Goal: Task Accomplishment & Management: Manage account settings

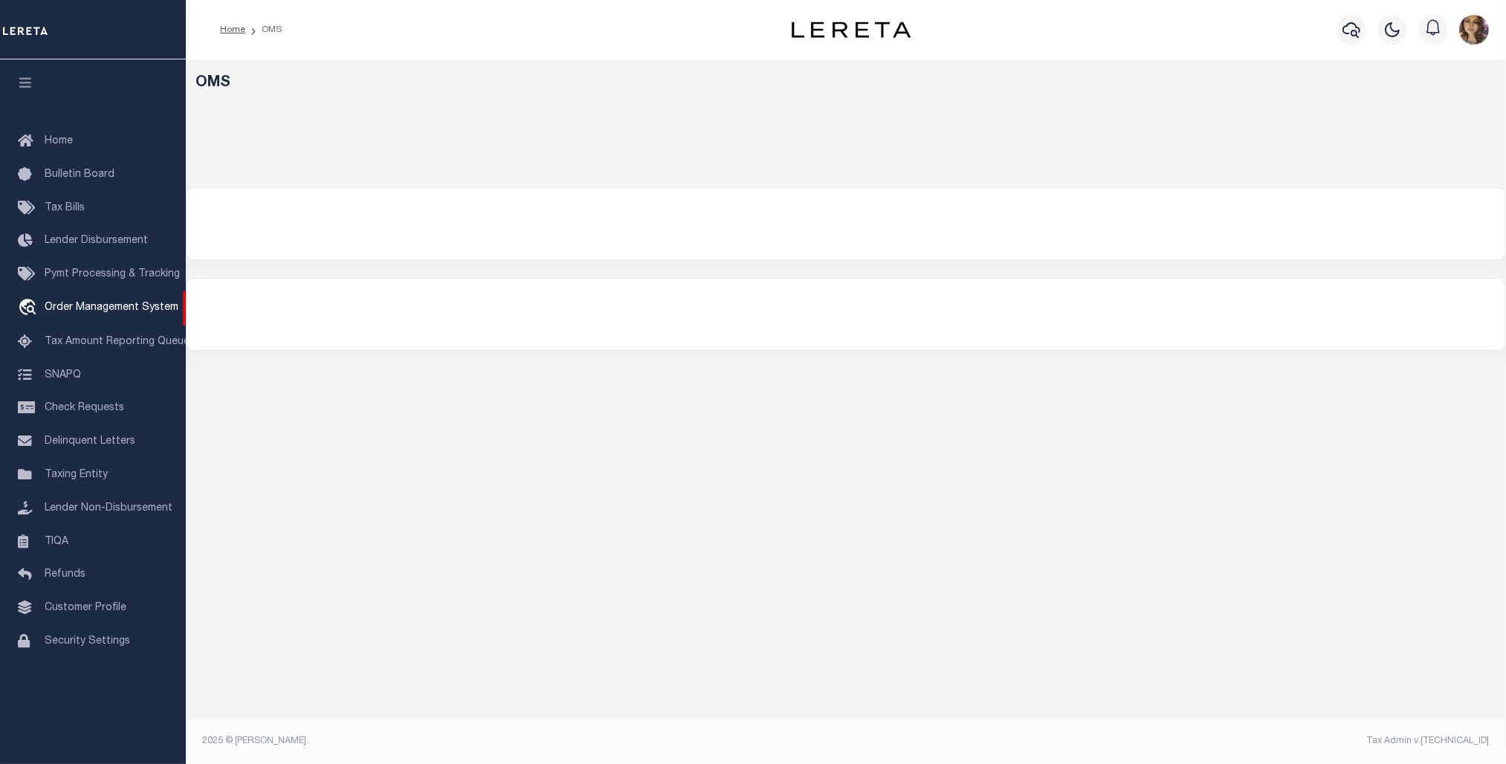
select select "200"
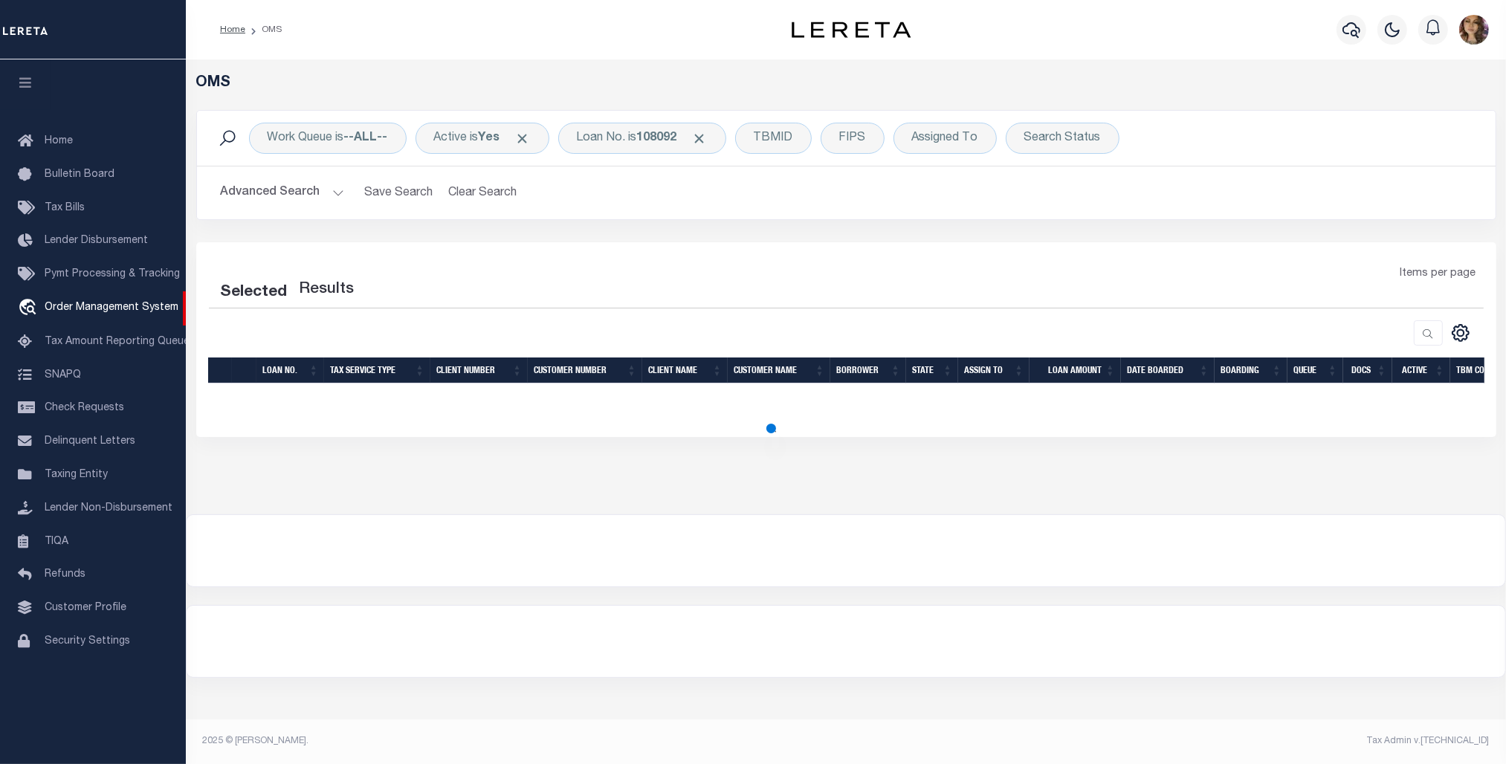
select select "200"
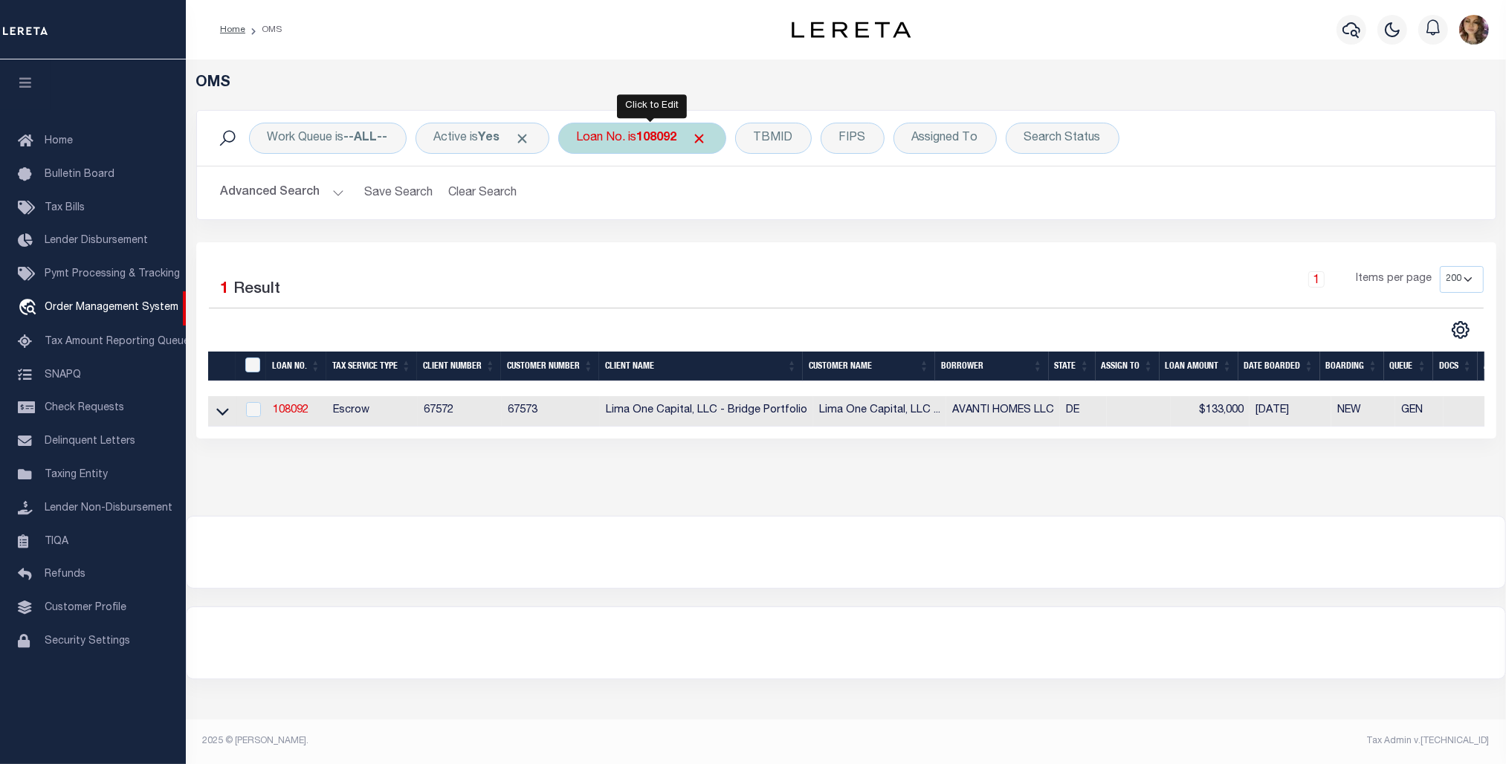
click at [647, 146] on div "Loan No. is 108092" at bounding box center [642, 138] width 168 height 31
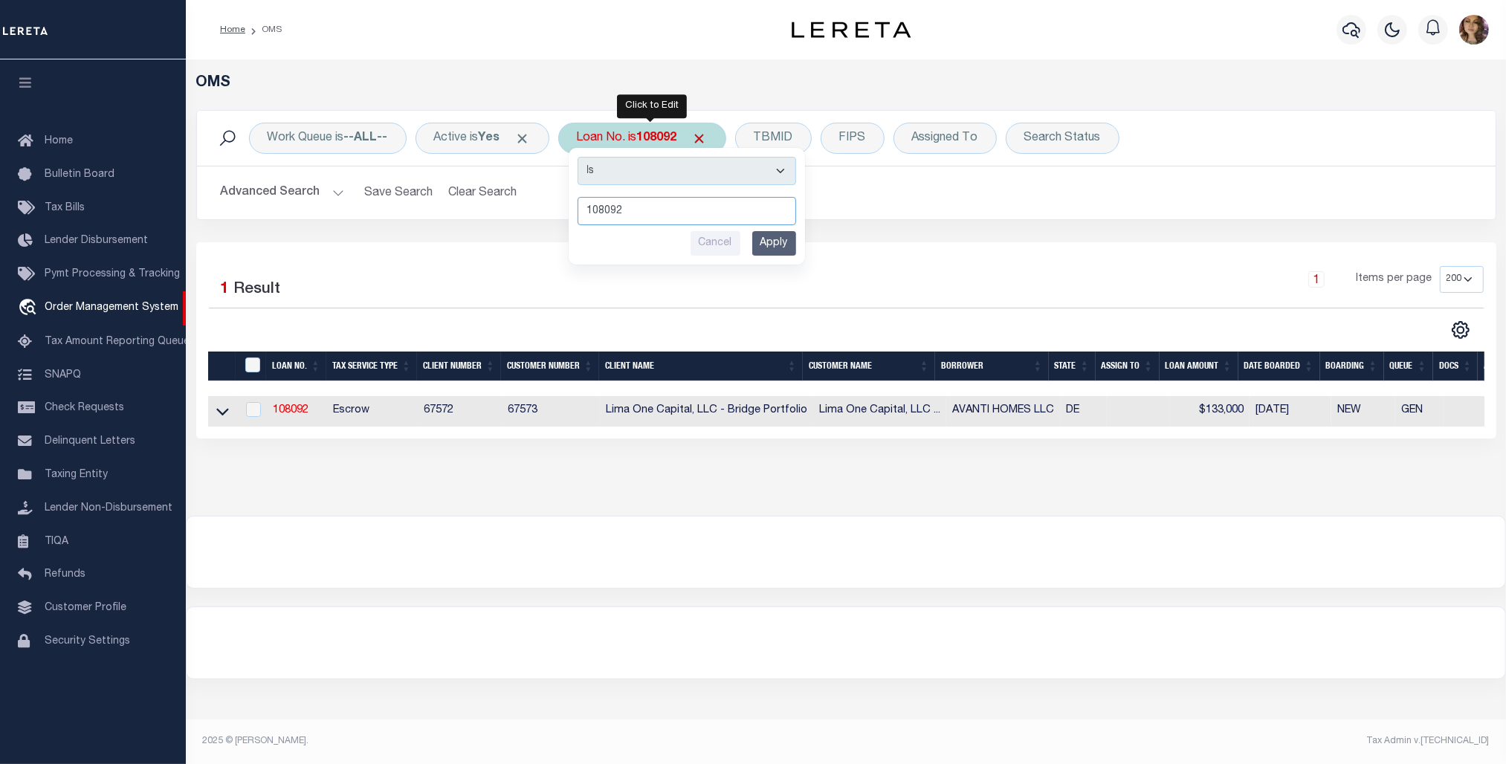
click at [667, 214] on input "108092" at bounding box center [687, 211] width 219 height 28
drag, startPoint x: 675, startPoint y: 213, endPoint x: 556, endPoint y: 216, distance: 119.0
click at [556, 216] on div "Work Queue is --ALL-- Active is Yes Loan No. is 108092 Is Contains 108092 Cance…" at bounding box center [846, 165] width 1300 height 110
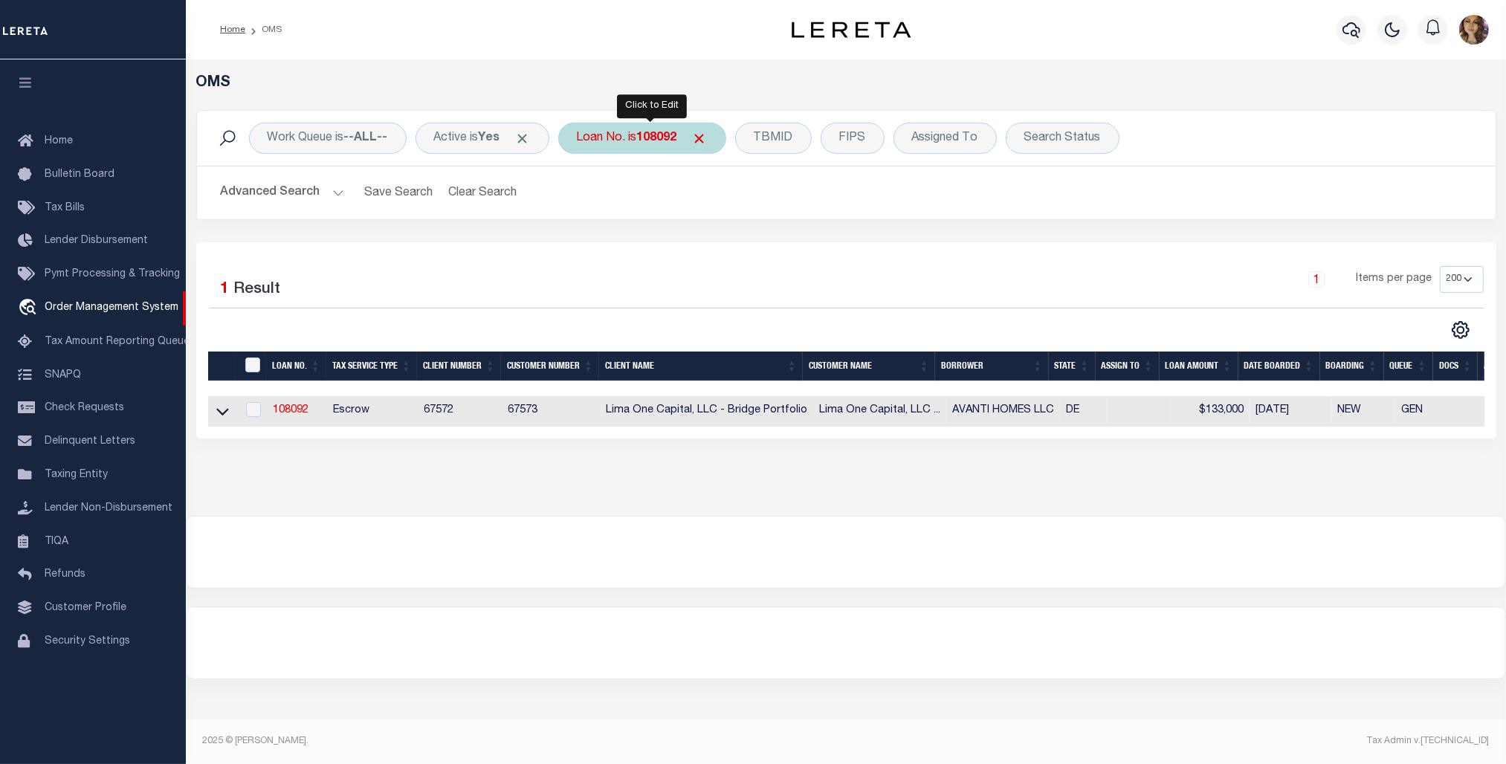
click at [607, 143] on div "Loan No. is 108092 Is Contains 108092 Cancel Apply" at bounding box center [642, 138] width 168 height 31
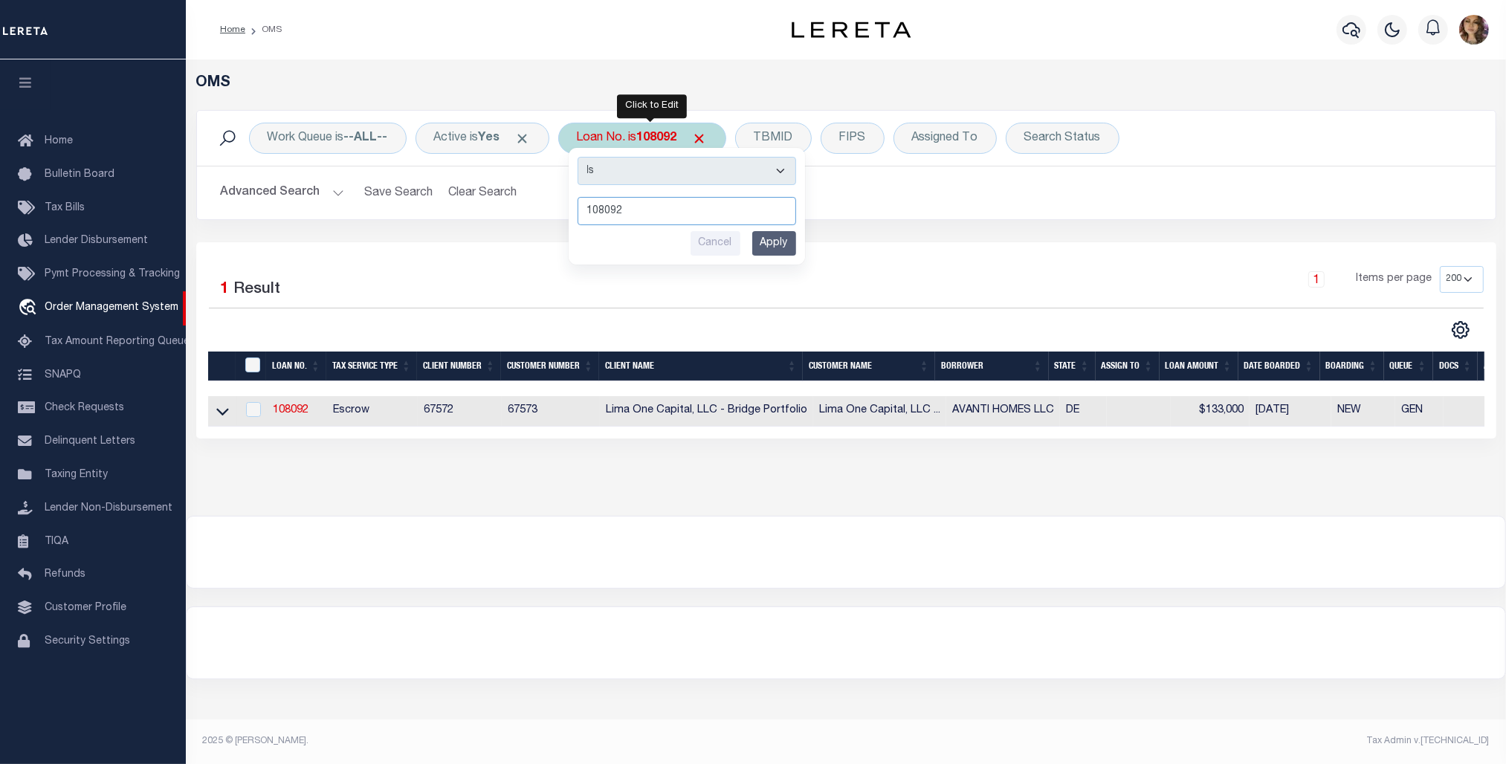
click at [684, 213] on input "108092" at bounding box center [687, 211] width 219 height 28
drag, startPoint x: 684, startPoint y: 213, endPoint x: 551, endPoint y: 210, distance: 133.1
click at [551, 210] on div "Work Queue is --ALL-- Active is Yes Loan No. is 108092 Is Contains 108092 Cance…" at bounding box center [846, 165] width 1300 height 110
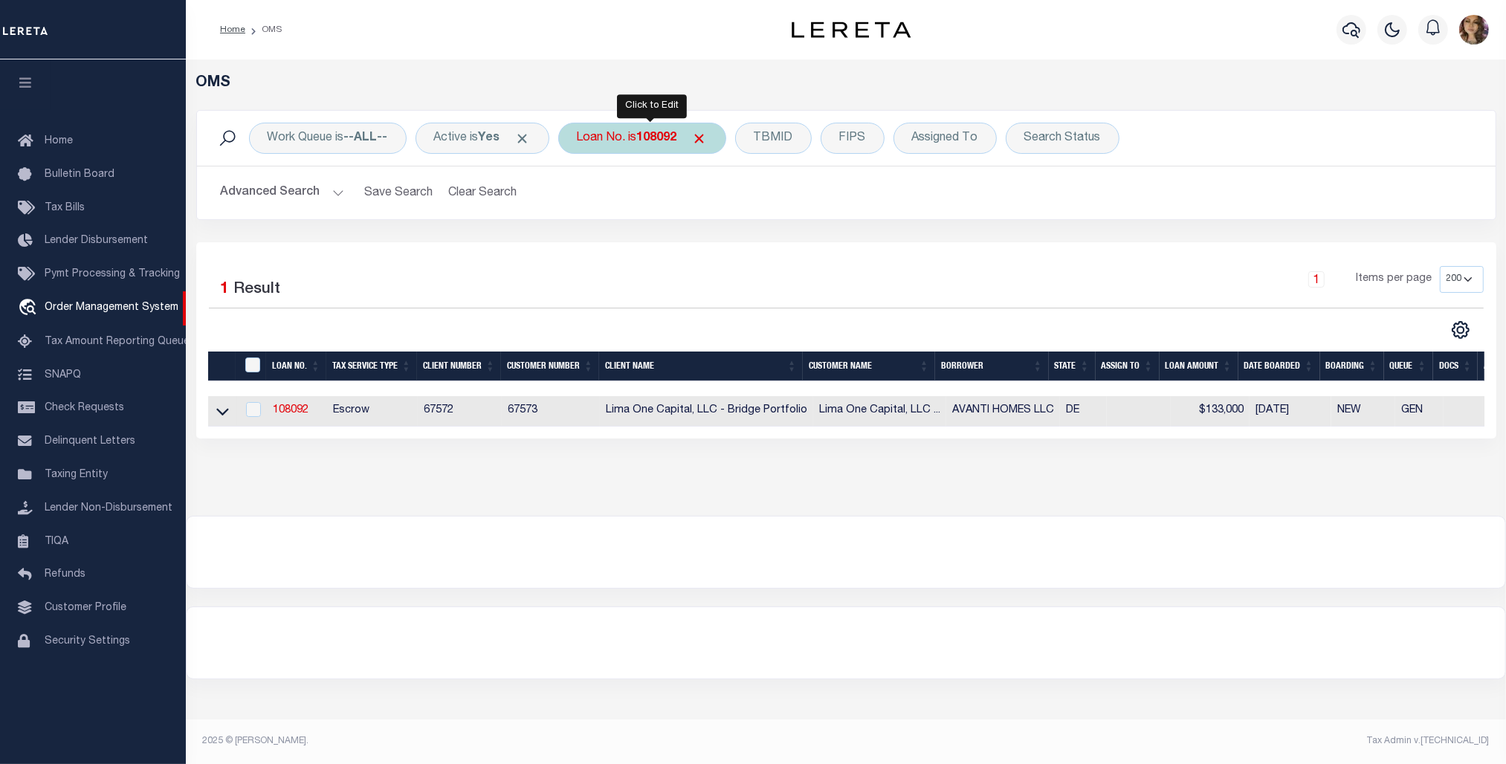
click at [610, 132] on div "Loan No. is 108092 Is Contains 108092 Cancel Apply" at bounding box center [642, 138] width 168 height 31
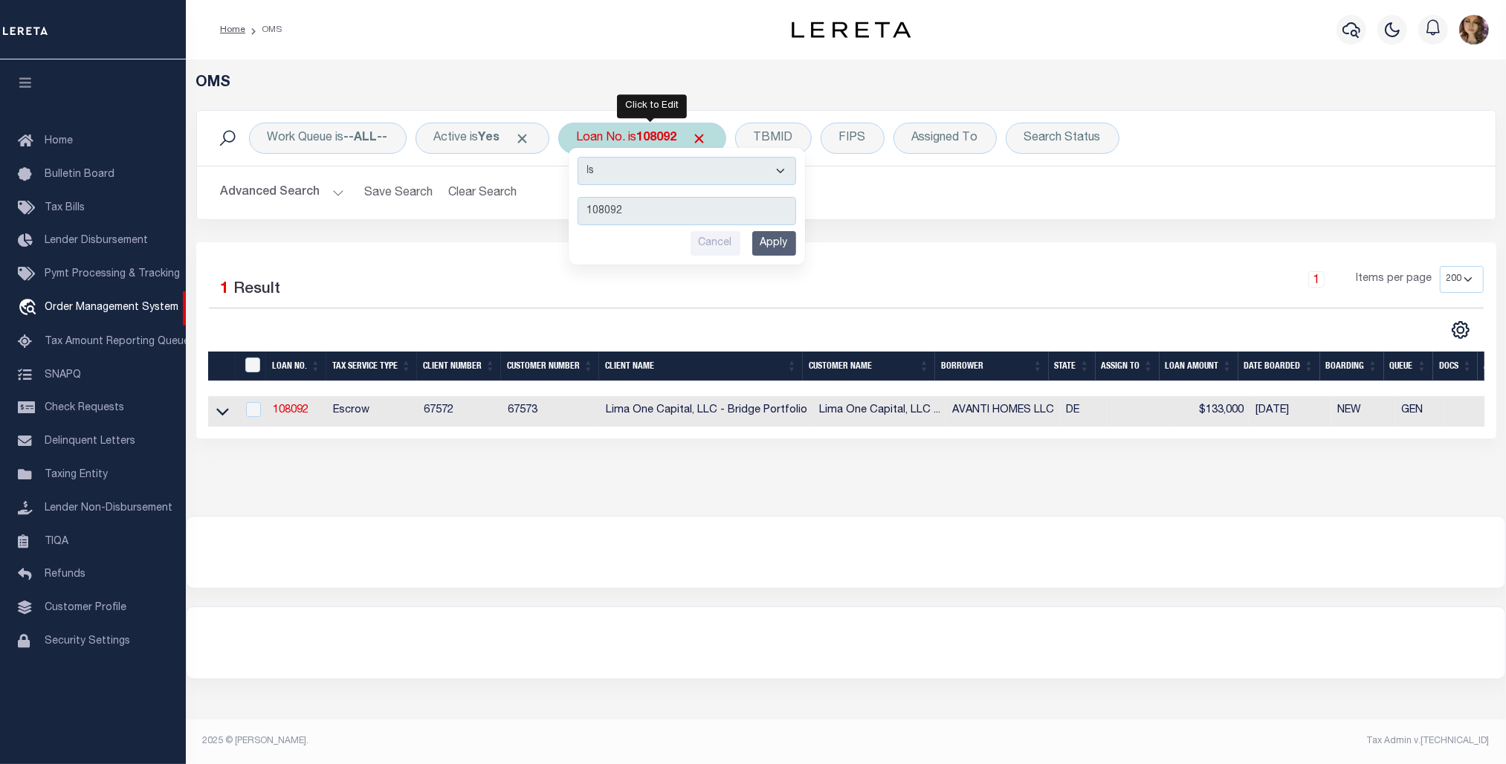
type input "07179019635-00001"
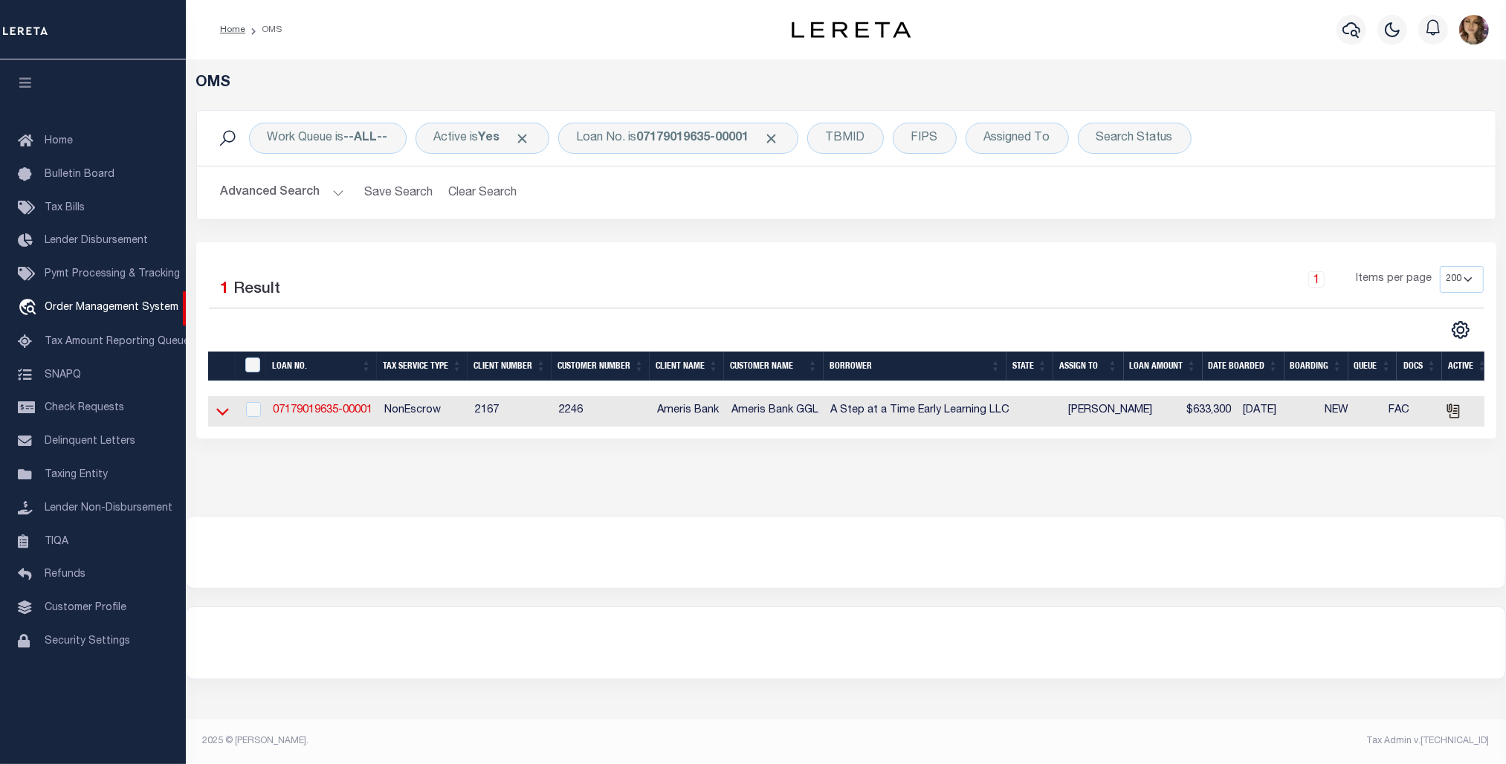
click at [224, 415] on icon at bounding box center [222, 412] width 13 height 7
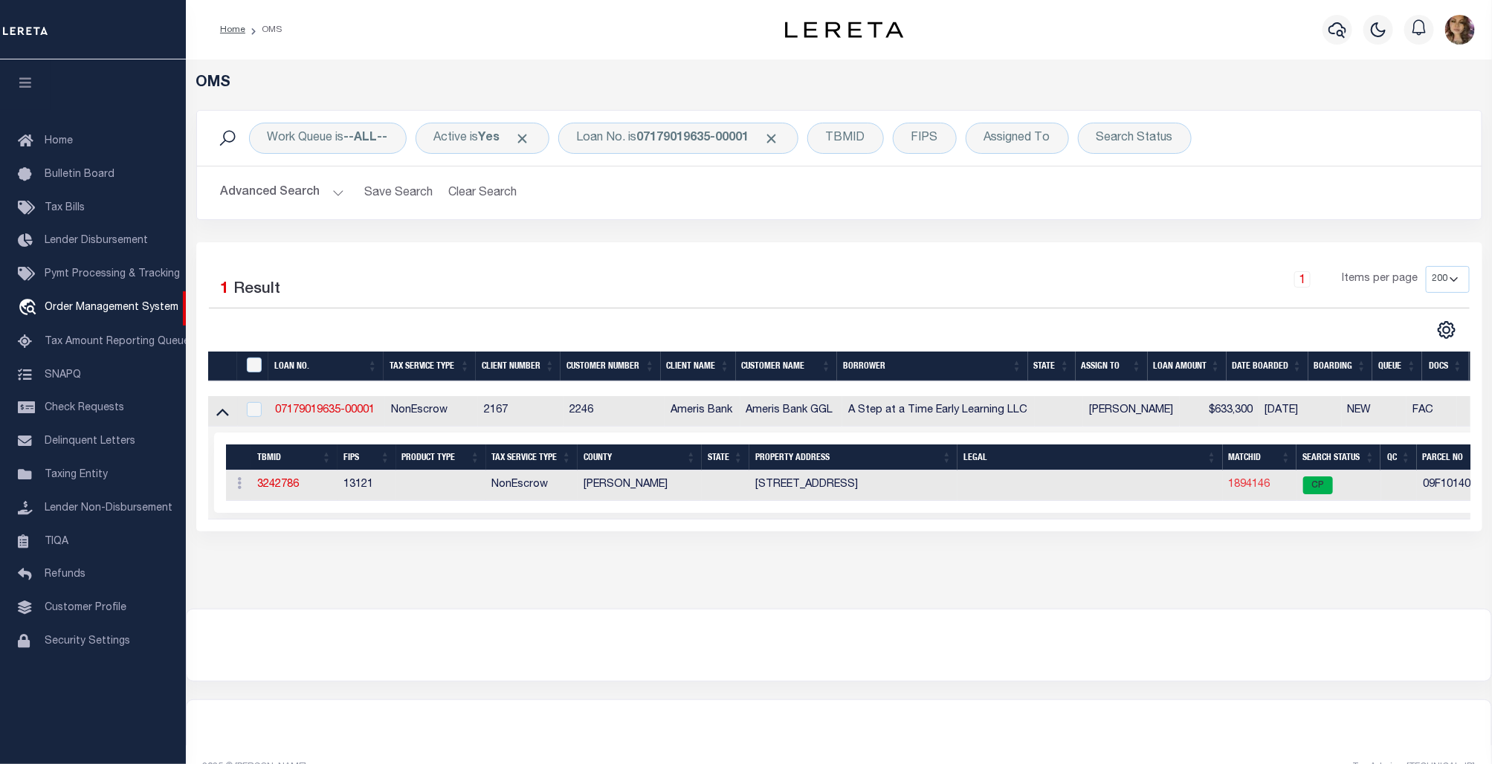
click at [1251, 490] on link "1894146" at bounding box center [1250, 484] width 42 height 10
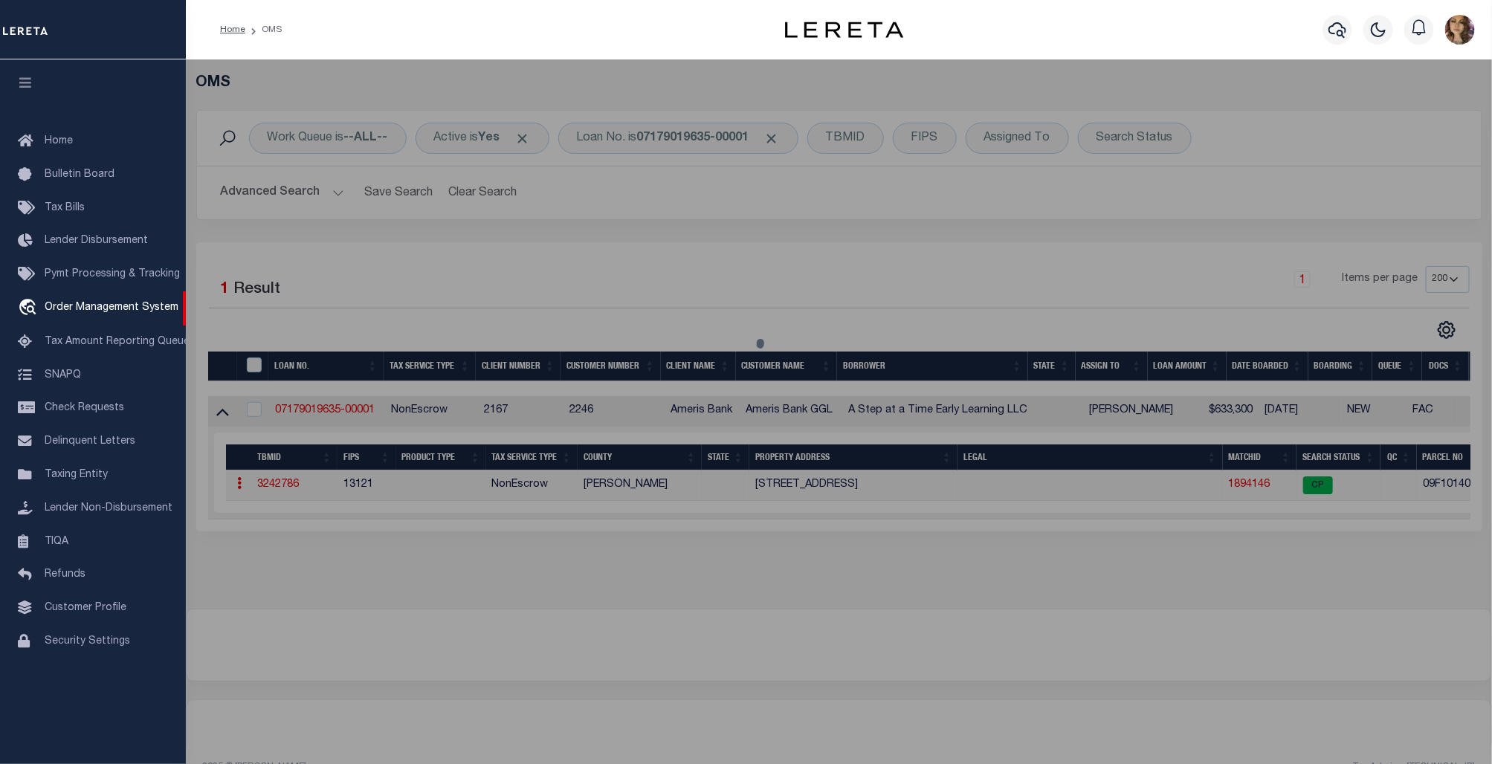
checkbox input "false"
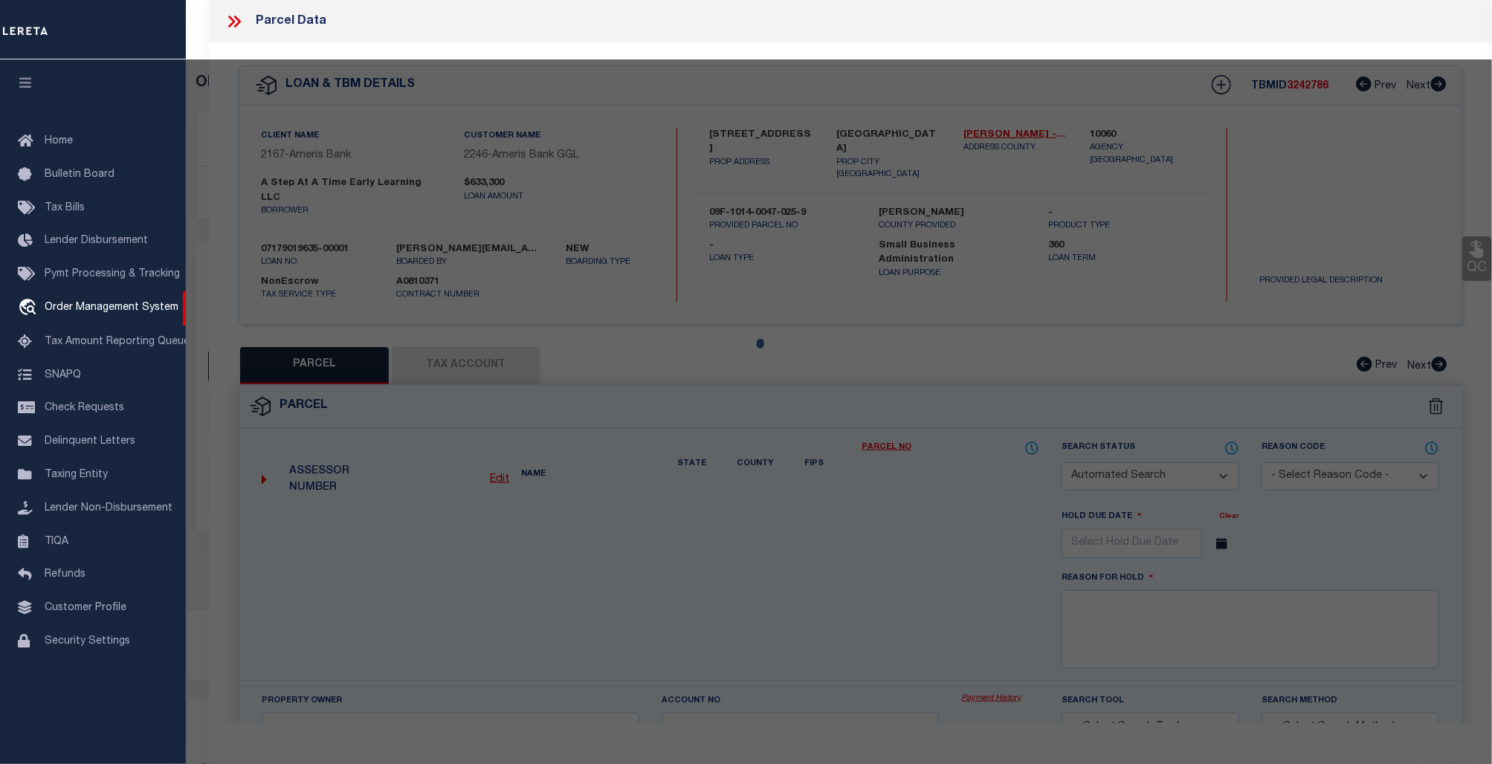
select select "CP"
type input "A STEP AT A TIME EARLY LEARNING LLC"
type input "09F101400470259"
select select
type input "204 SENOIA RD"
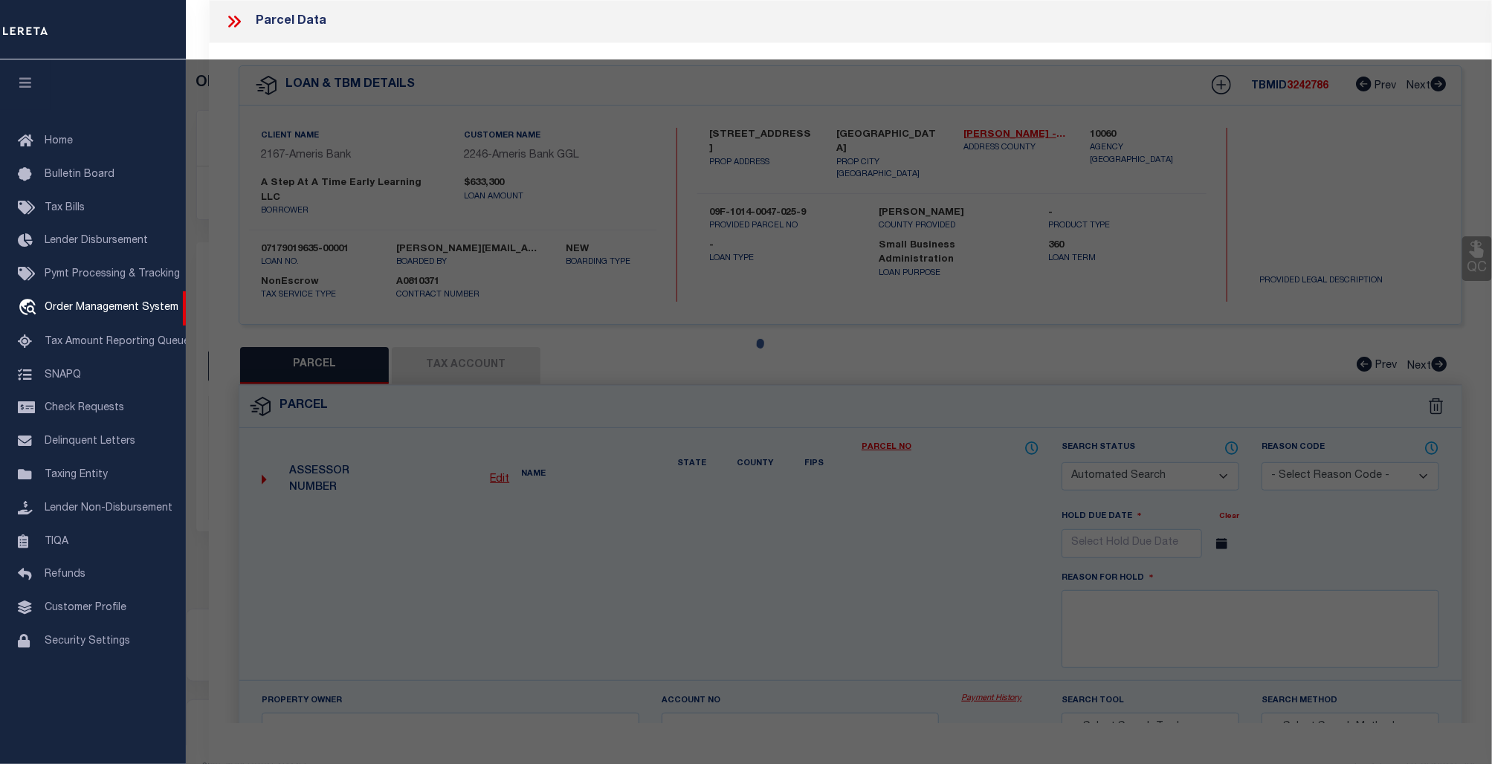
checkbox input "false"
type input "FAIRBURN GA"
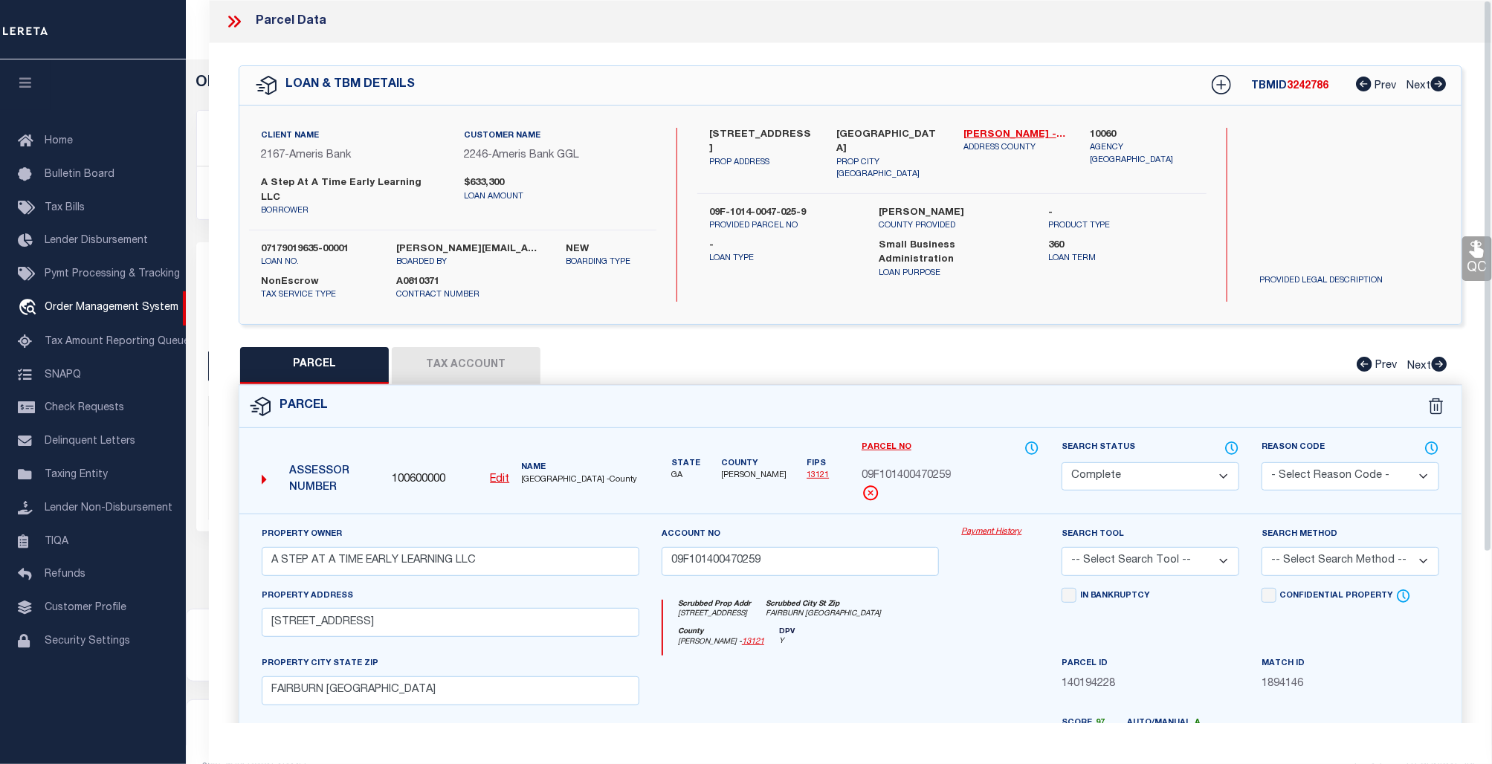
click at [983, 526] on link "Payment History" at bounding box center [1000, 532] width 78 height 13
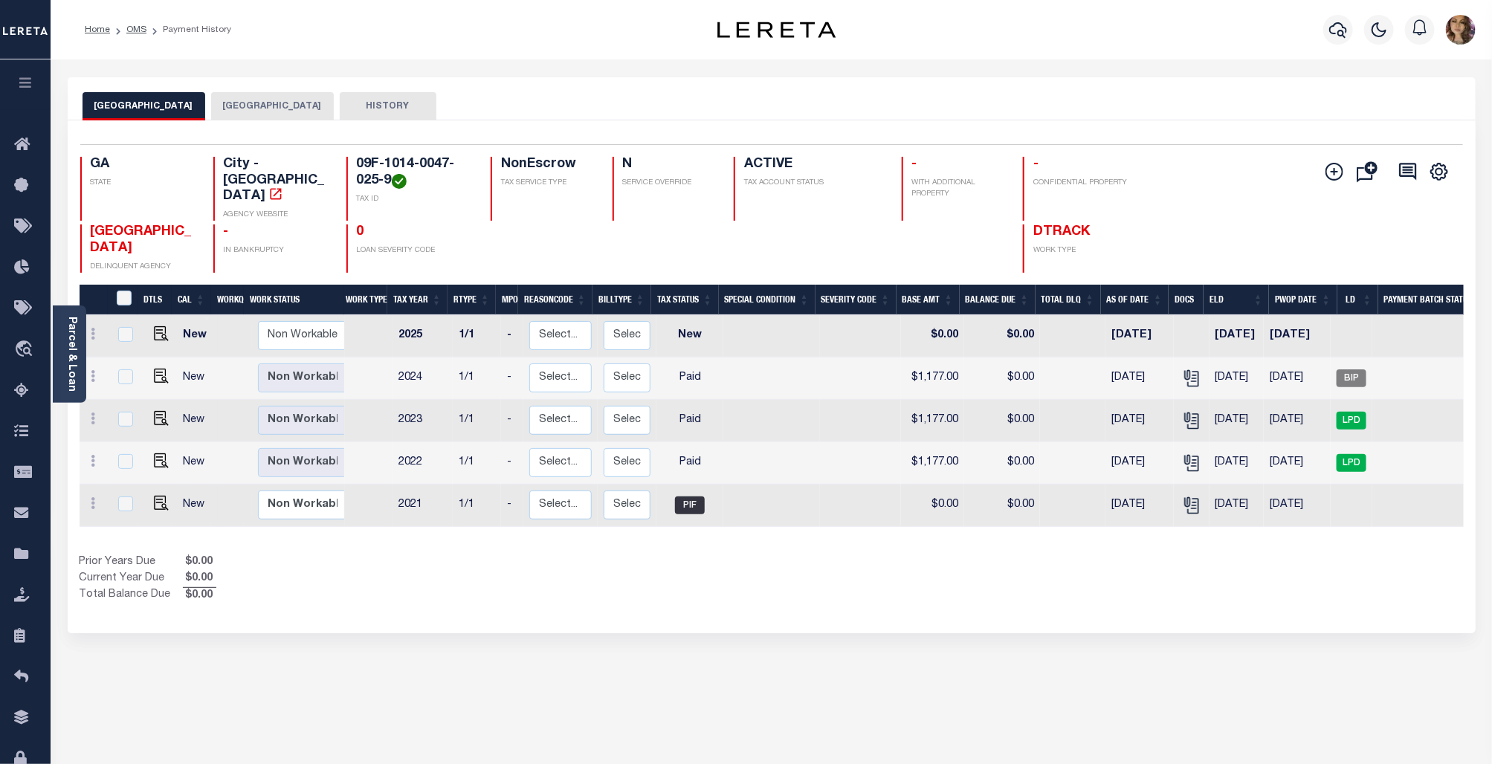
click at [232, 103] on button "FULTON COUNTY" at bounding box center [272, 106] width 123 height 28
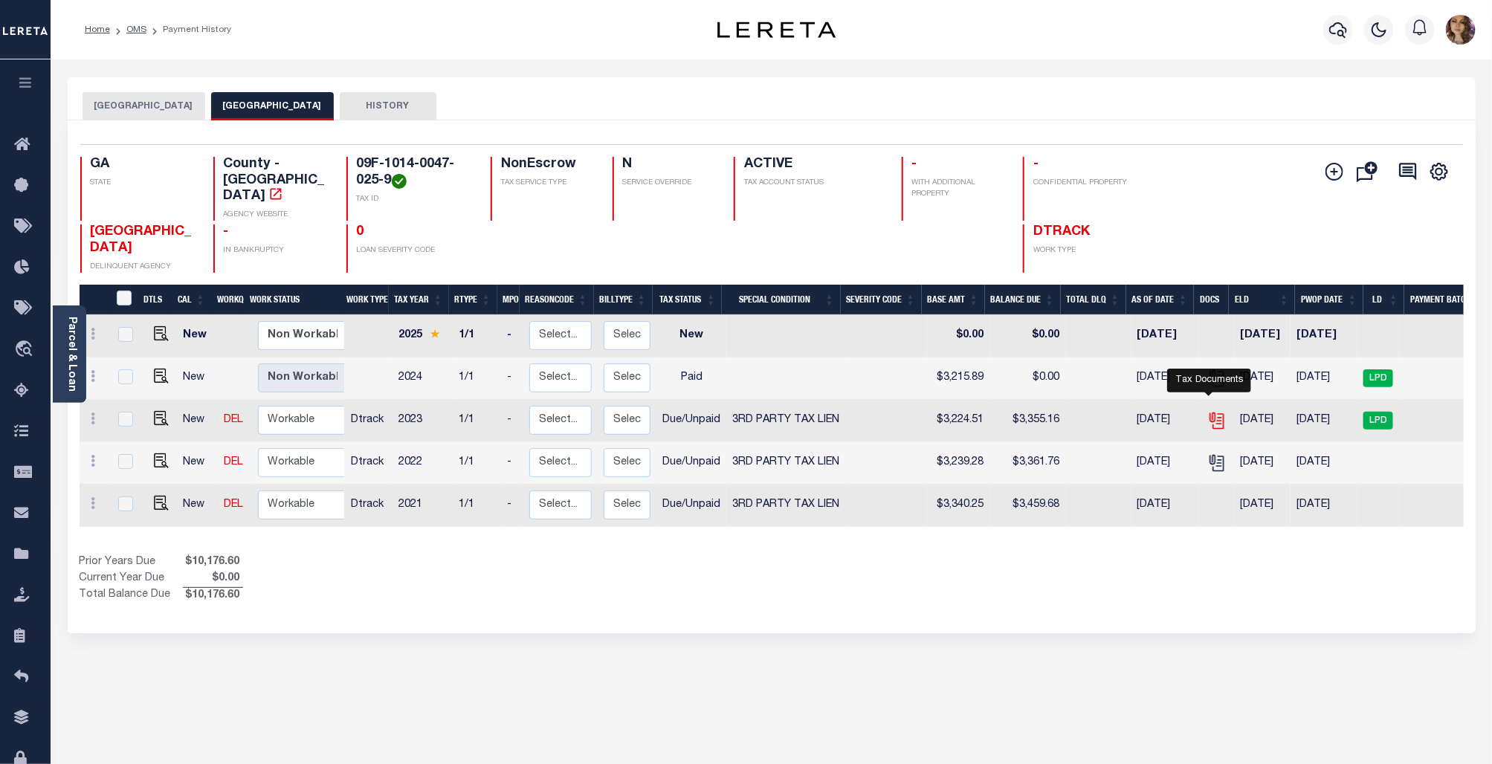
click at [1215, 413] on icon "" at bounding box center [1217, 421] width 11 height 16
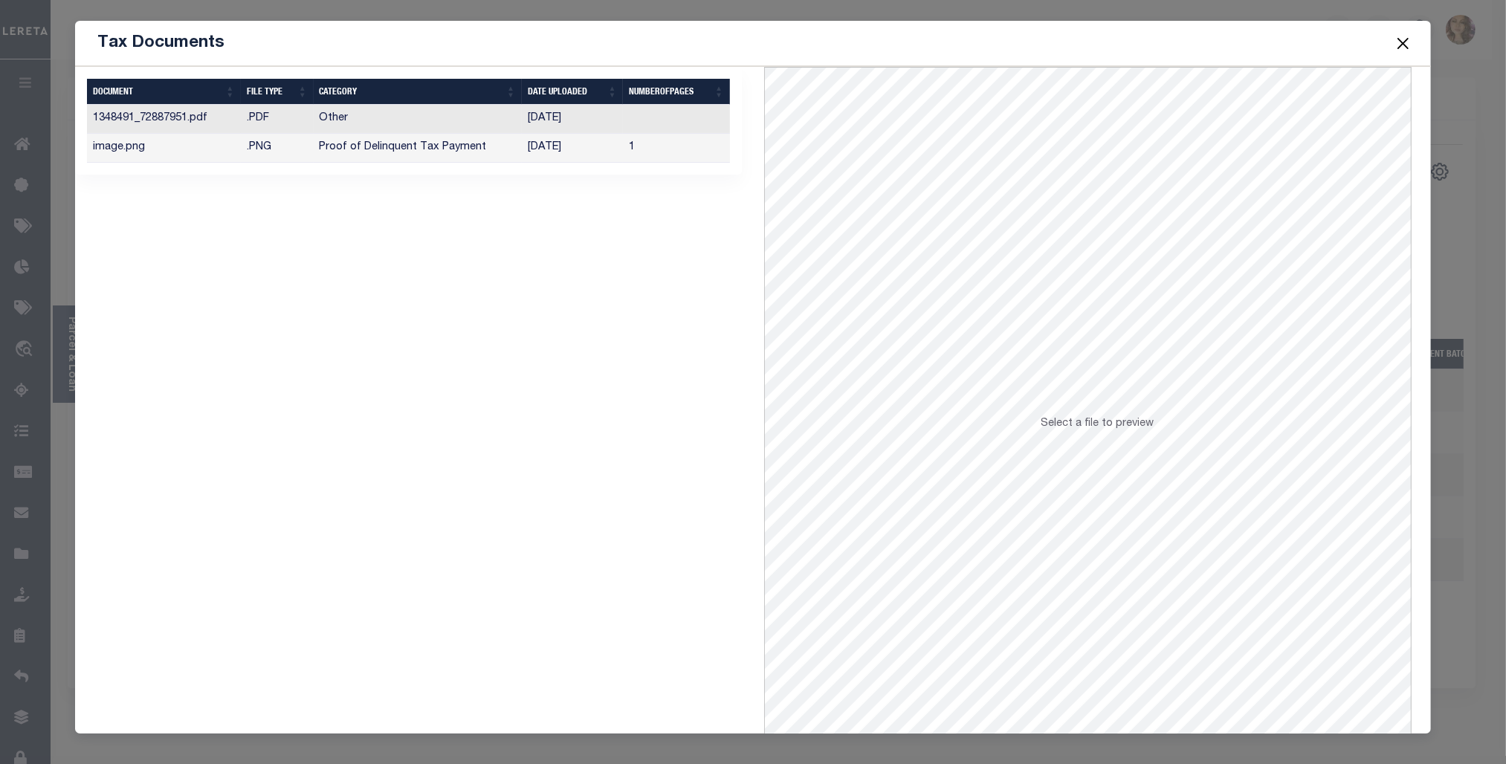
click at [584, 147] on td "08/14/2025" at bounding box center [573, 148] width 102 height 29
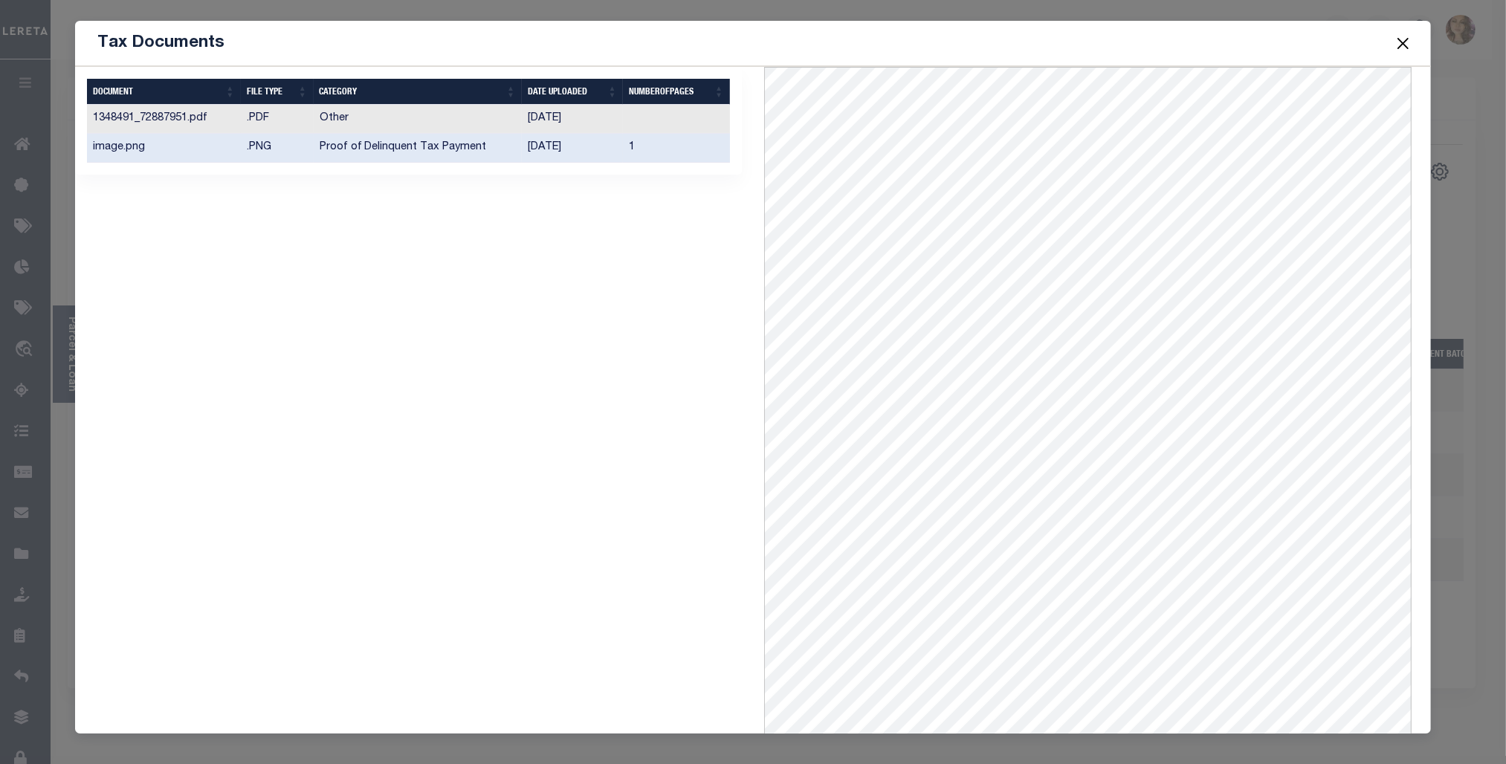
click at [1403, 43] on button "Close" at bounding box center [1403, 42] width 19 height 19
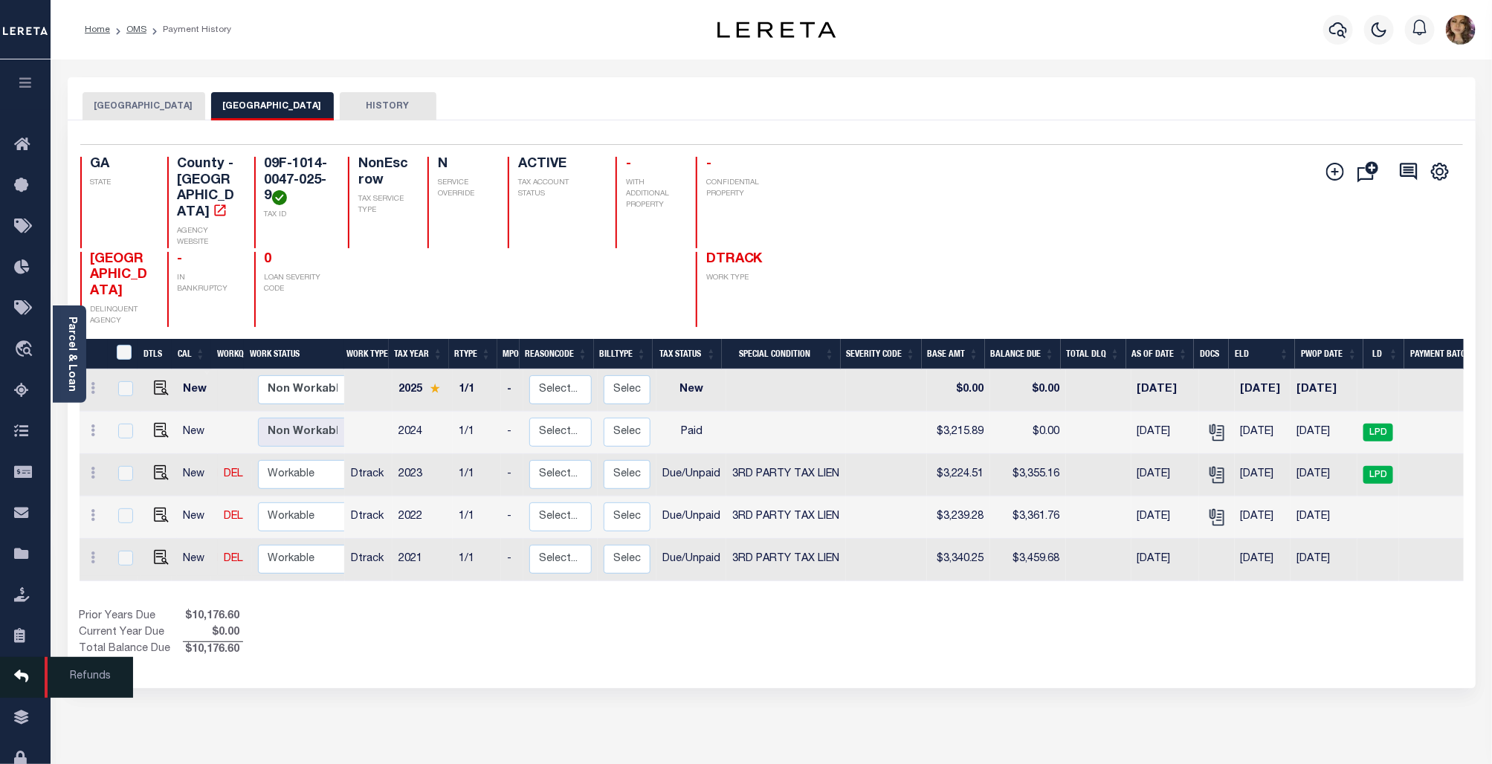
click at [20, 678] on icon at bounding box center [26, 677] width 24 height 19
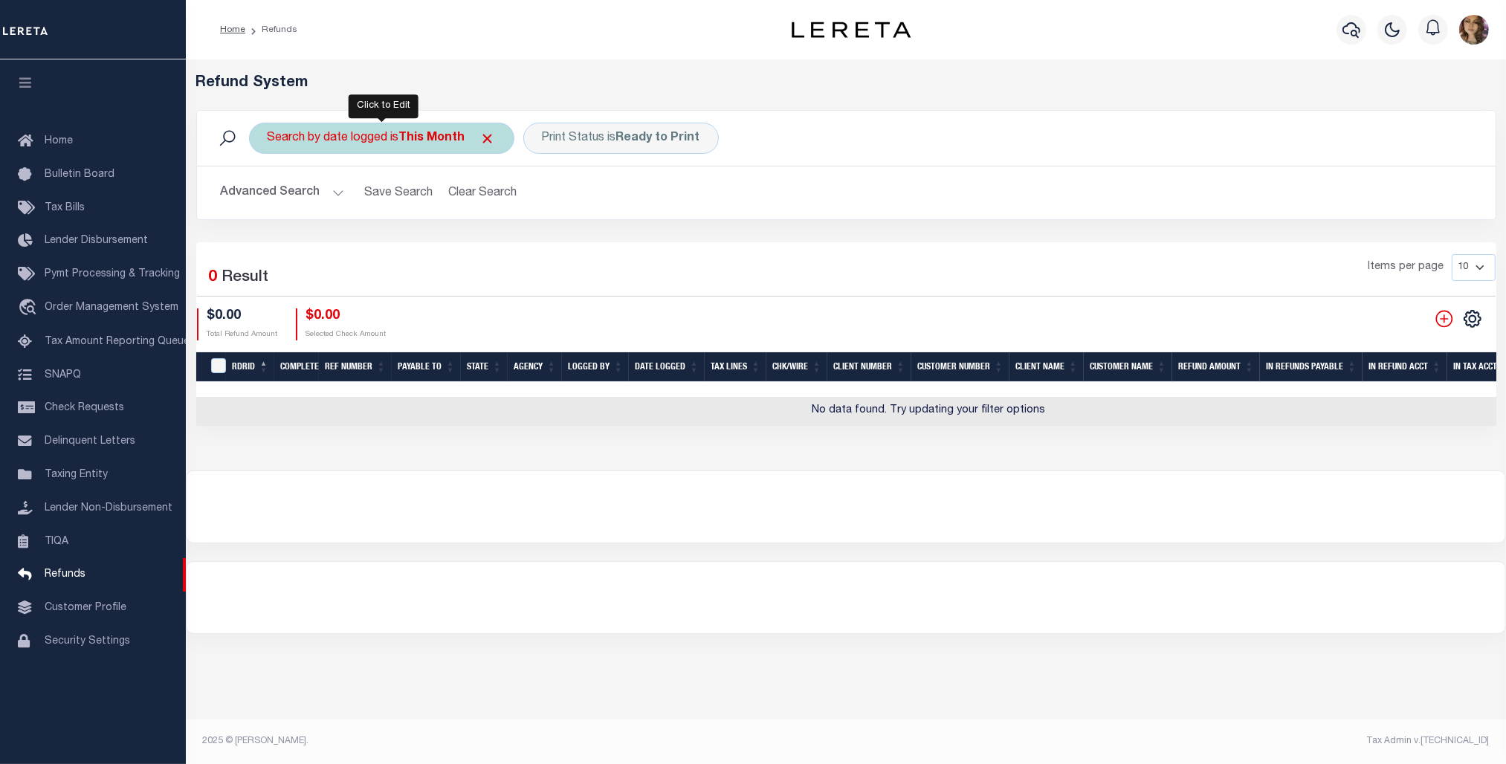
click at [436, 134] on b "This Month" at bounding box center [432, 138] width 66 height 12
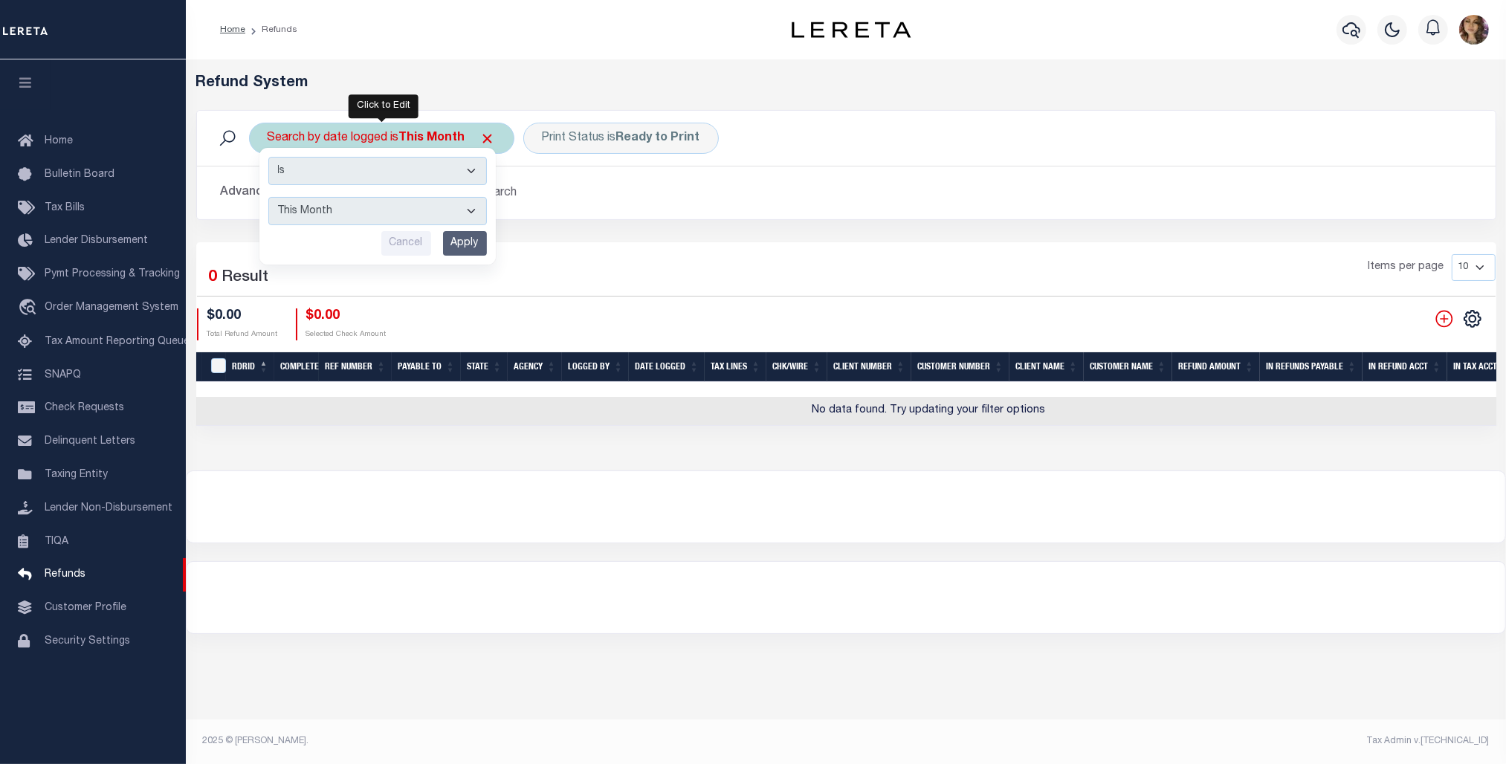
click at [377, 210] on select "This Month Last Month Last Three Months This Year Last Year" at bounding box center [377, 211] width 219 height 28
select select "This Year"
click at [268, 198] on select "This Month Last Month Last Three Months This Year Last Year" at bounding box center [377, 211] width 219 height 28
click at [470, 242] on input "Apply" at bounding box center [465, 243] width 44 height 25
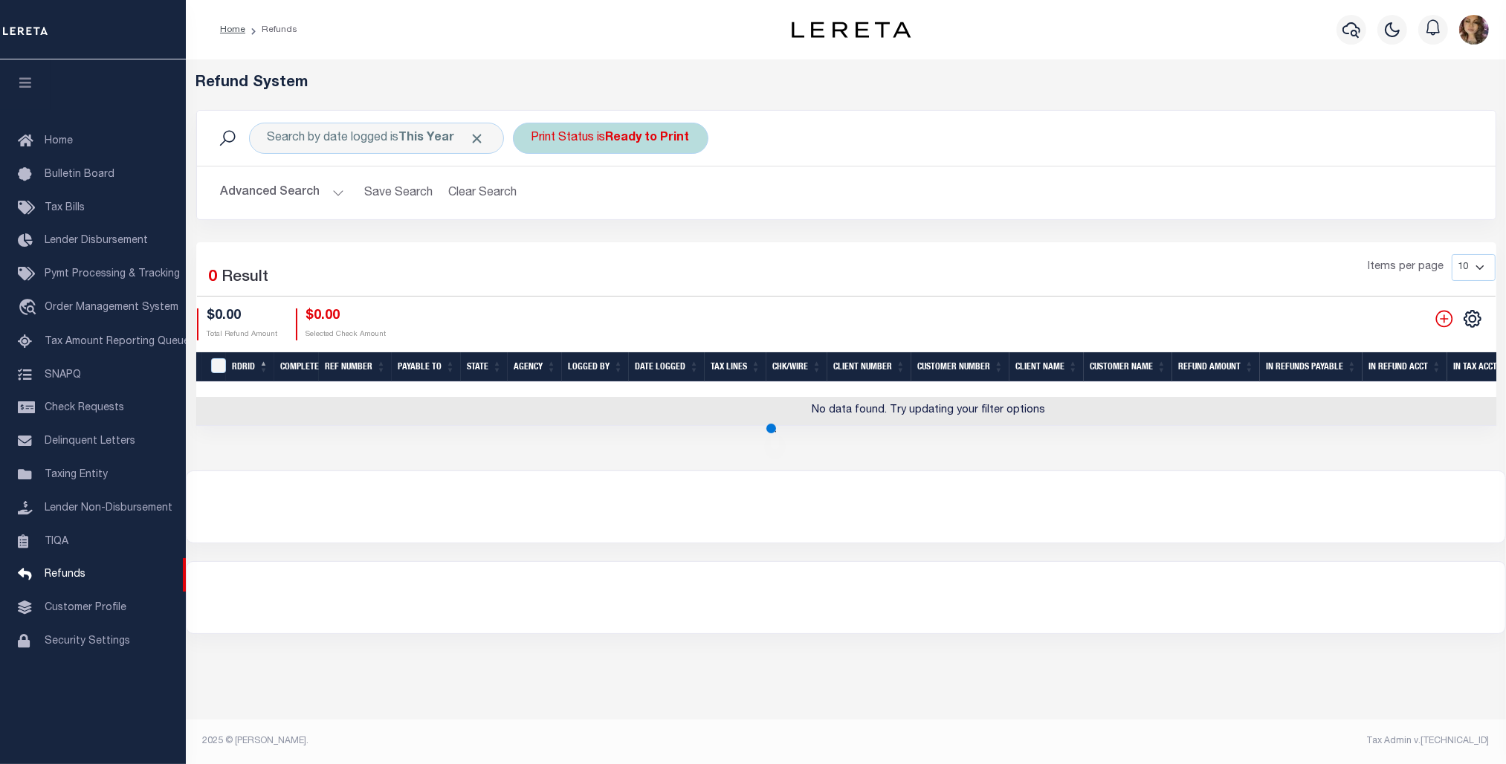
click at [636, 142] on b "Ready to Print" at bounding box center [648, 138] width 84 height 12
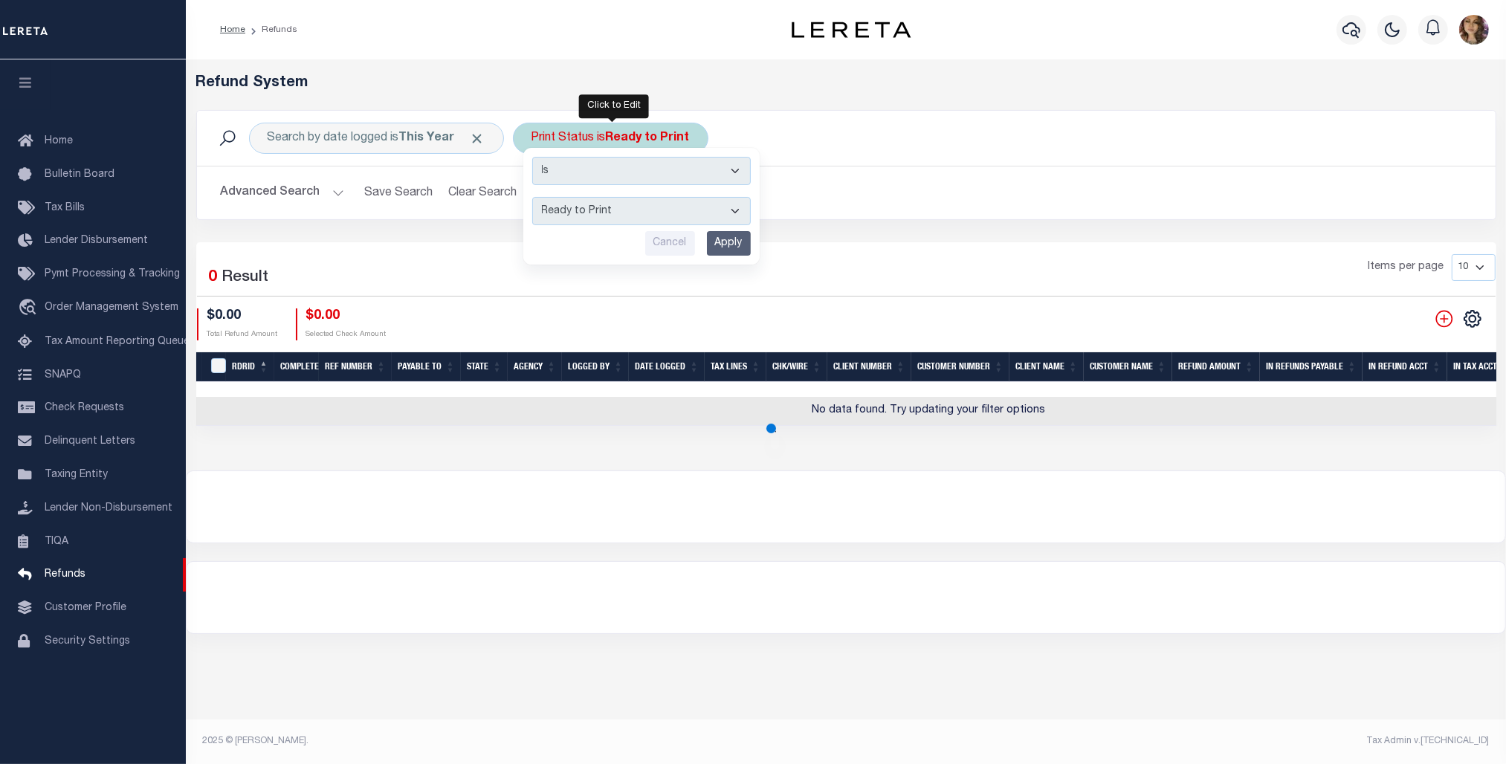
click at [623, 209] on select "--ALL-- Ready to Write Ready to Print Printed" at bounding box center [641, 211] width 219 height 28
select select "All"
click at [534, 198] on select "--ALL-- Ready to Write Ready to Print Printed" at bounding box center [641, 211] width 219 height 28
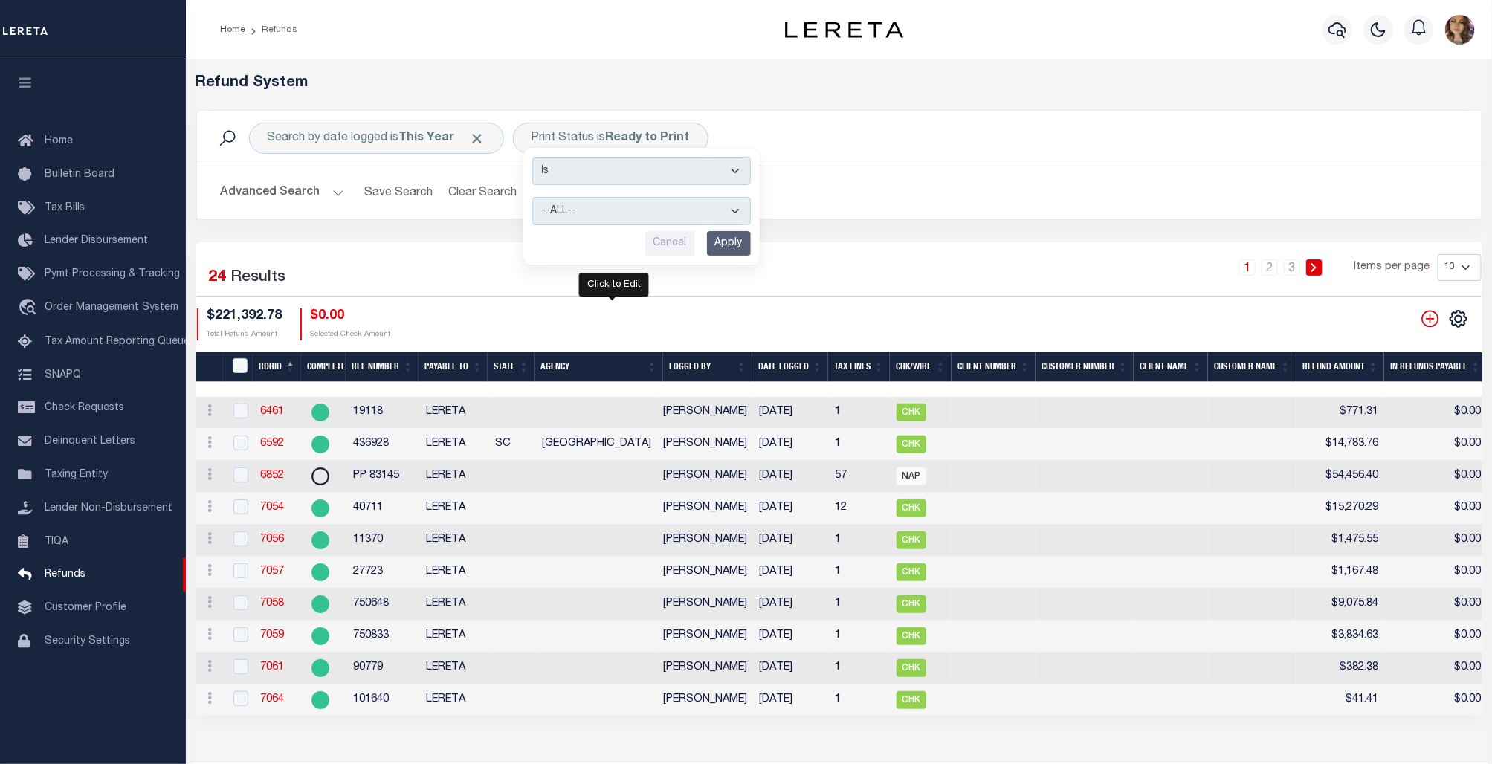
click at [339, 195] on button "Advanced Search" at bounding box center [282, 192] width 123 height 29
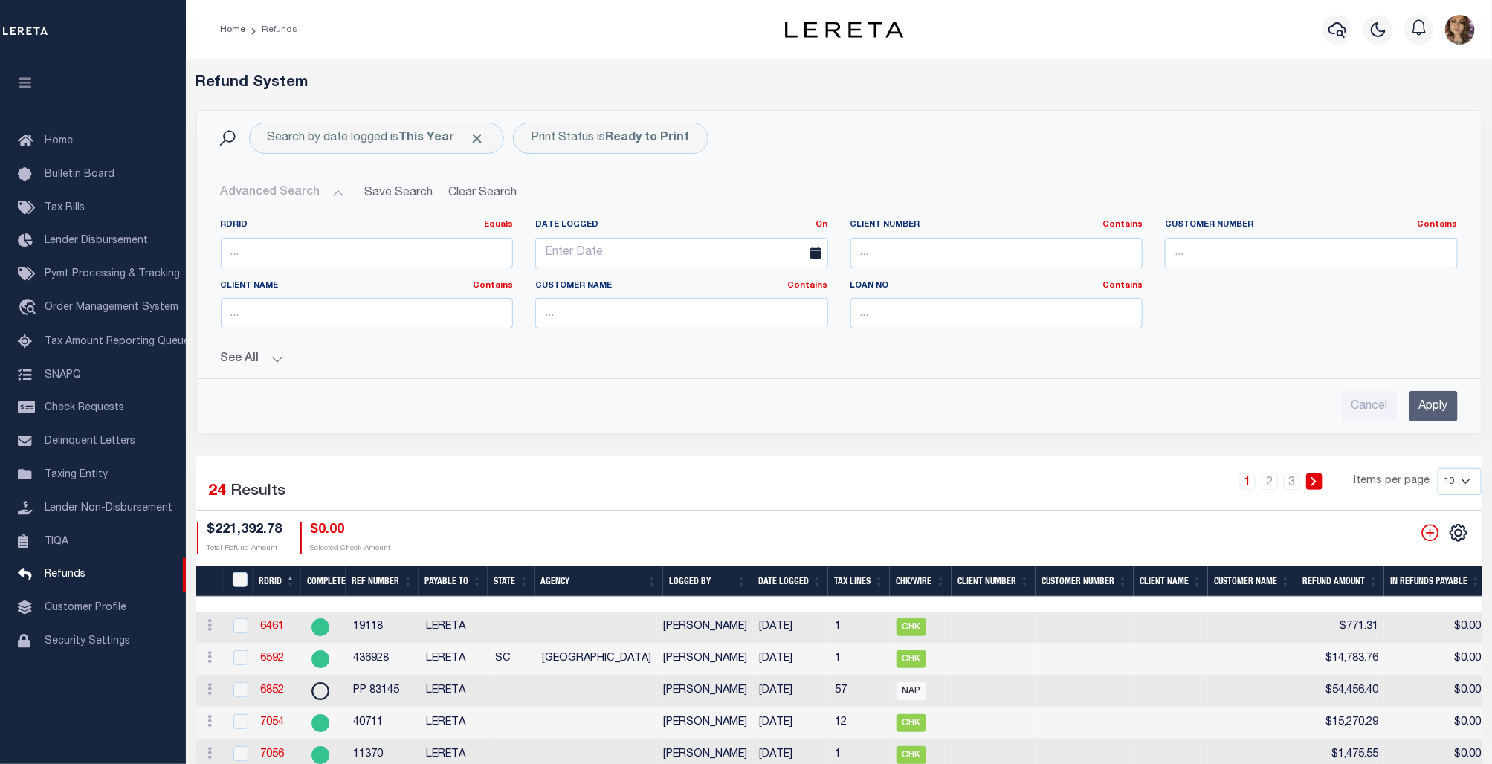
click at [280, 351] on div "See All Ref Number Contains Contains Is Contains Is Is" at bounding box center [839, 353] width 1237 height 26
click at [274, 366] on button "See All" at bounding box center [839, 359] width 1237 height 14
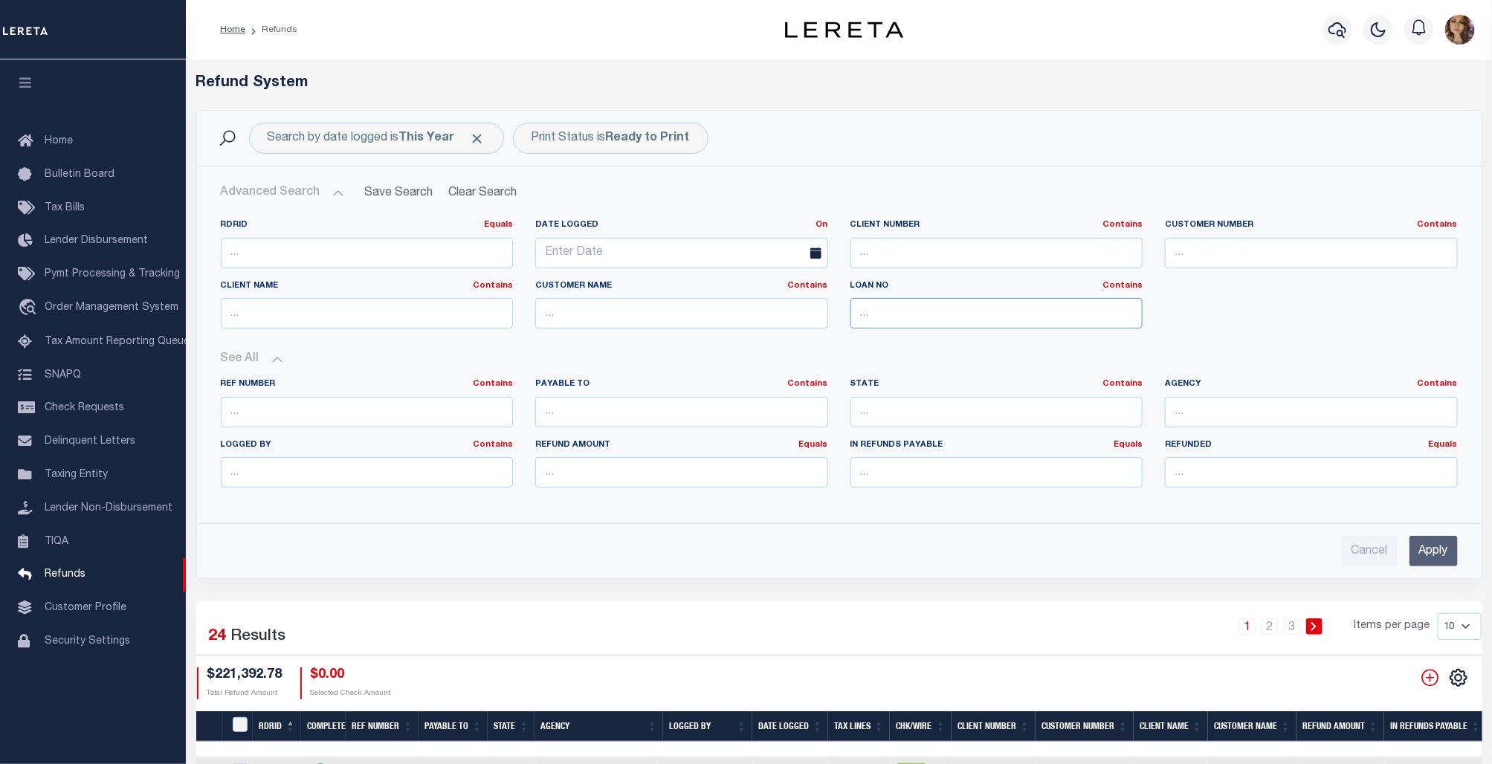
click at [872, 309] on input "text" at bounding box center [996, 313] width 293 height 30
click at [885, 317] on input "text" at bounding box center [996, 313] width 293 height 30
type input "8949"
click at [1425, 545] on input "Apply" at bounding box center [1433, 551] width 48 height 30
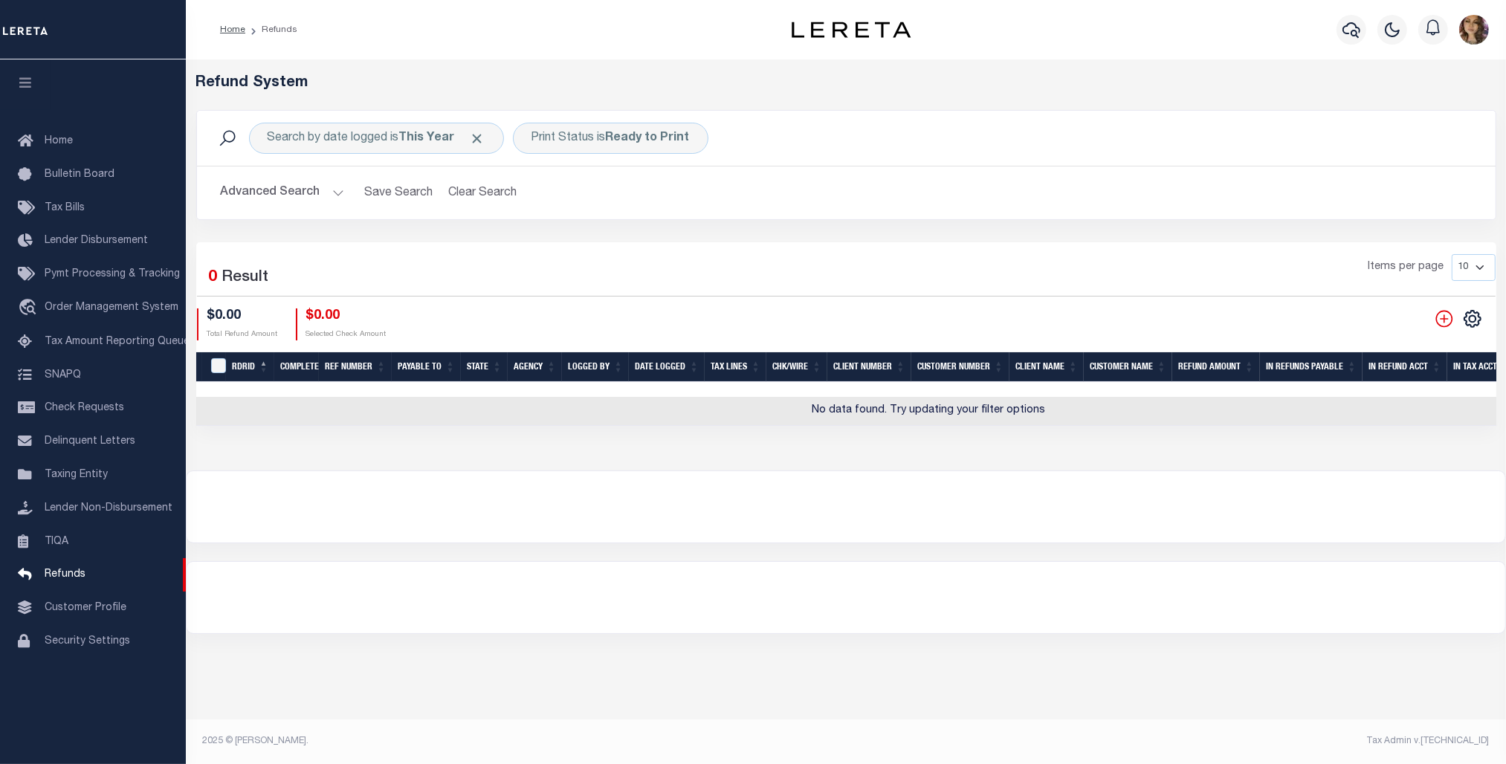
click at [927, 172] on div "Advanced Search Save Search Clear Search RefundGridWrapper_dynamictable_____Def…" at bounding box center [846, 193] width 1299 height 53
click at [329, 183] on button "Advanced Search" at bounding box center [282, 192] width 123 height 29
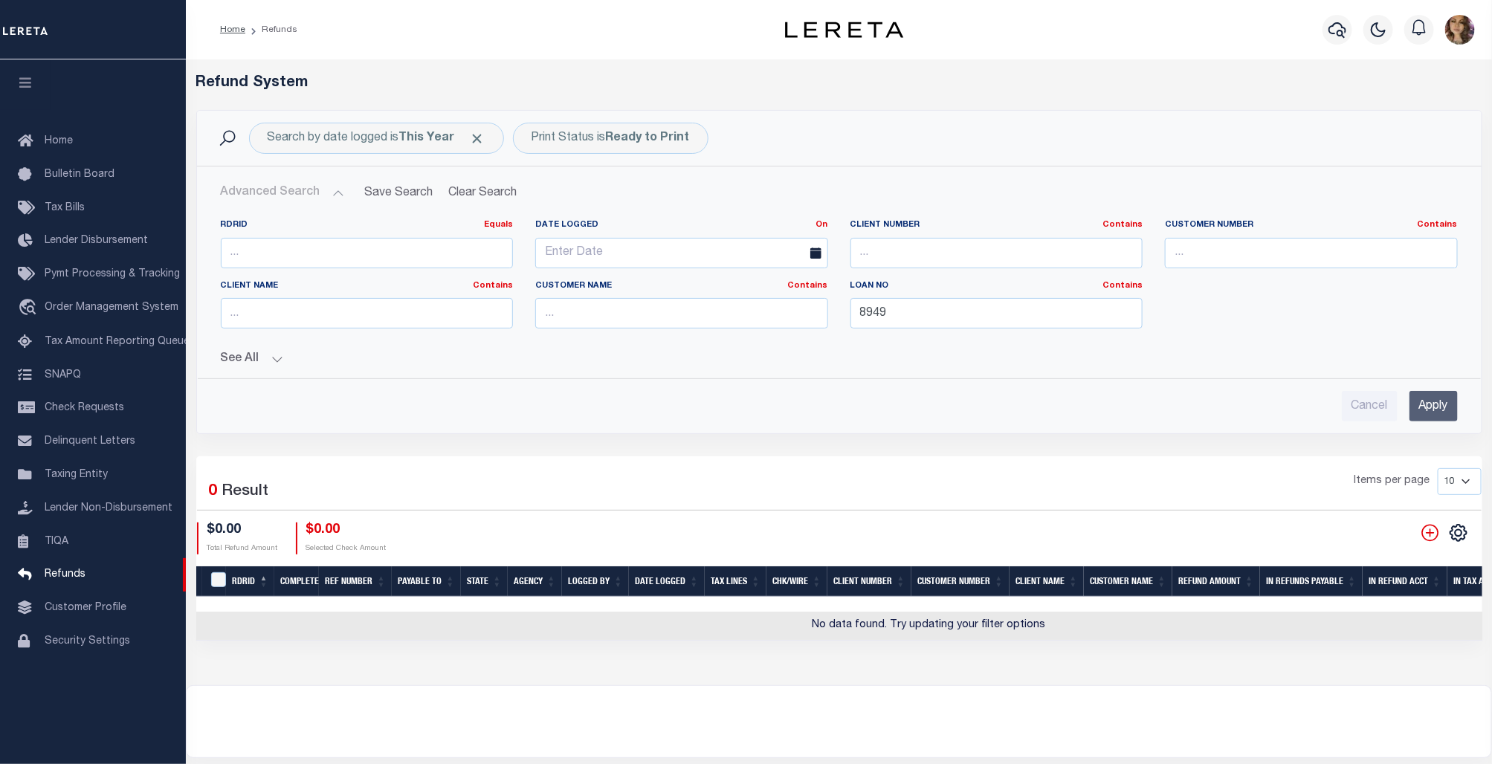
click at [280, 361] on button "See All" at bounding box center [839, 359] width 1237 height 14
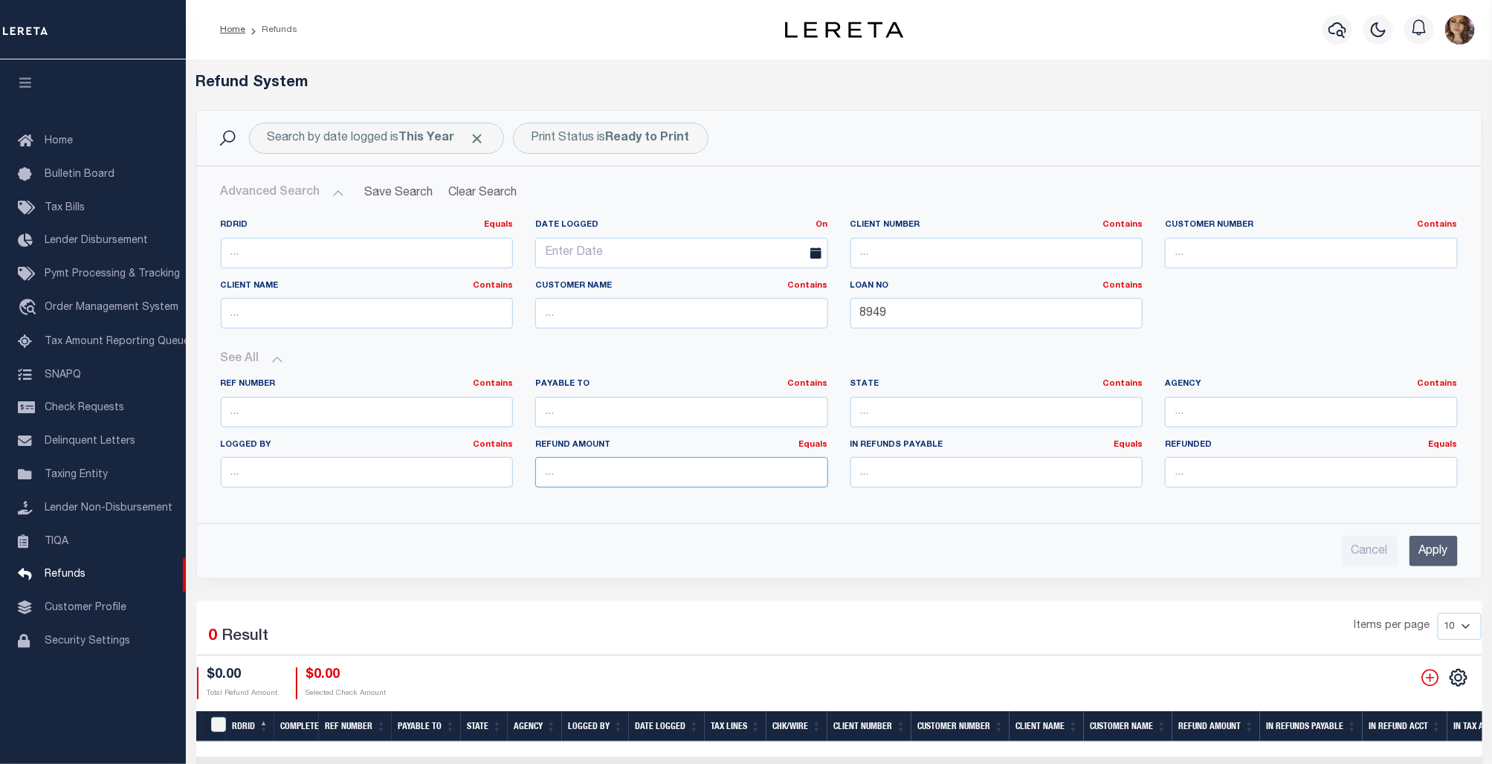
click at [580, 484] on input "number" at bounding box center [681, 472] width 293 height 30
paste input "1192.91"
type input "1192.91"
drag, startPoint x: 911, startPoint y: 303, endPoint x: 827, endPoint y: 320, distance: 85.7
click at [827, 320] on div "RDRID Equals Equals Is Not Equal To Is Greater Than Is Less Than Date Logged On…" at bounding box center [839, 279] width 1259 height 121
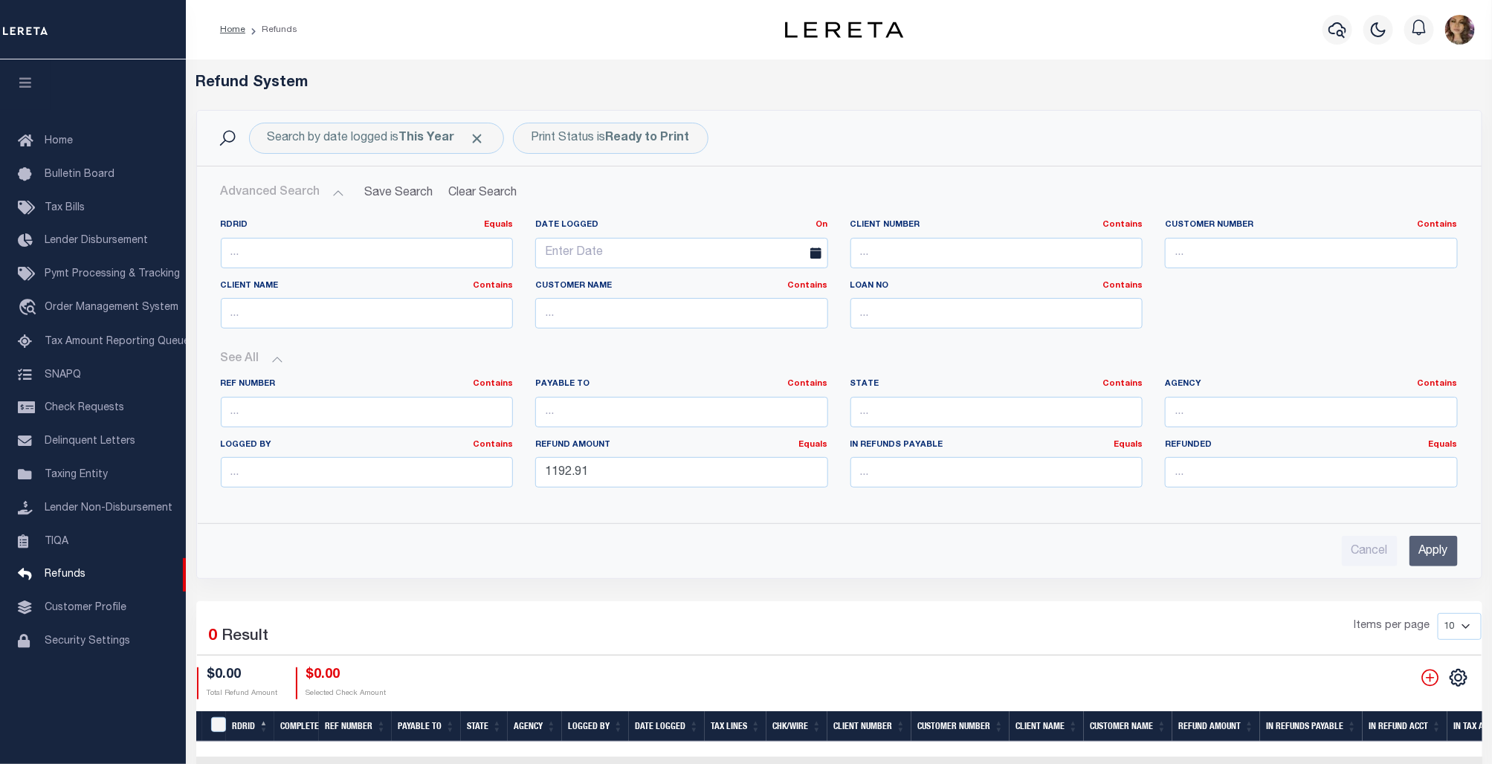
click at [1432, 552] on input "Apply" at bounding box center [1433, 551] width 48 height 30
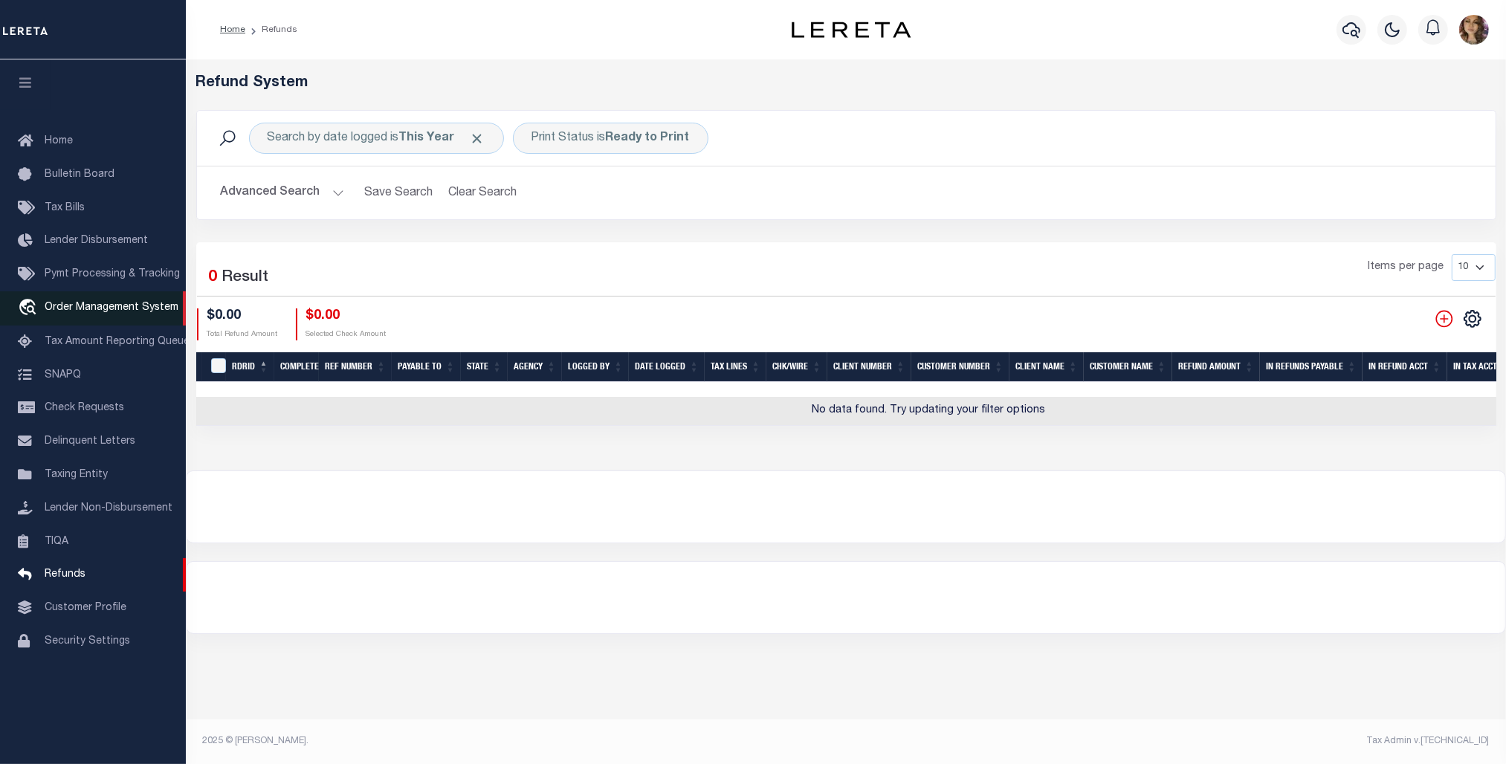
click at [84, 313] on span "Order Management System" at bounding box center [112, 308] width 134 height 10
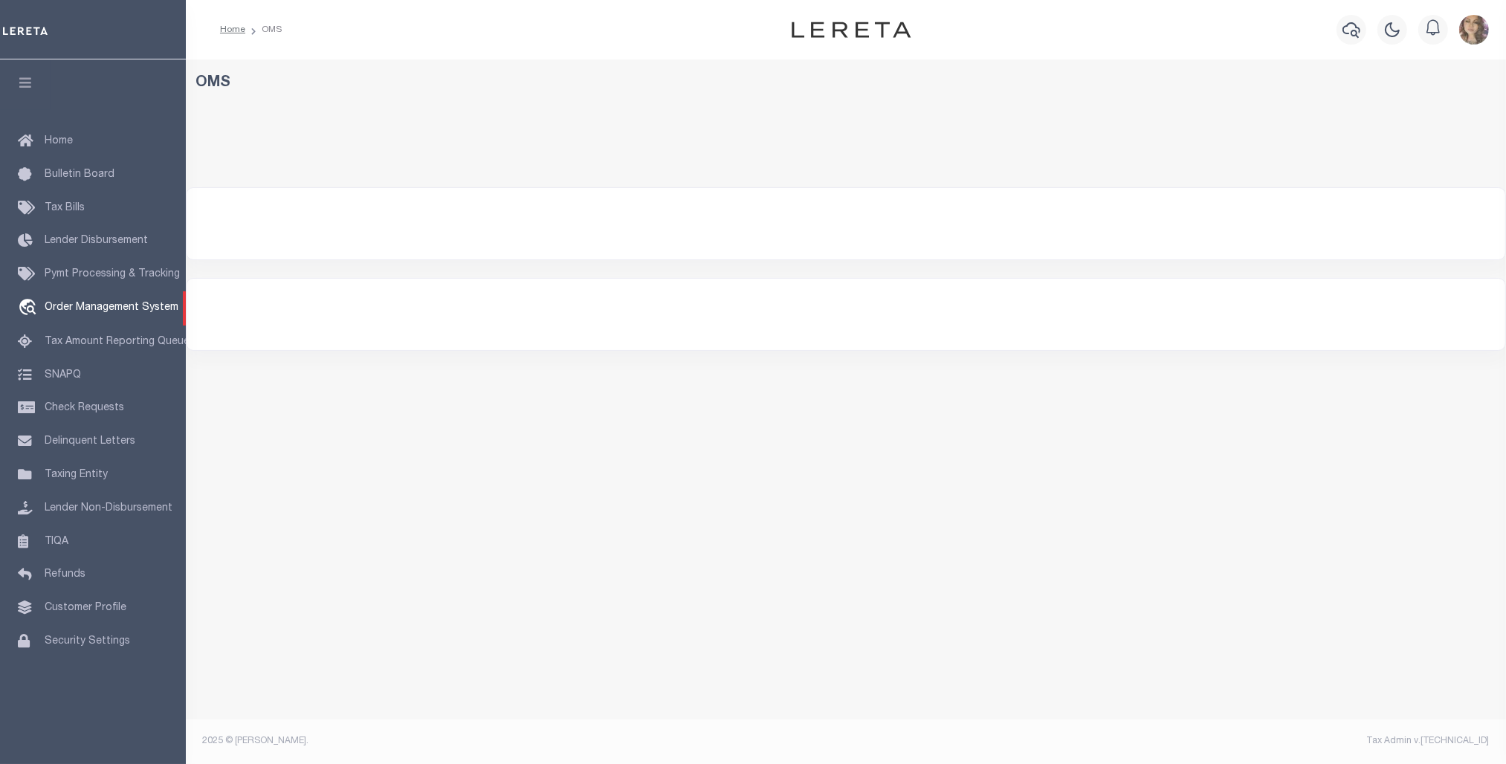
select select "200"
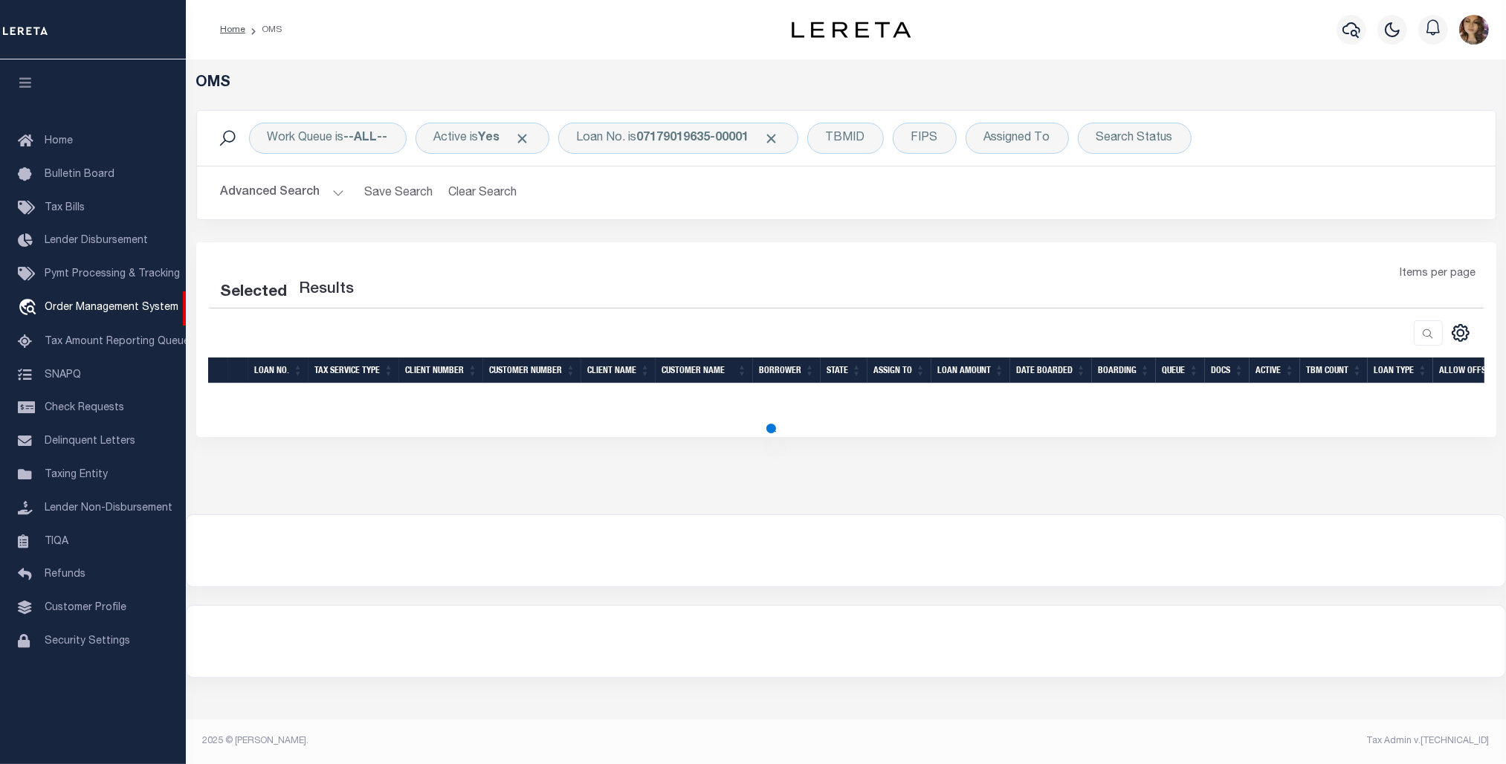
select select "200"
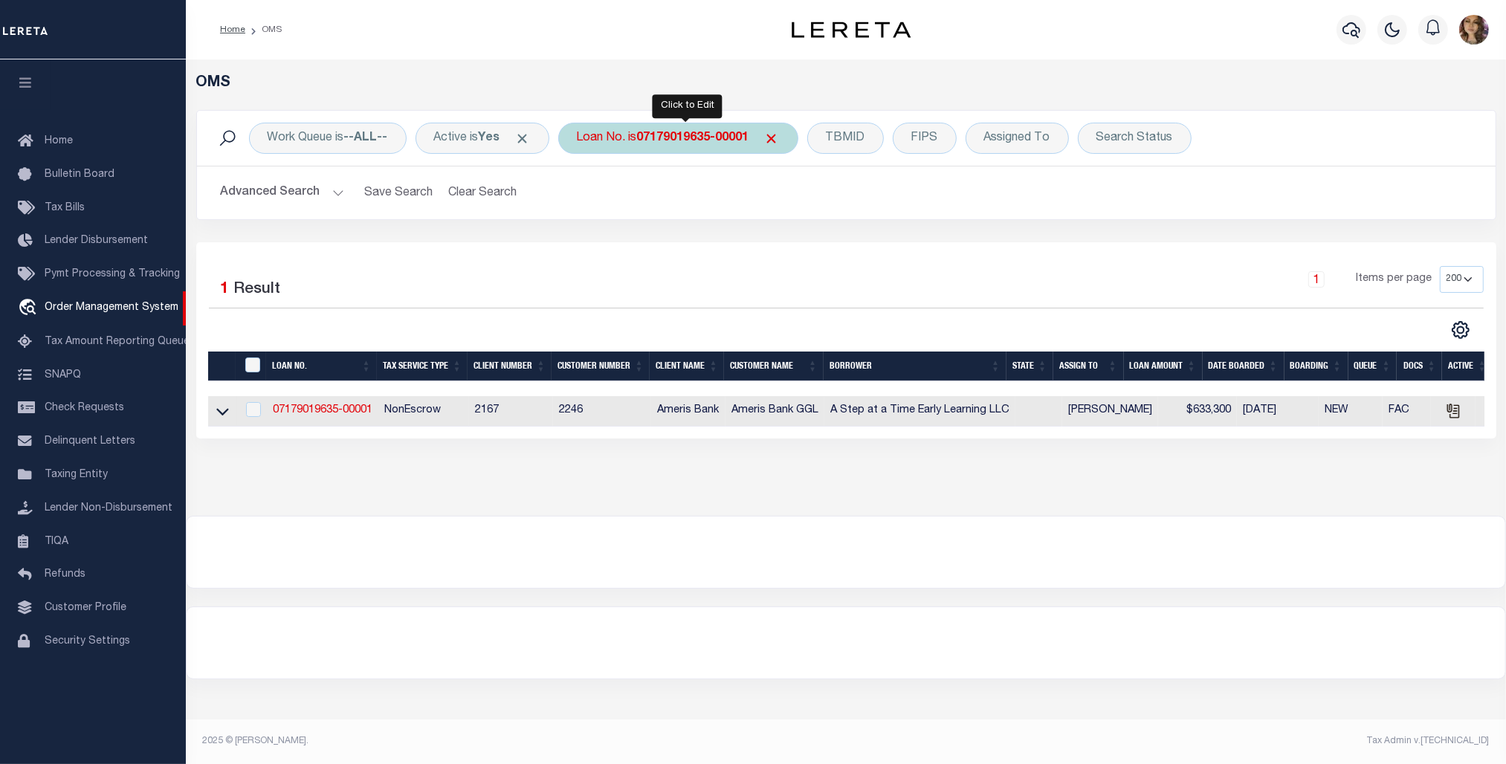
click at [655, 142] on b "07179019635-00001" at bounding box center [693, 138] width 112 height 12
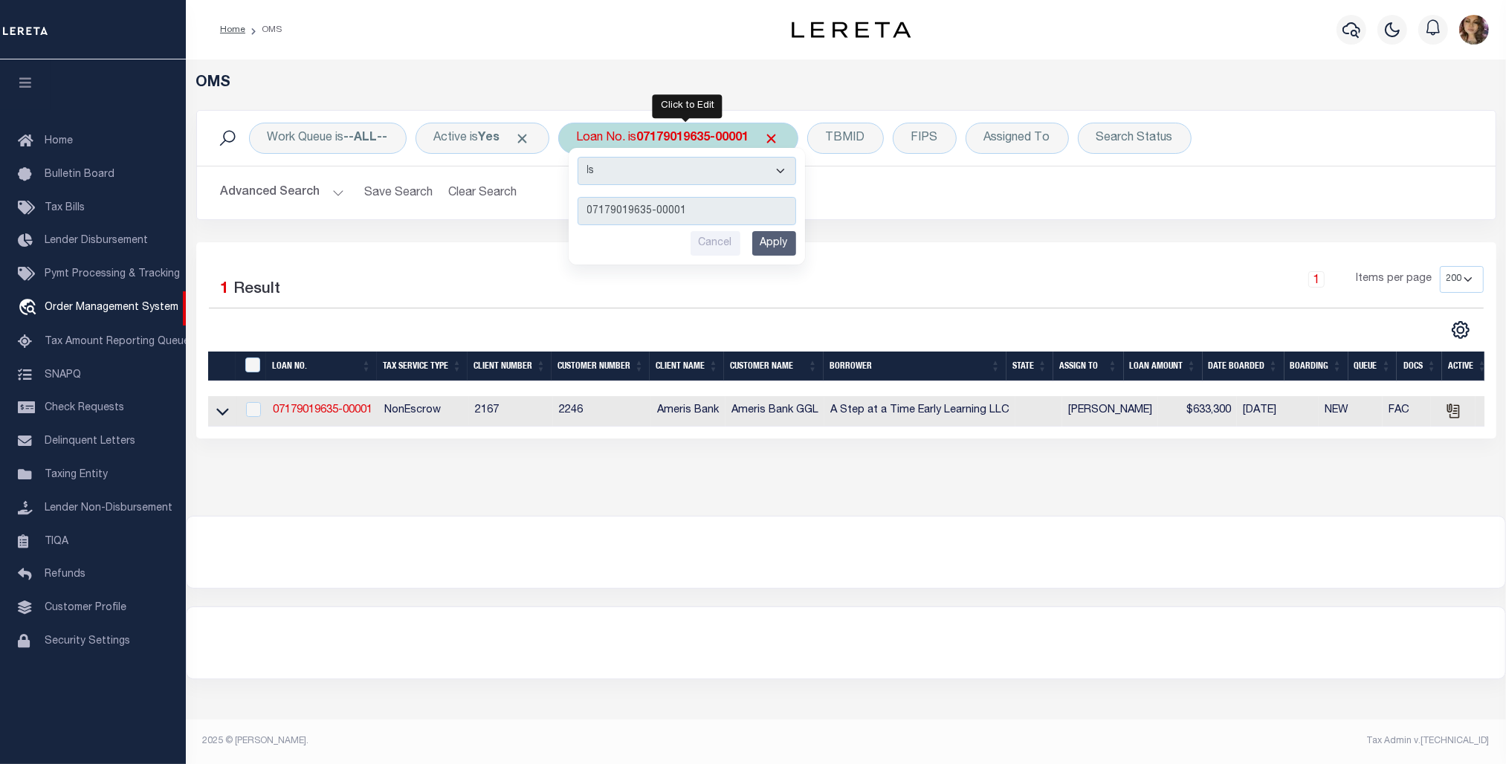
type input "1682211"
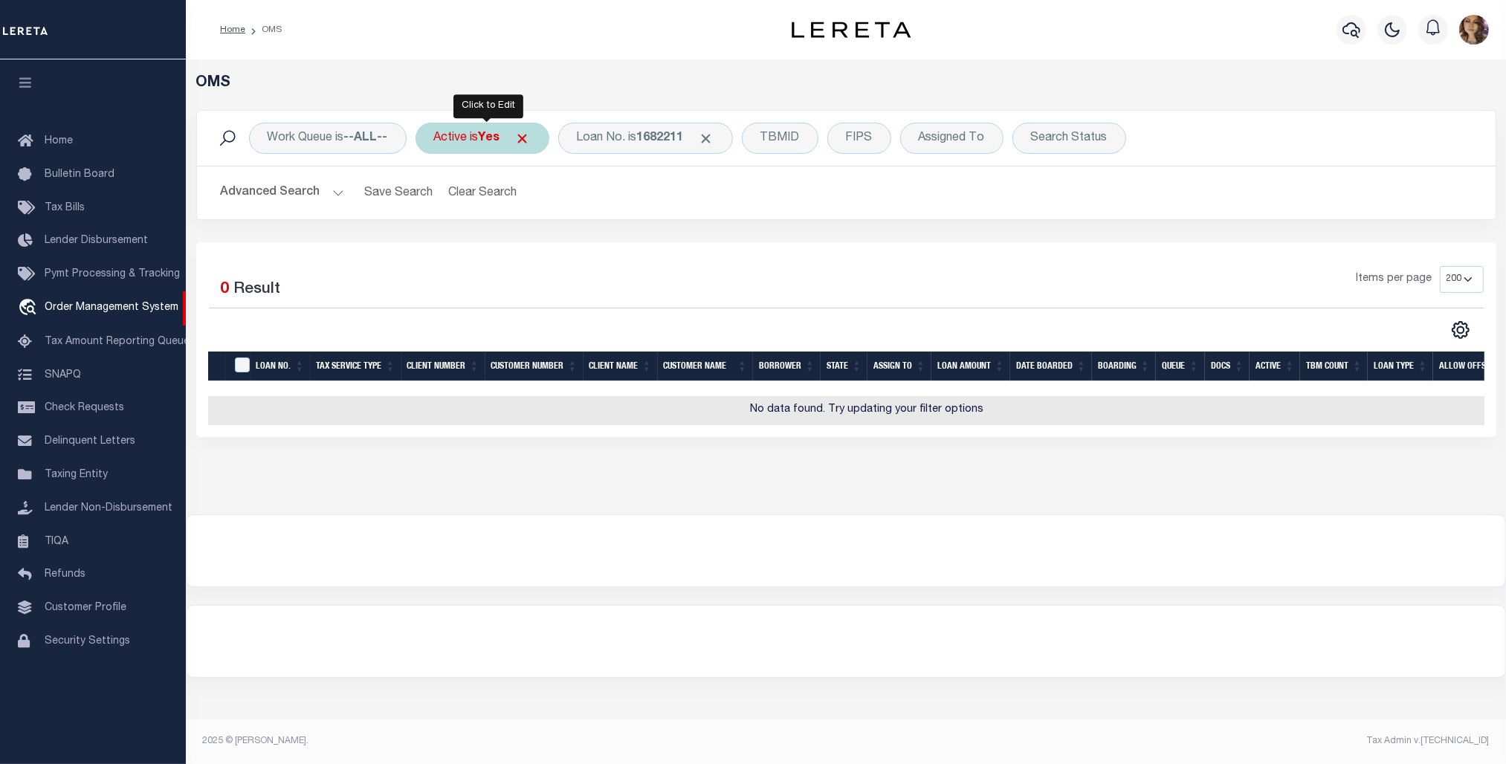
click at [476, 138] on div "Active is Yes" at bounding box center [483, 138] width 134 height 31
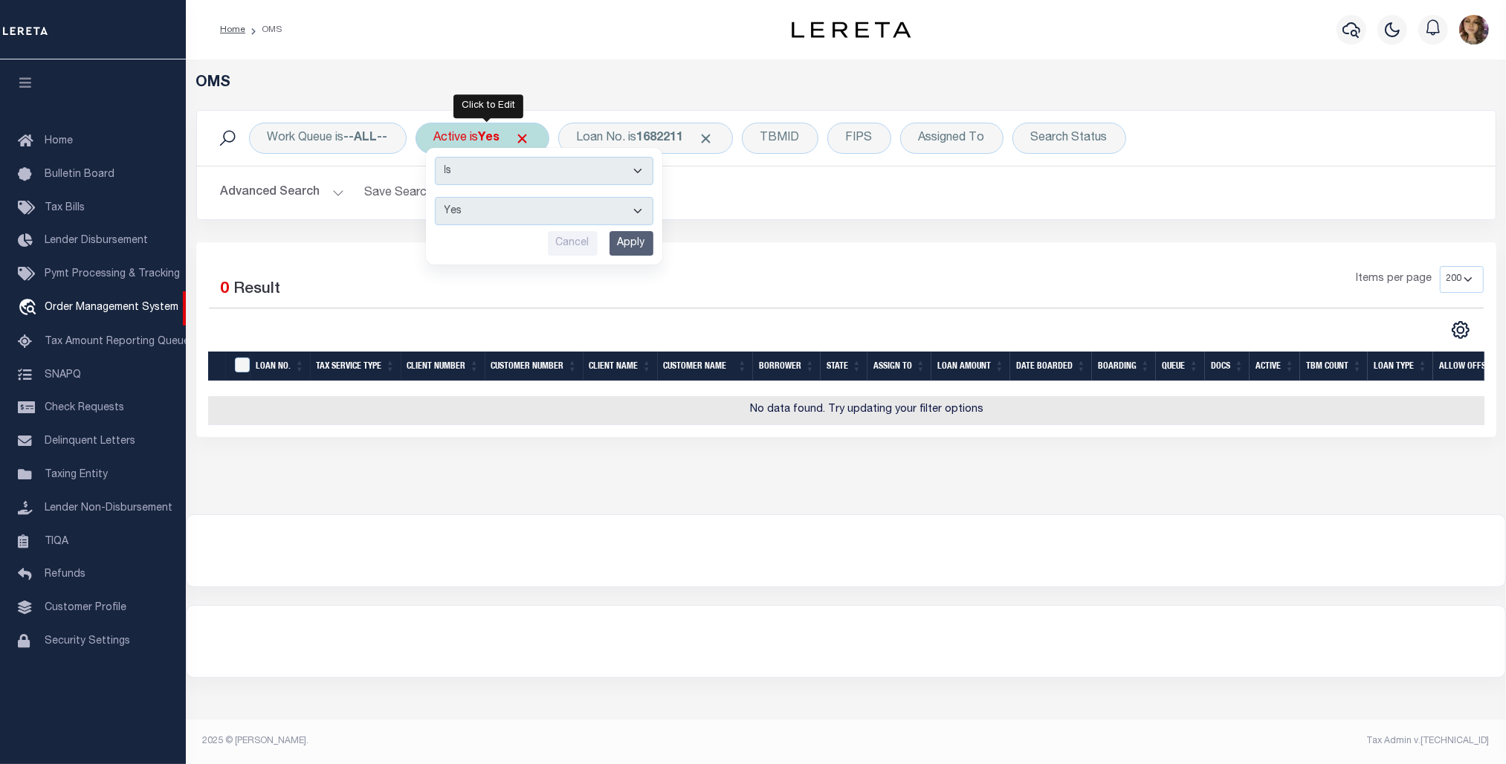
click at [495, 212] on select "Yes No" at bounding box center [544, 211] width 219 height 28
select select "false"
click at [438, 198] on select "Yes No" at bounding box center [544, 211] width 219 height 28
click at [629, 239] on input "Apply" at bounding box center [632, 243] width 44 height 25
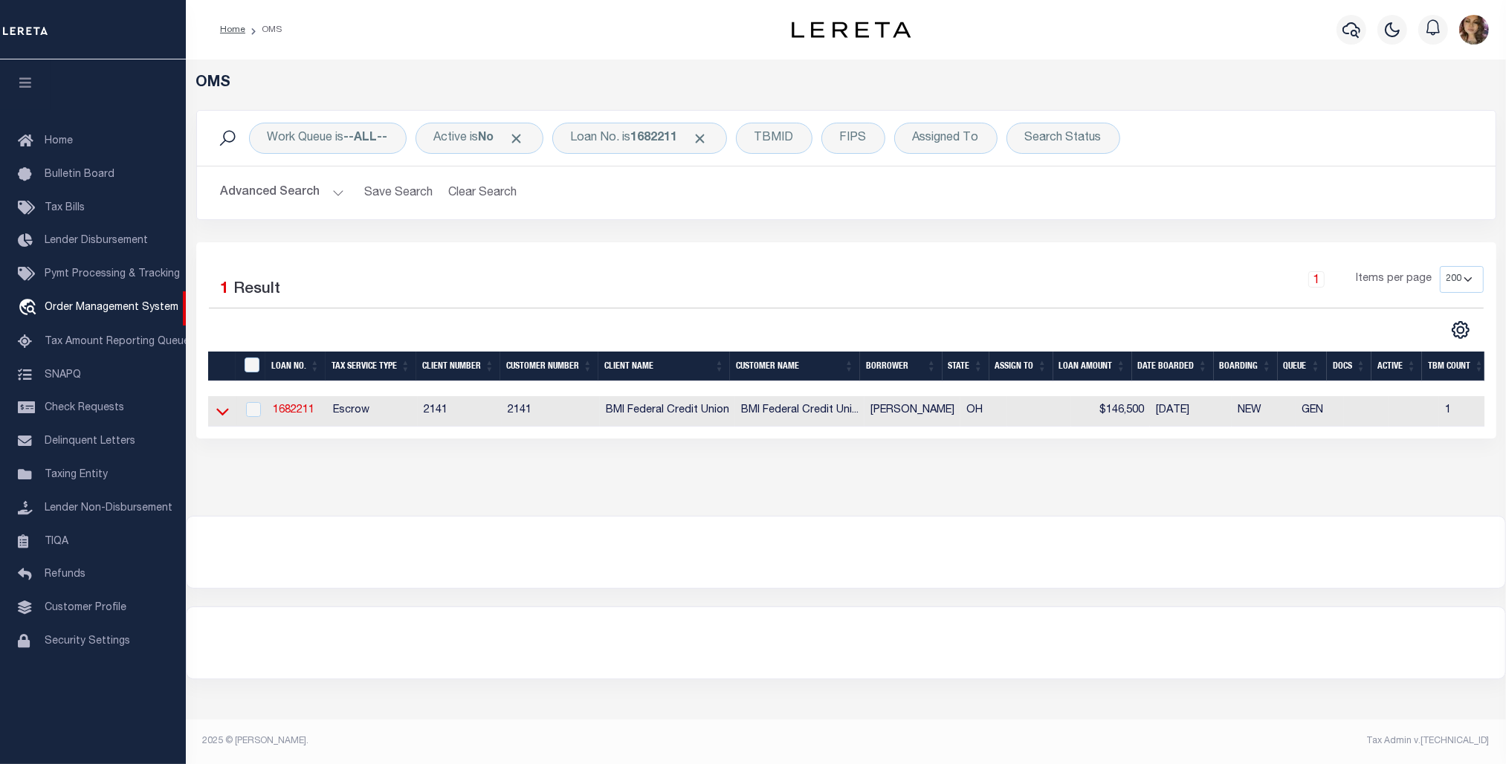
click at [219, 415] on icon at bounding box center [222, 412] width 13 height 7
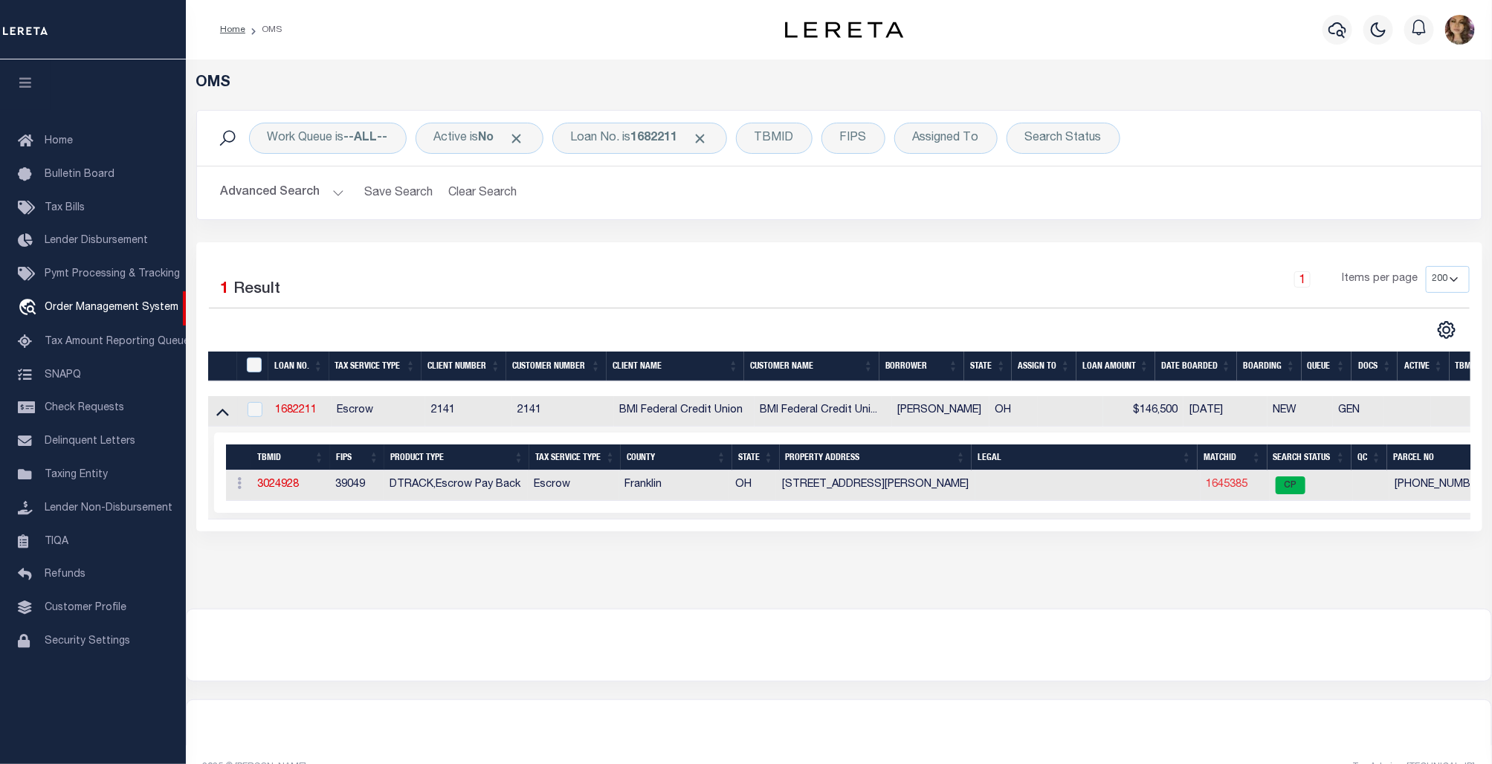
click at [1220, 489] on link "1645385" at bounding box center [1227, 484] width 42 height 10
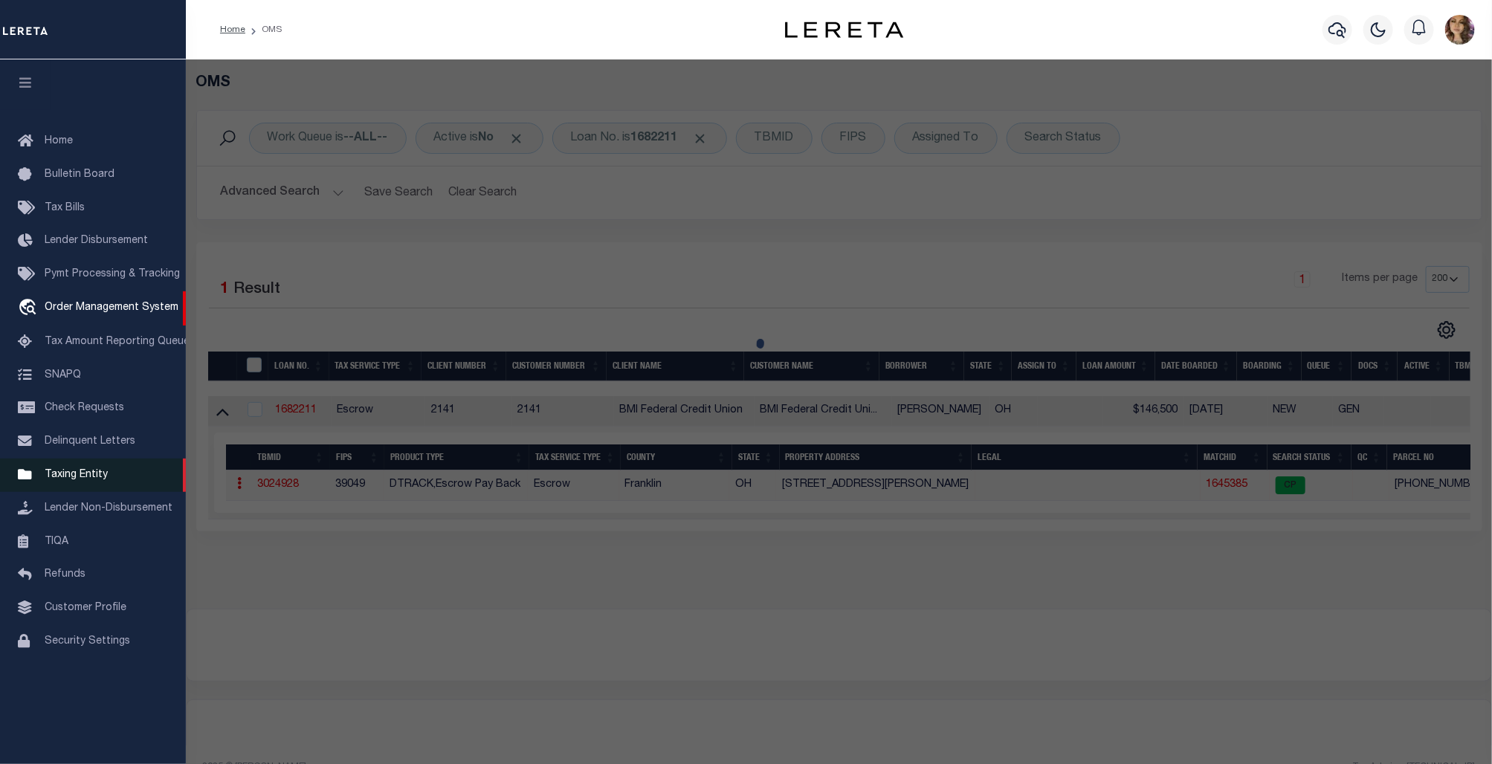
checkbox input "false"
select select "CP"
type input "BACH JAMES D"
type input "234 SHARA PARK PL"
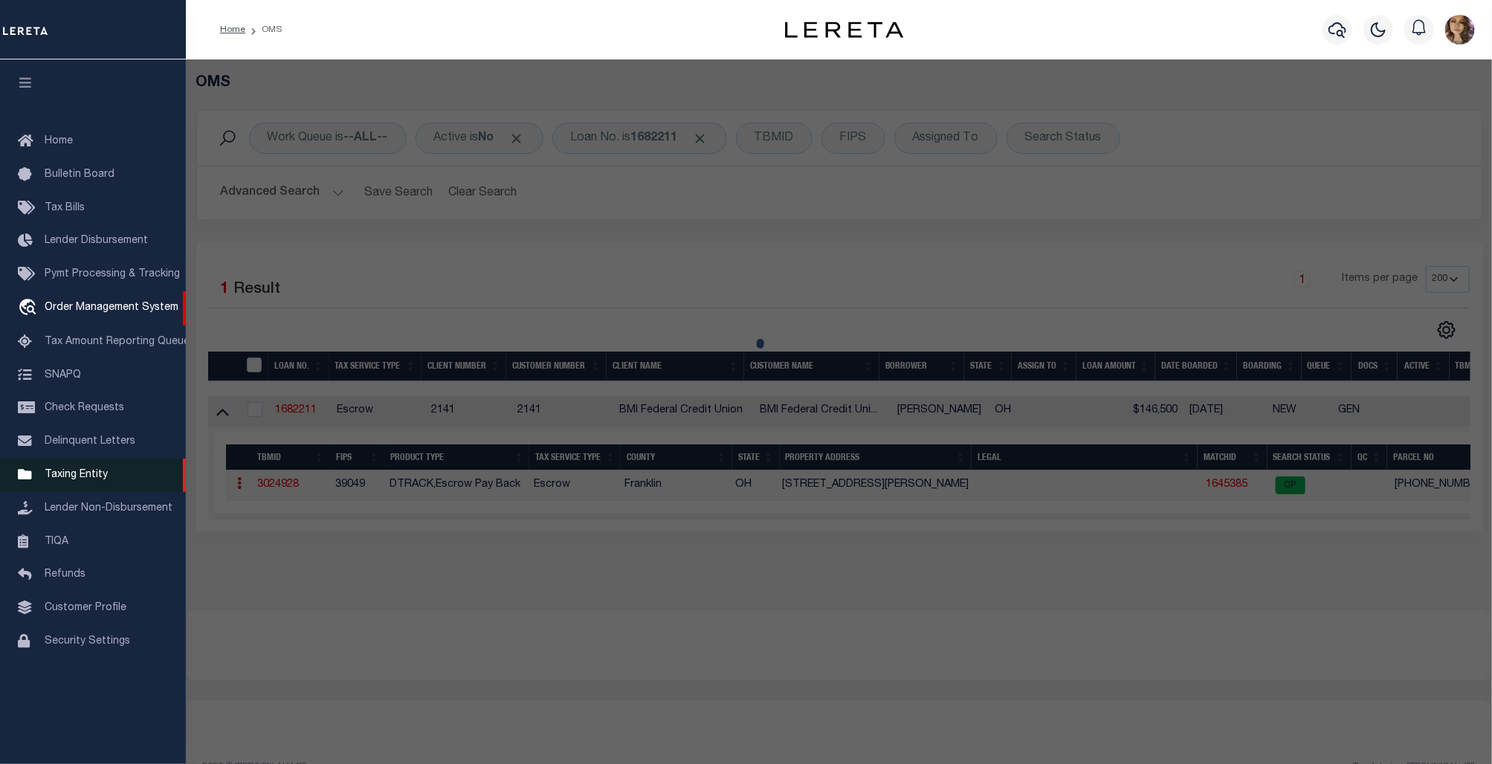
checkbox input "false"
type textarea "234 SHARA PARK PL ZUBROD HTS 10"
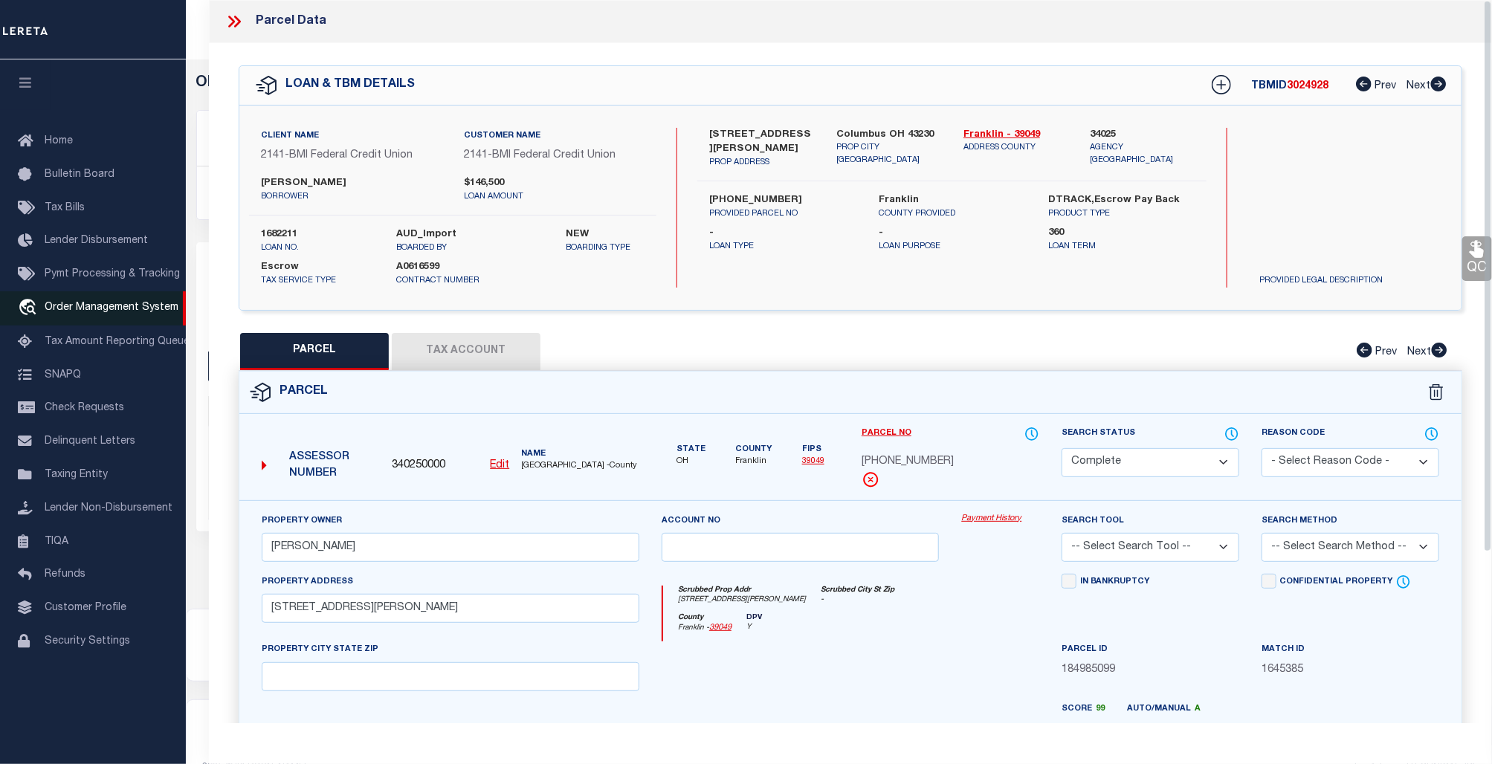
click at [91, 311] on span "Order Management System" at bounding box center [112, 308] width 134 height 10
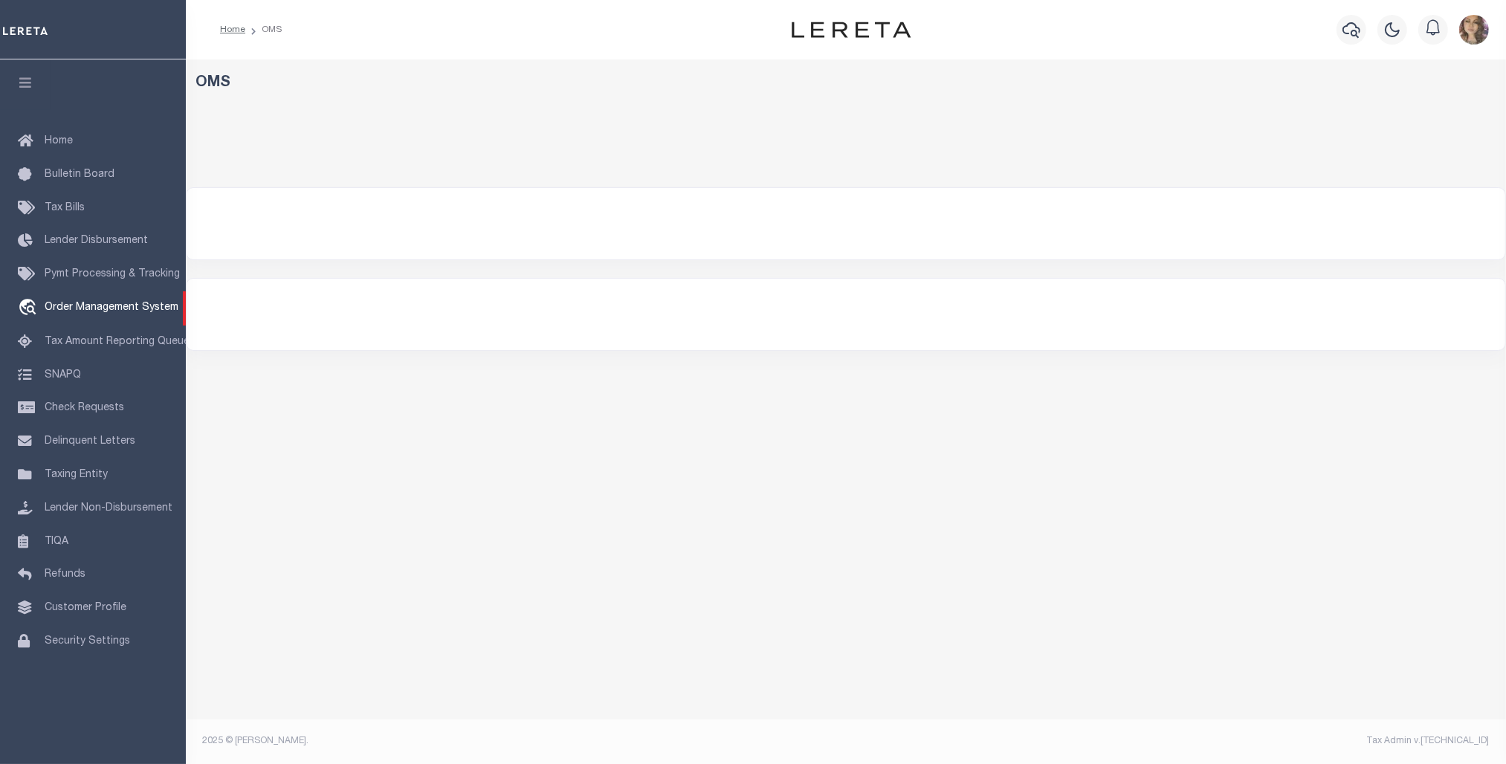
select select "200"
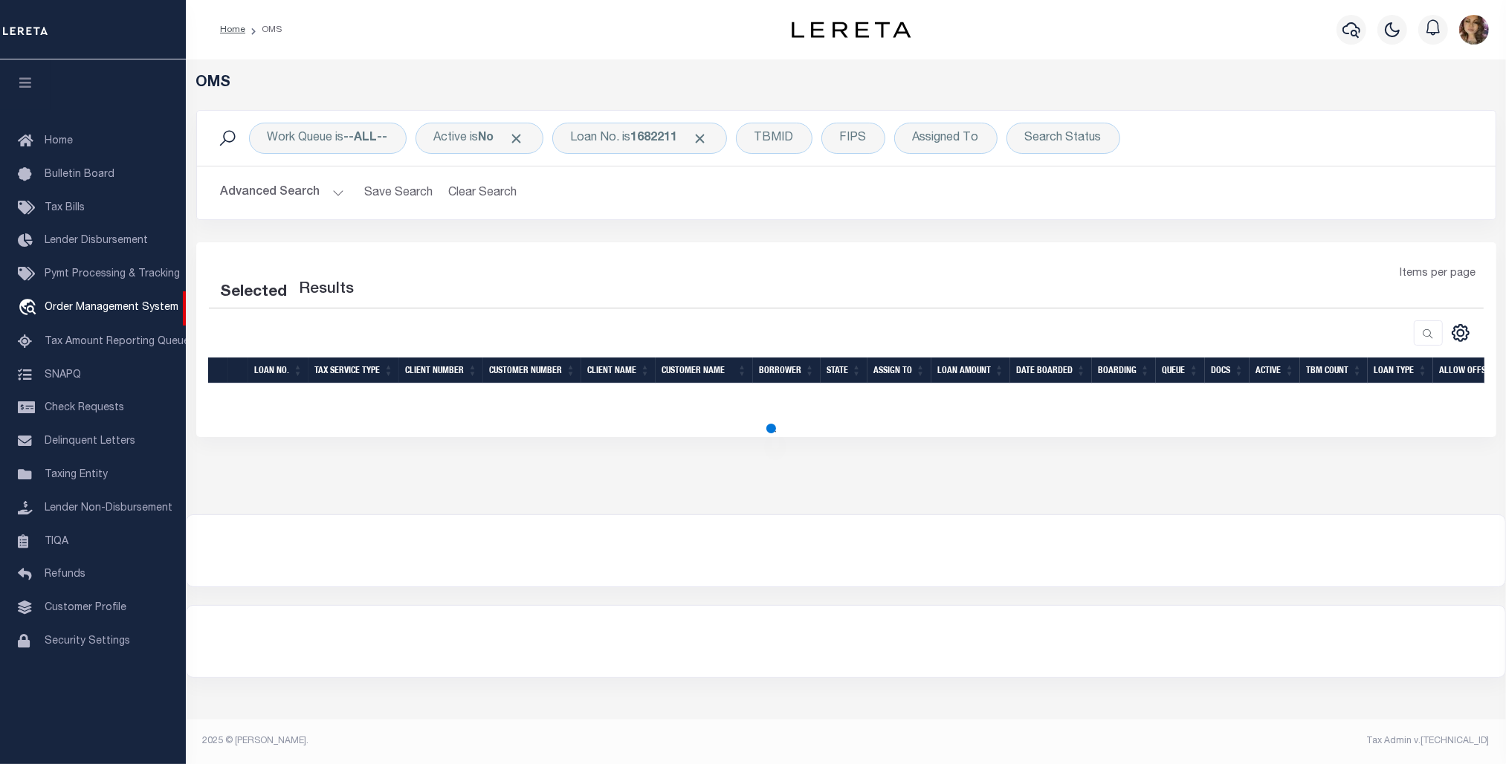
select select "200"
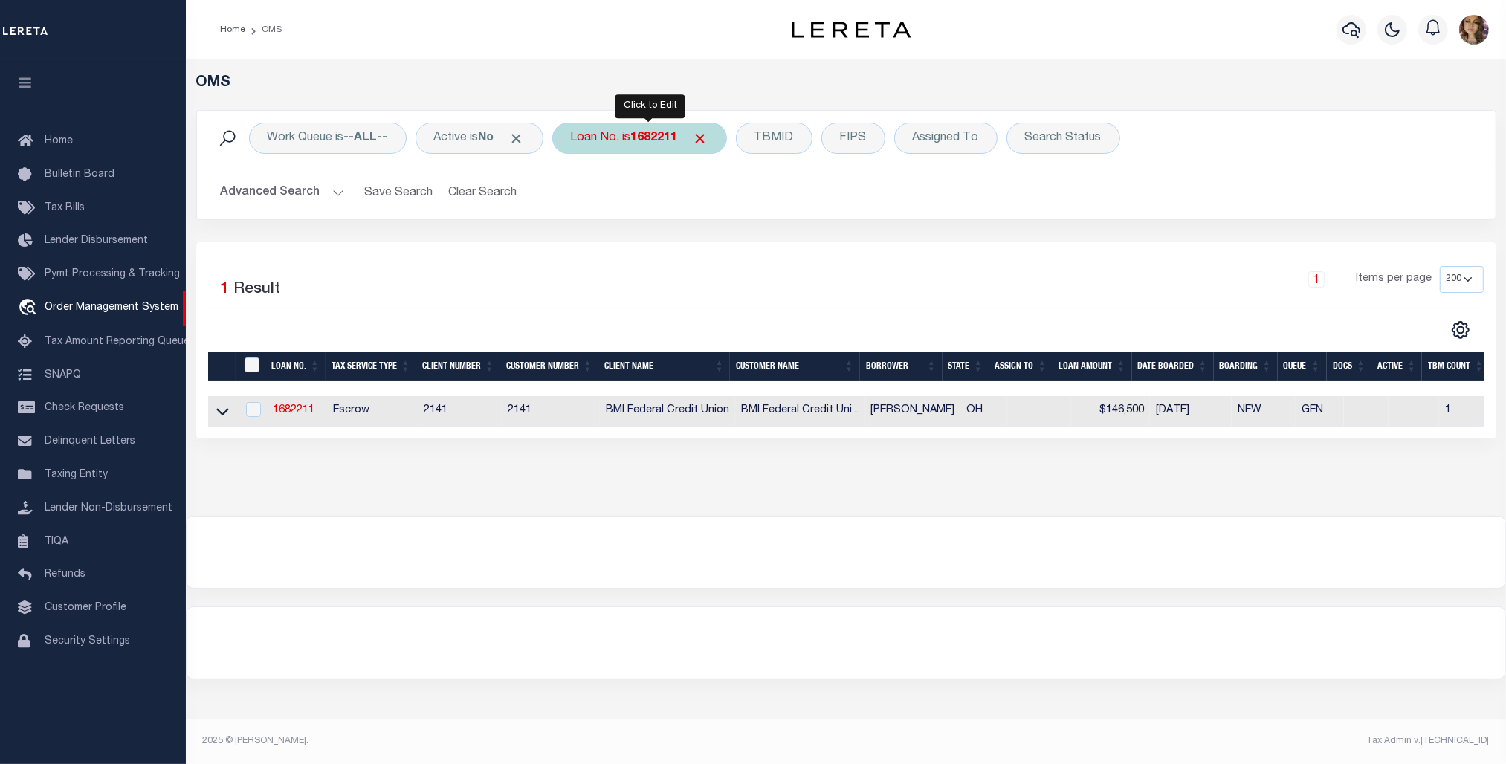
click at [654, 144] on b "1682211" at bounding box center [654, 138] width 47 height 12
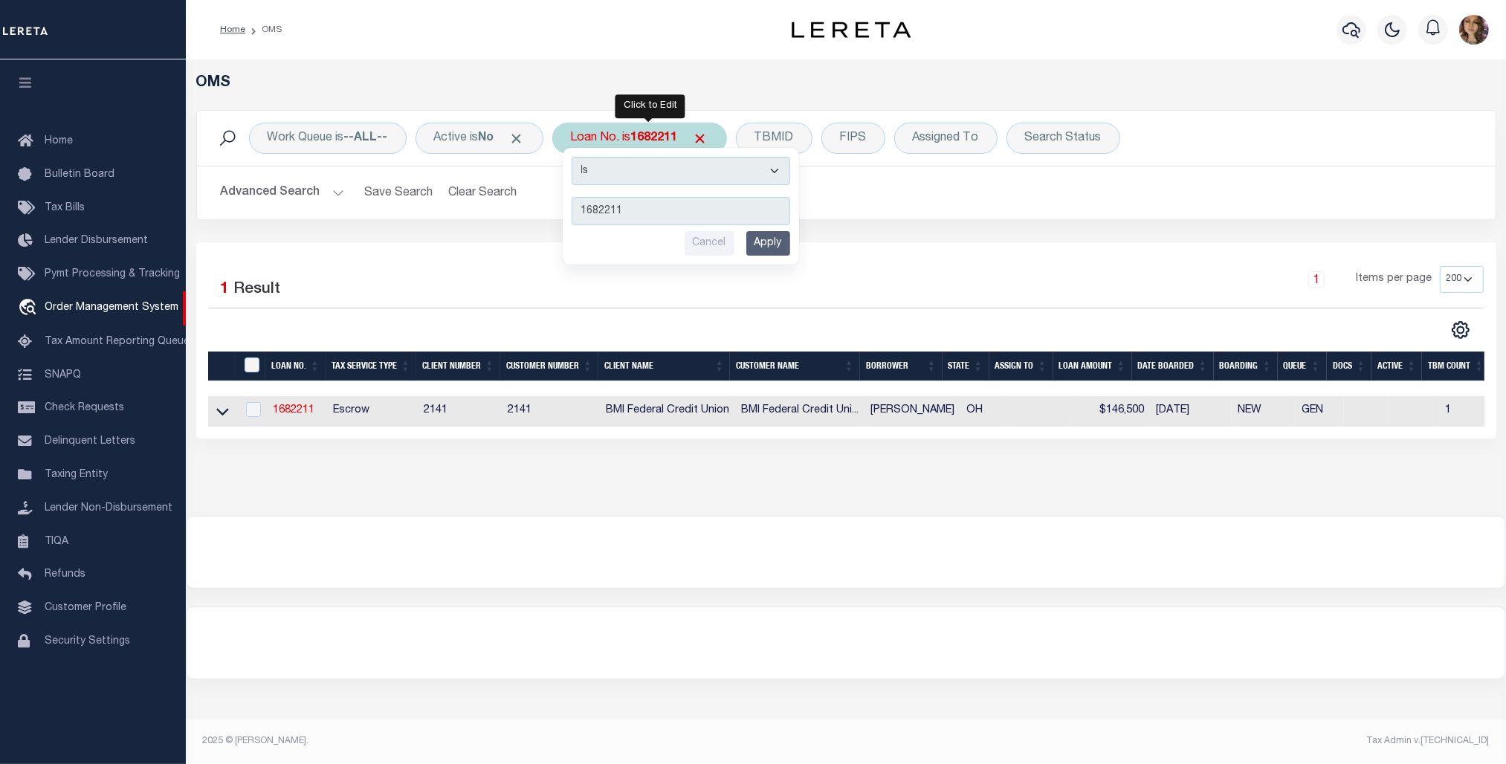
type input "90000119"
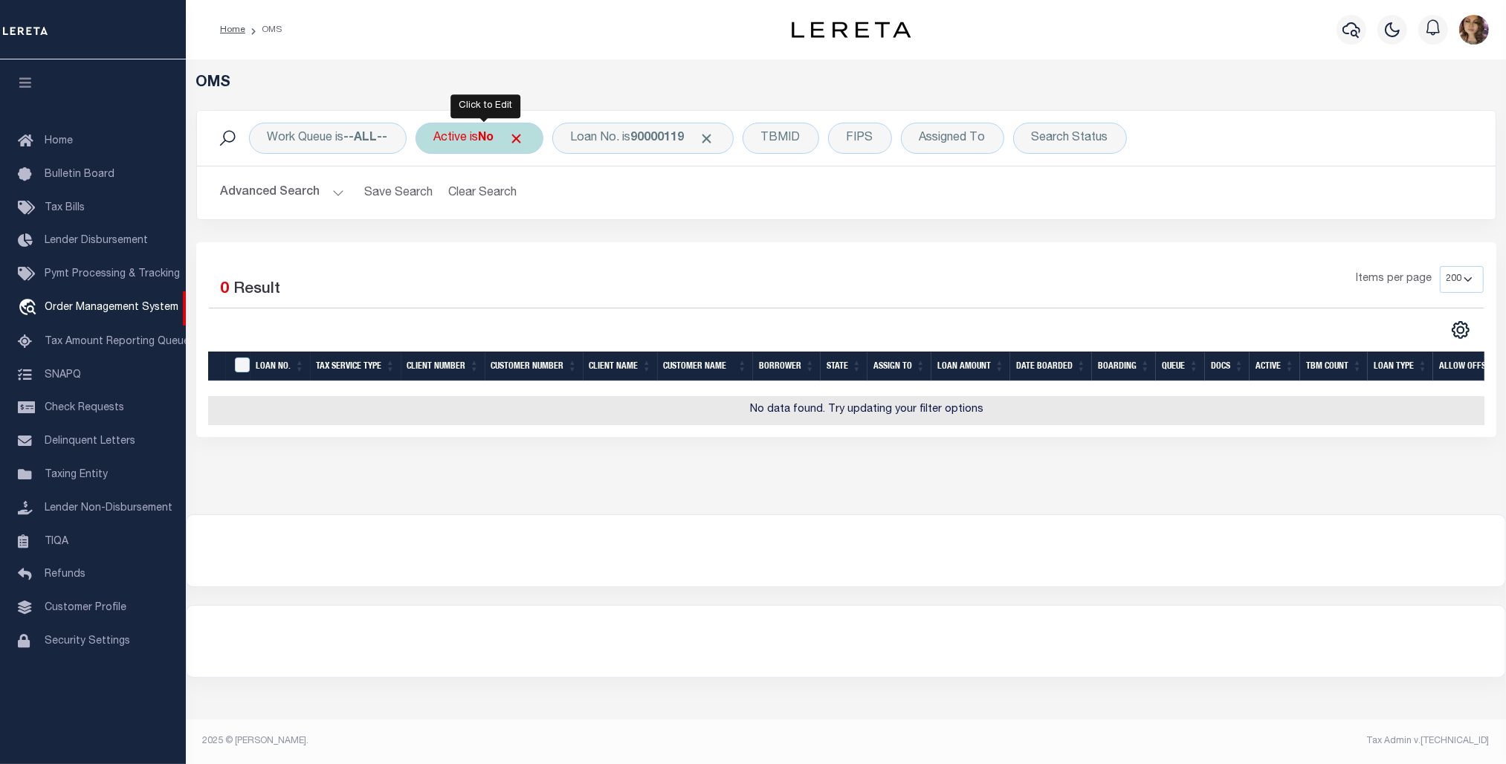
click at [466, 140] on div "Active is No" at bounding box center [480, 138] width 128 height 31
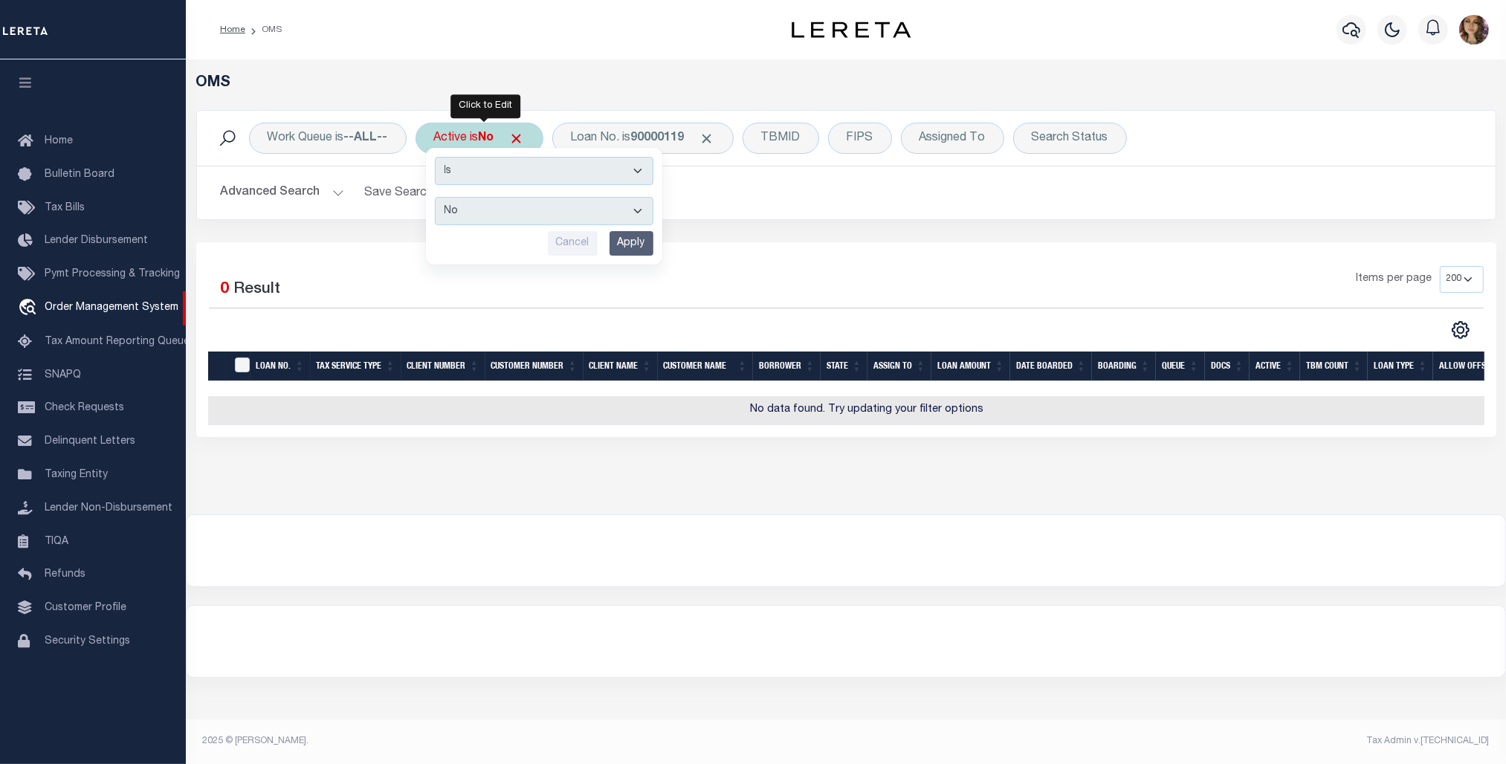
click at [485, 205] on select "Yes No" at bounding box center [544, 211] width 219 height 28
select select "true"
click at [438, 198] on select "Yes No" at bounding box center [544, 211] width 219 height 28
click at [626, 250] on input "Apply" at bounding box center [632, 243] width 44 height 25
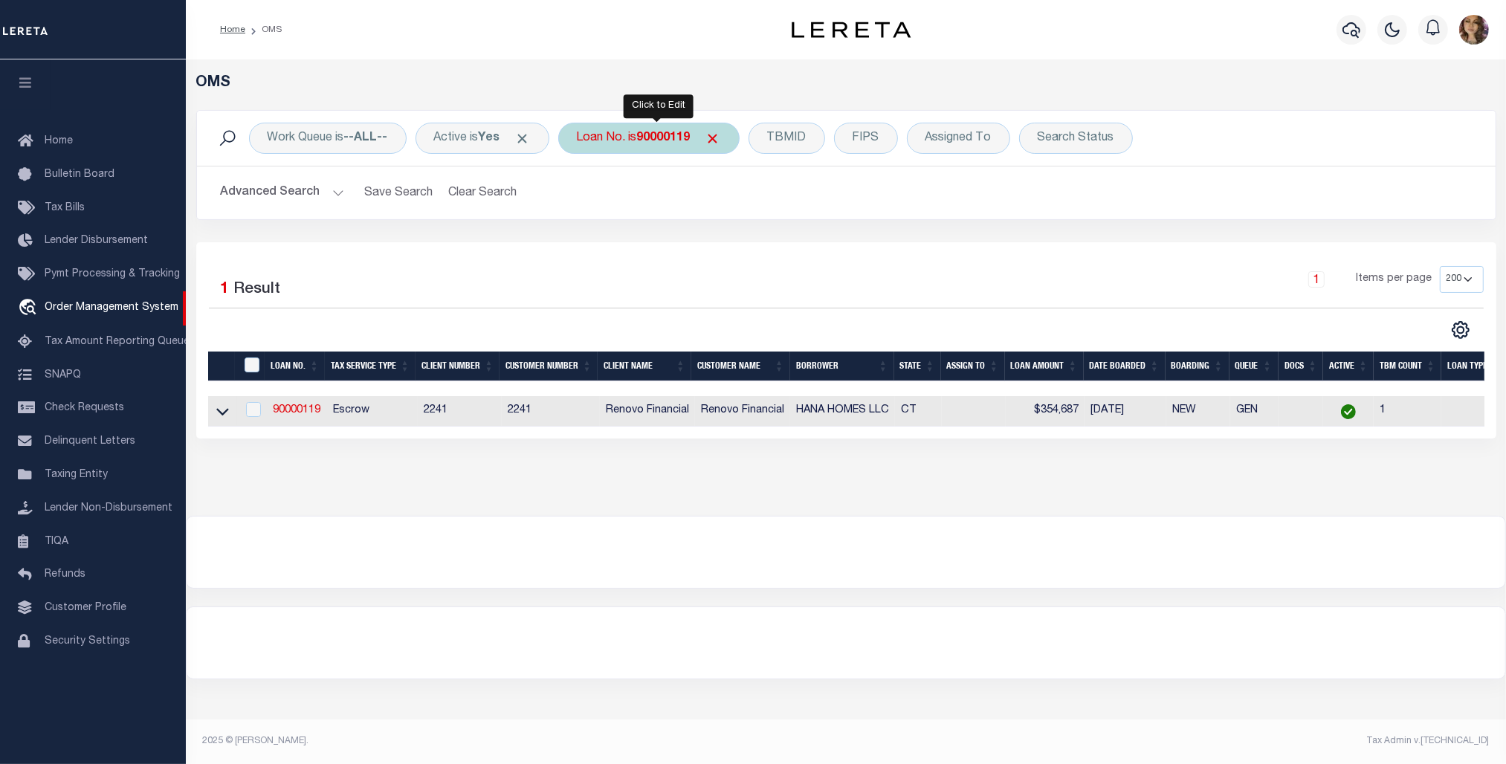
click at [652, 138] on b "90000119" at bounding box center [664, 138] width 54 height 12
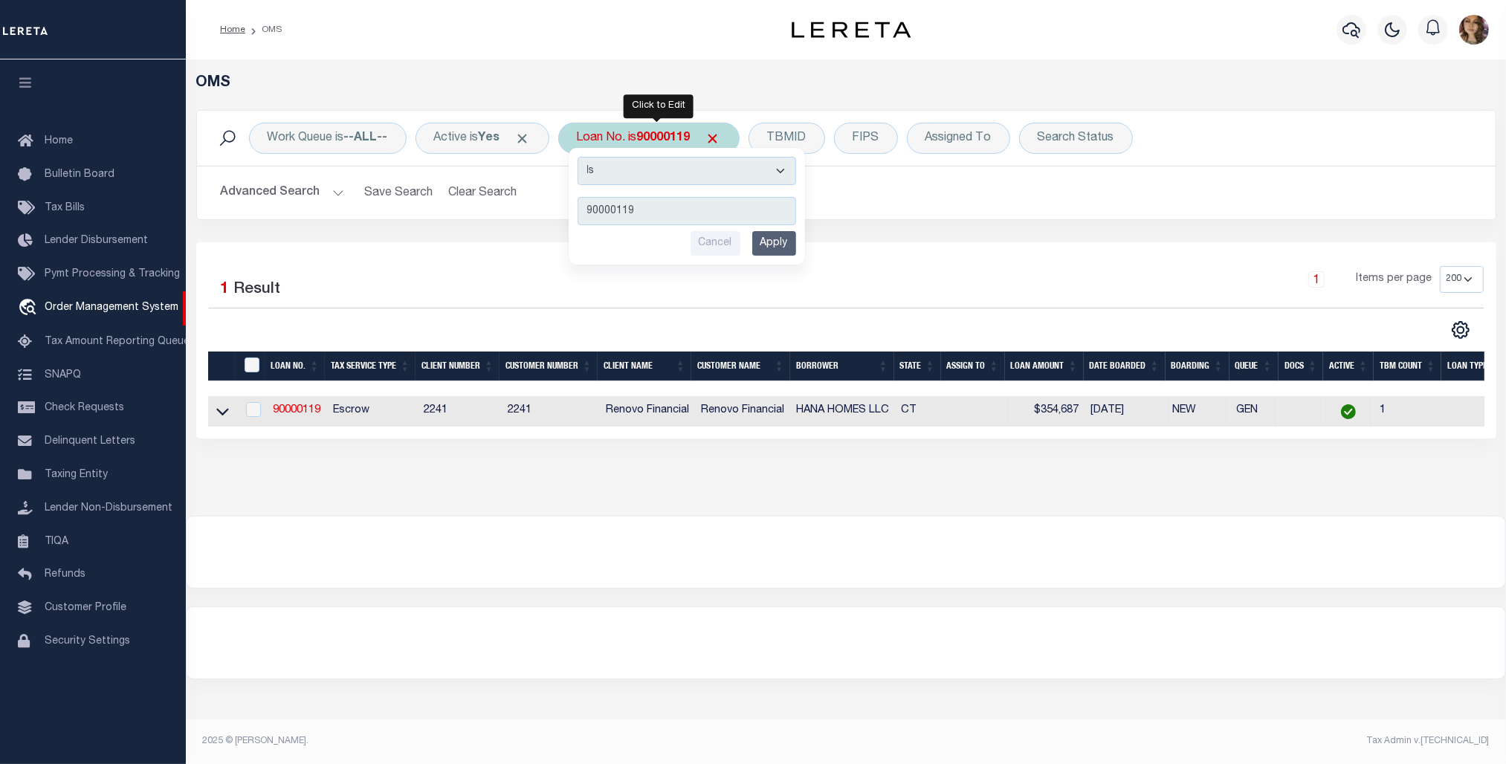
type input "400893700"
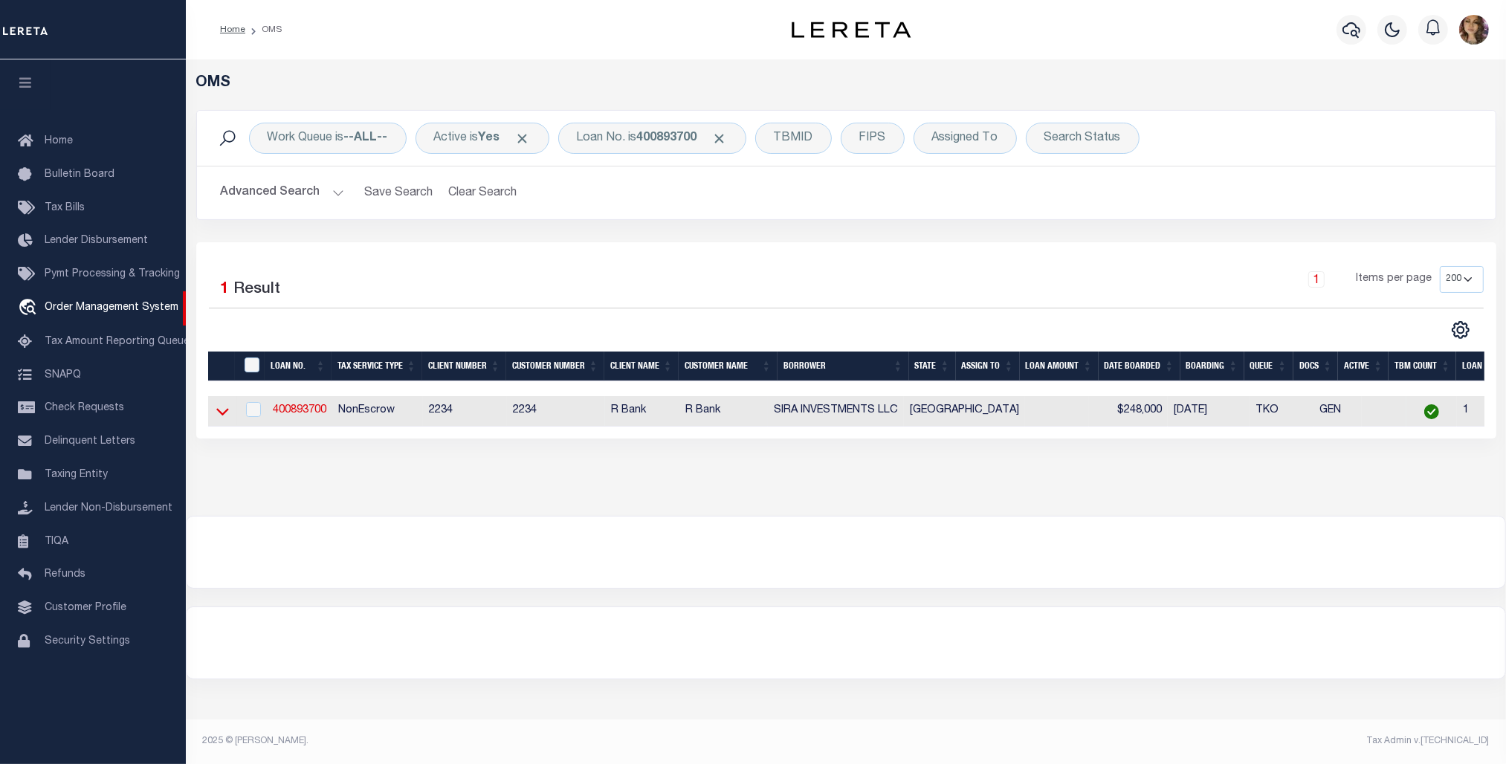
click at [220, 418] on icon at bounding box center [222, 412] width 13 height 16
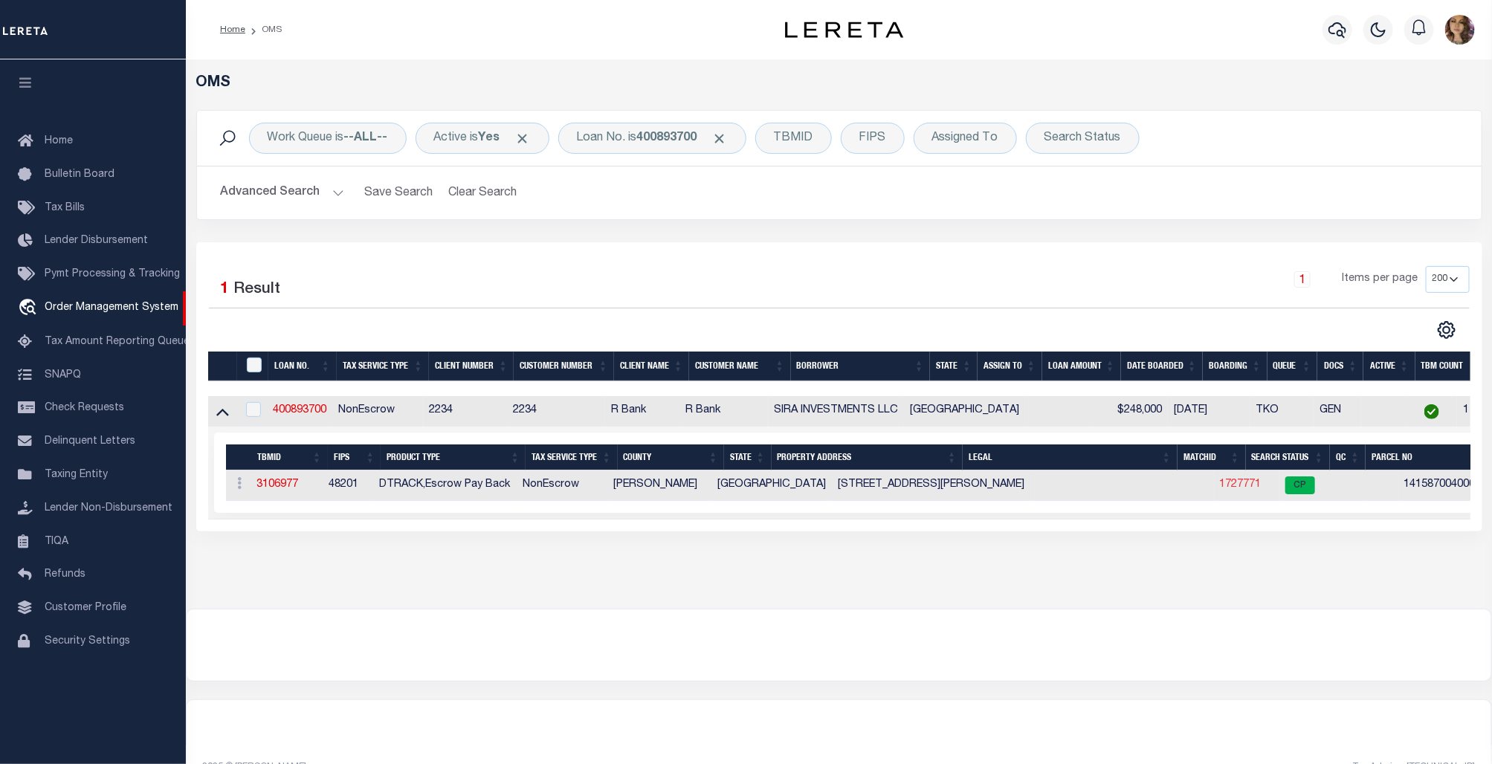
click at [1220, 482] on link "1727771" at bounding box center [1241, 484] width 42 height 10
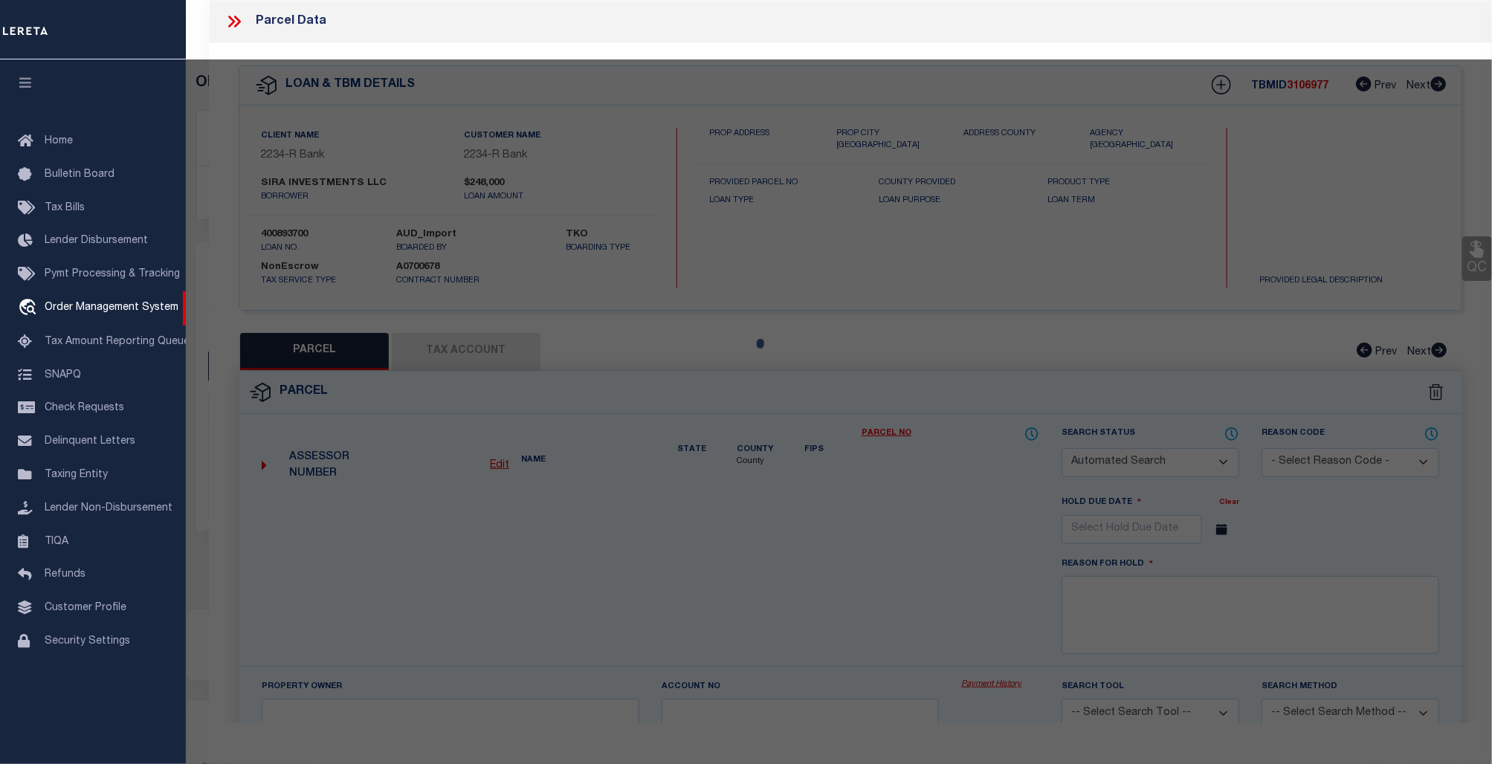
checkbox input "false"
select select "CP"
type input "SIRA INVESTMENTS LLC"
type input "[STREET_ADDRESS][PERSON_NAME]"
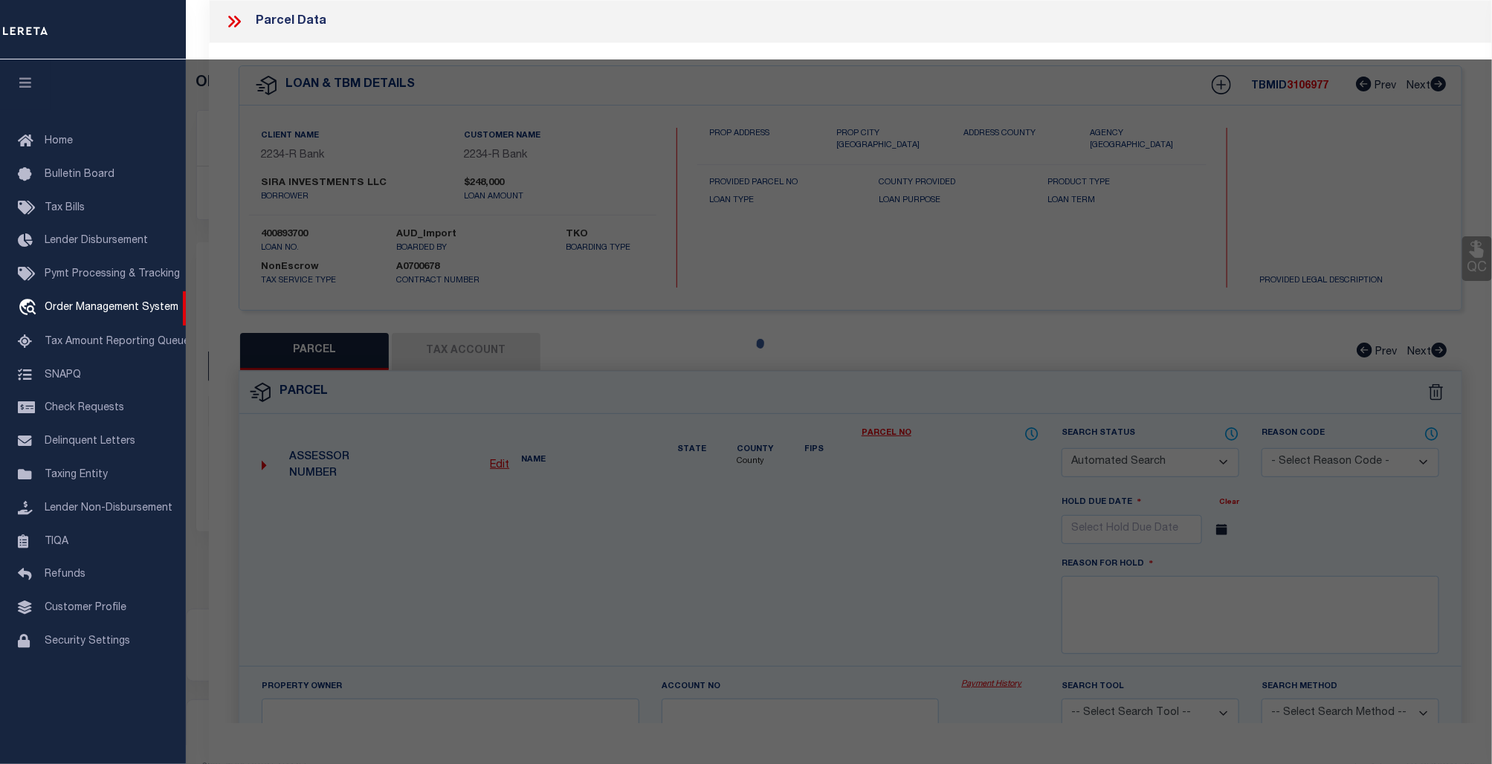
checkbox input "false"
type input "KATY, TX 77449"
type textarea "UNIT 401 BLDG 4 .0323 INT COMMON LAND & ELE OAKS AT [PERSON_NAME][GEOGRAPHIC_DA…"
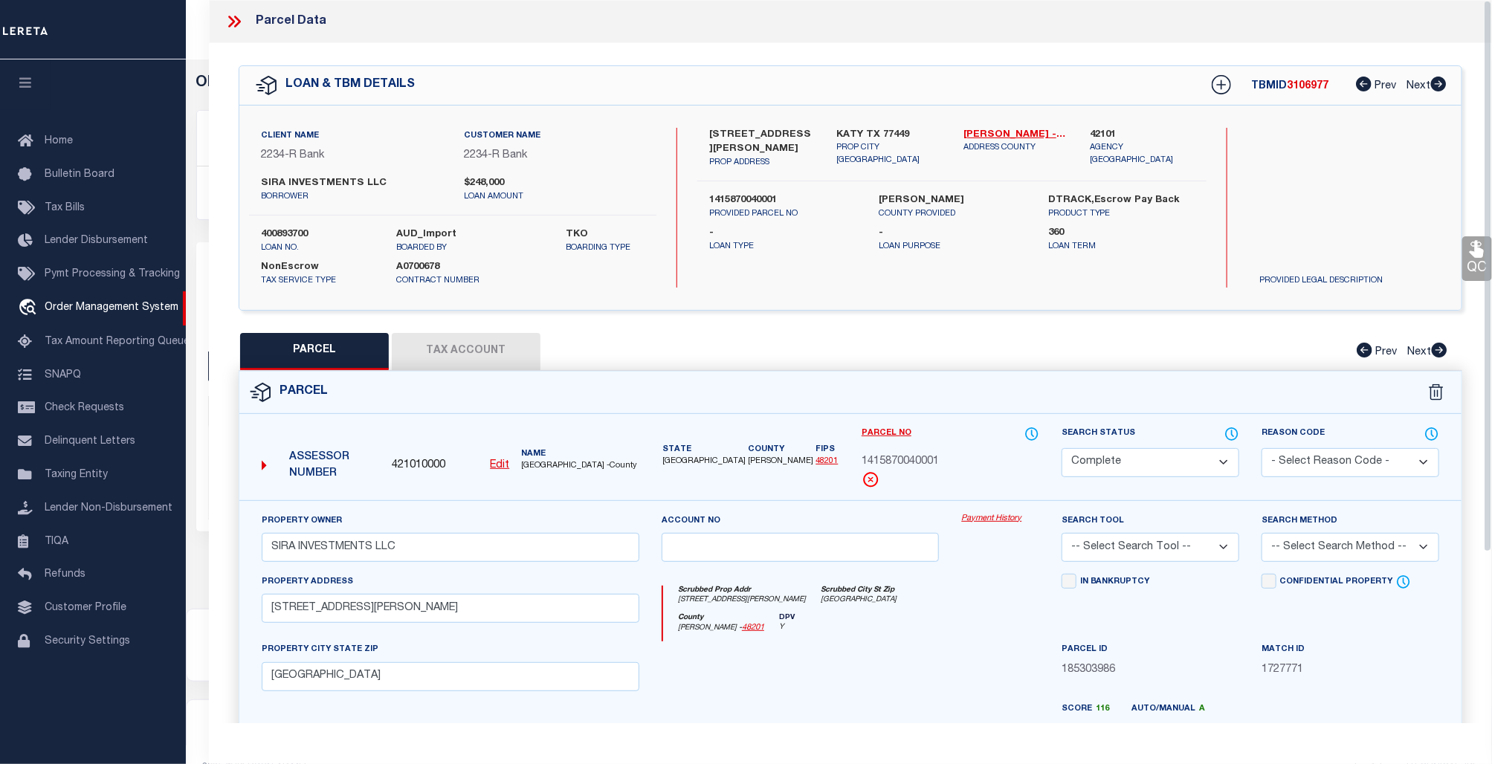
click at [989, 517] on link "Payment History" at bounding box center [1000, 519] width 78 height 13
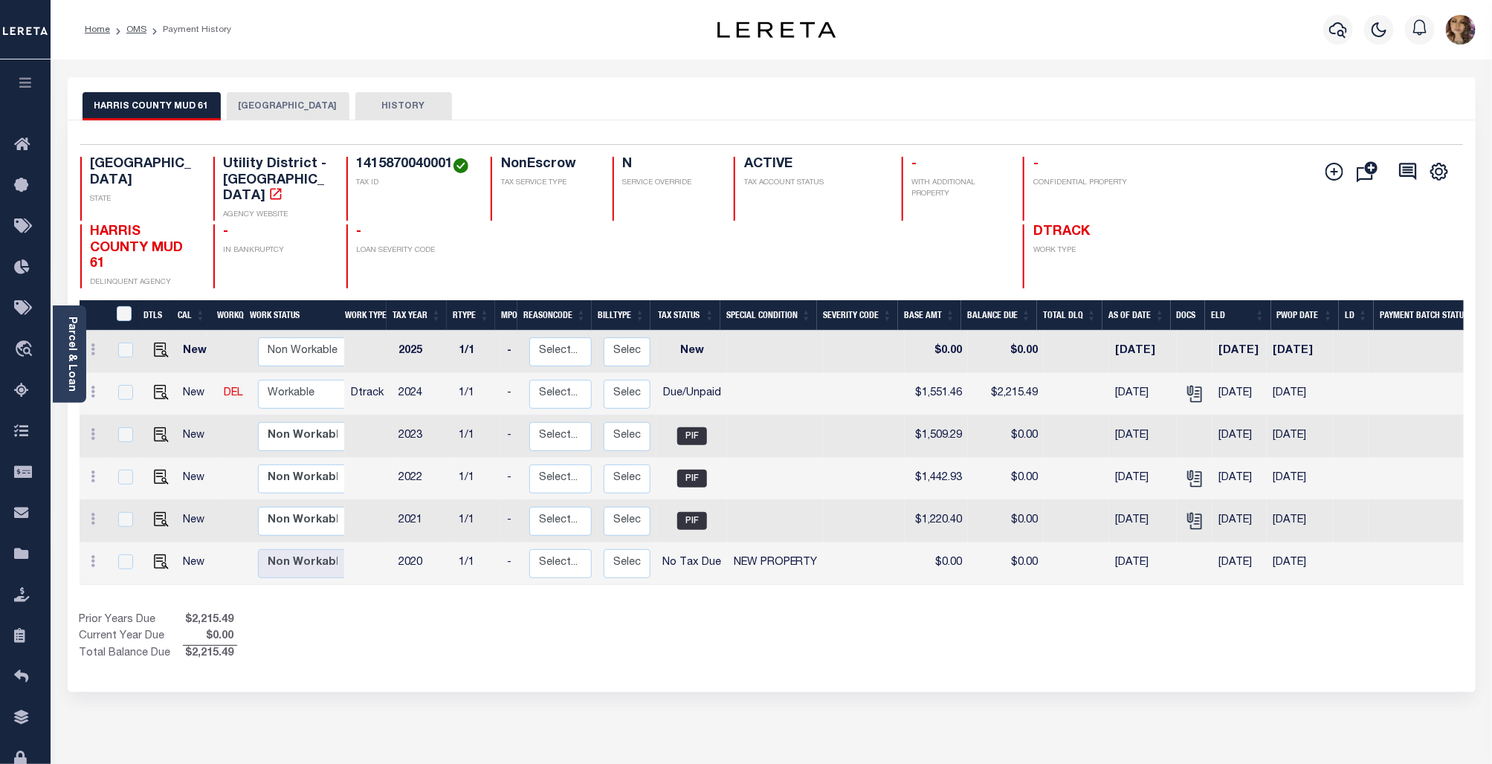
click at [253, 94] on button "[GEOGRAPHIC_DATA]" at bounding box center [288, 106] width 123 height 28
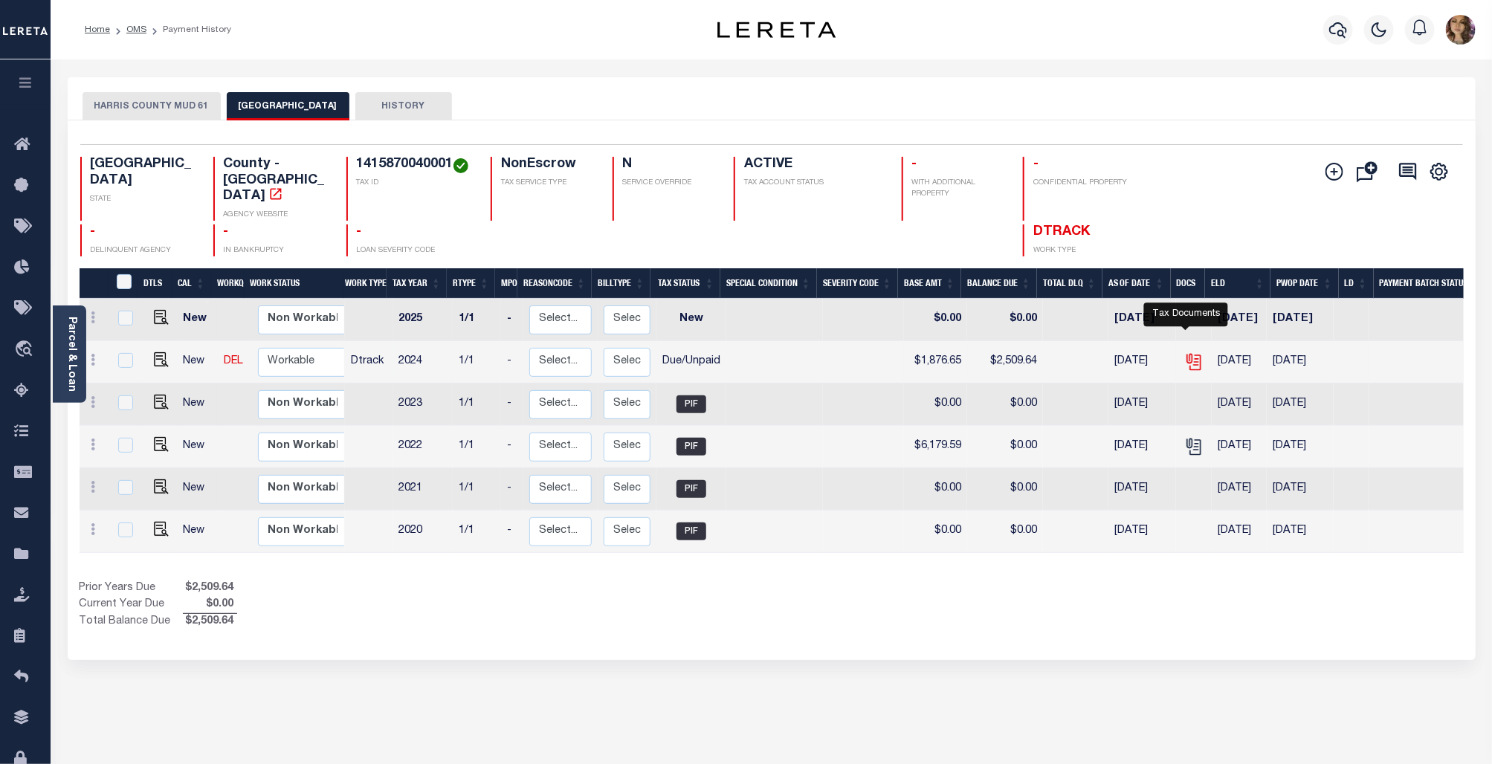
click at [1184, 352] on icon "" at bounding box center [1193, 361] width 19 height 19
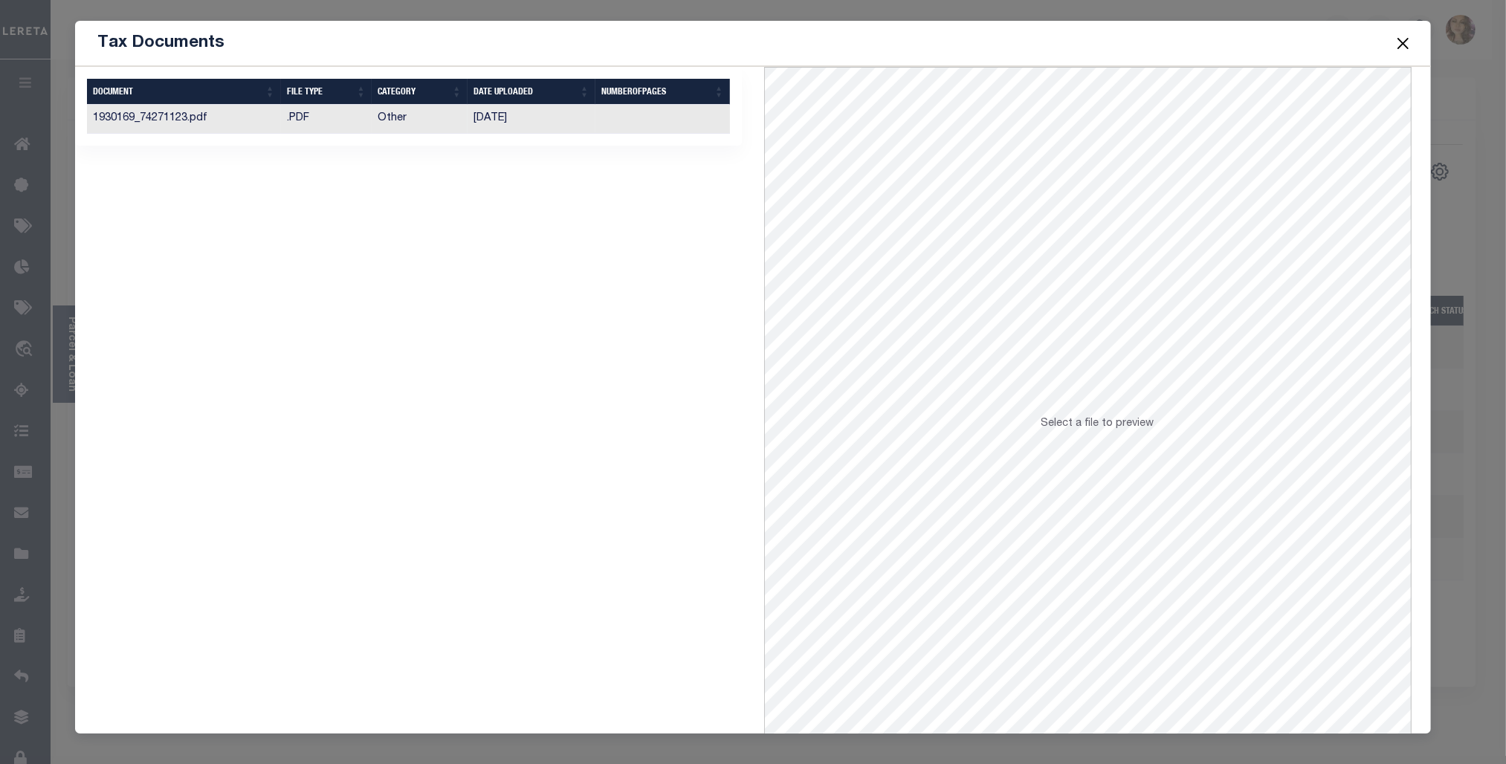
click at [517, 114] on td "[DATE]" at bounding box center [532, 119] width 128 height 29
click at [1432, 685] on div "Tax Documents 1 Selected 1 Result" at bounding box center [753, 382] width 1506 height 764
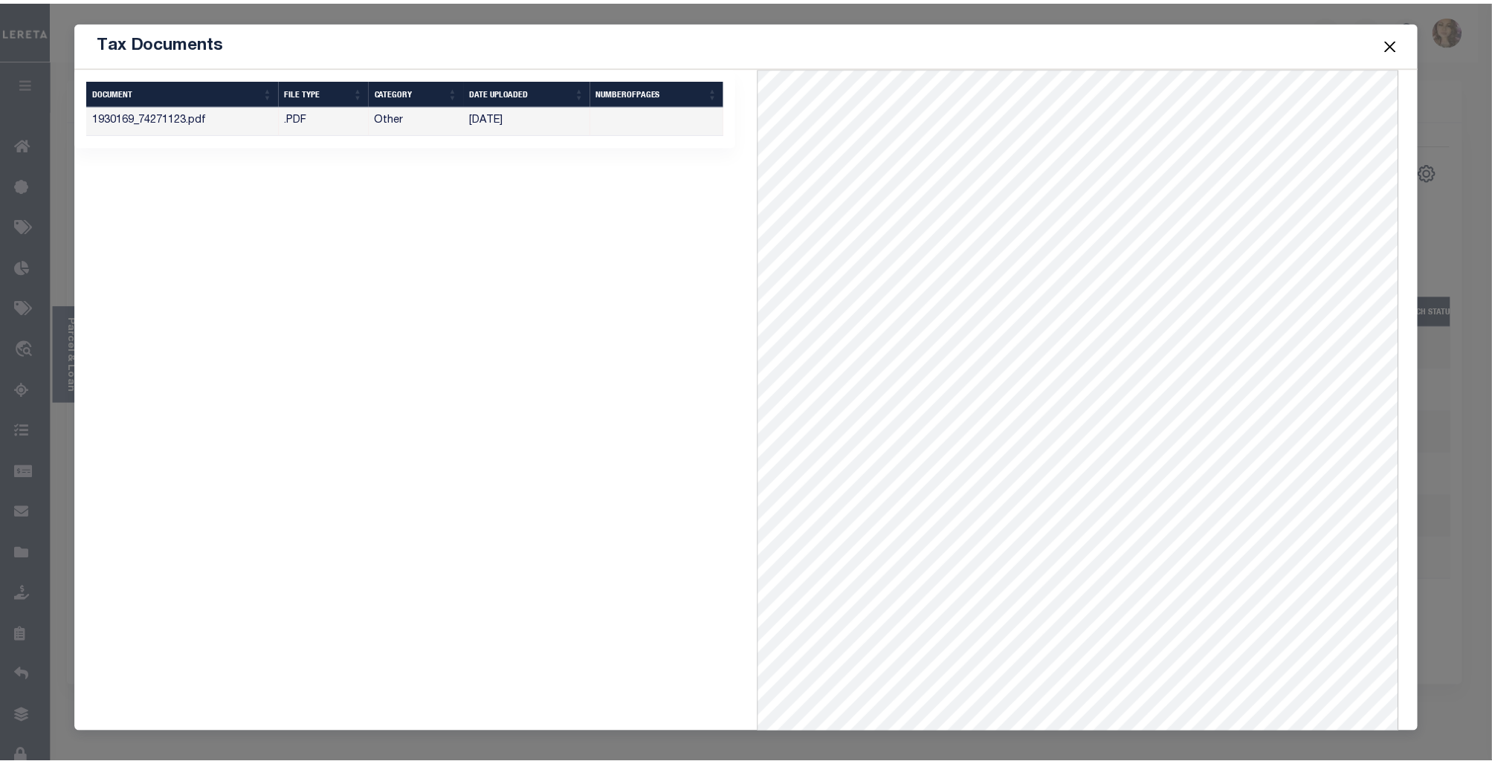
scroll to position [60, 0]
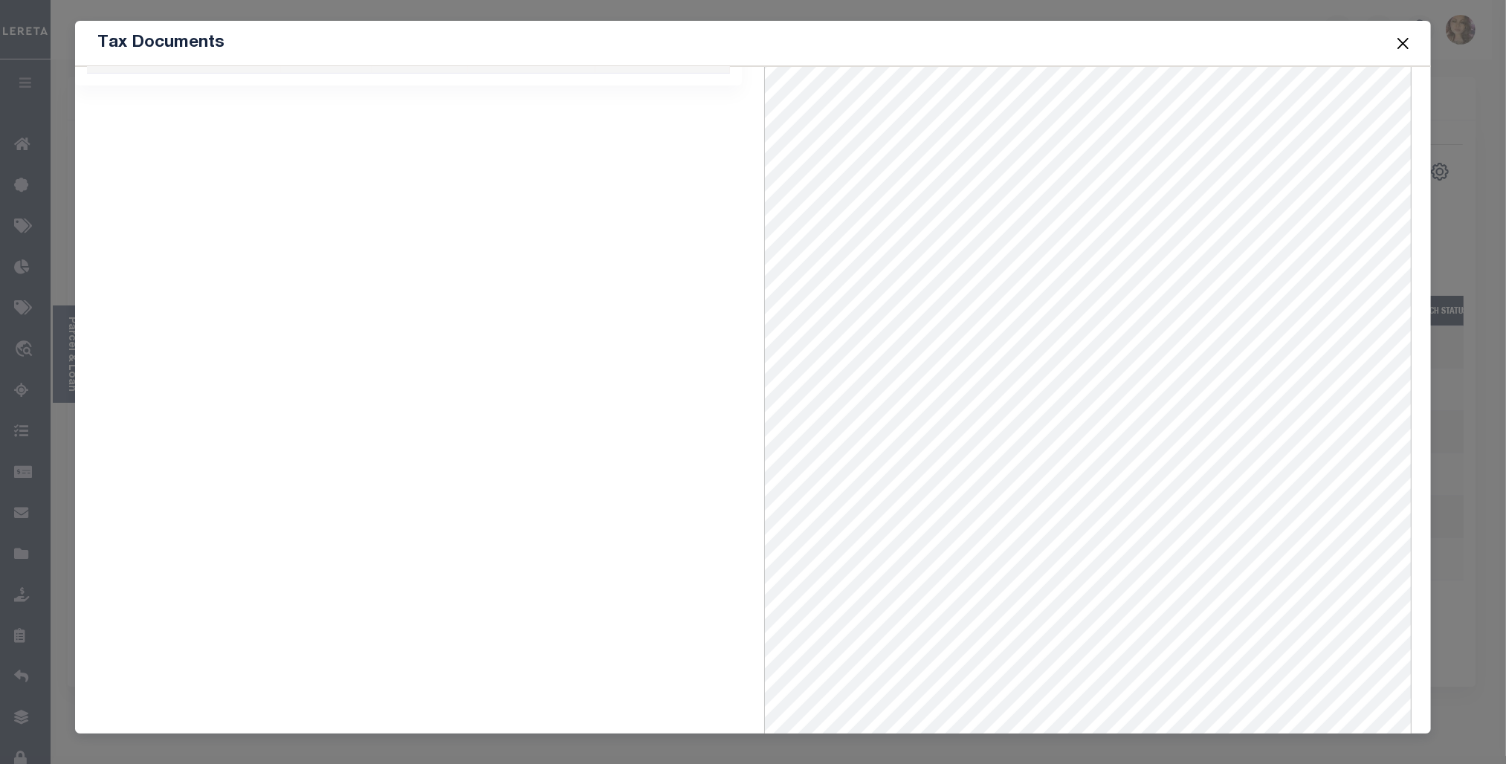
click at [1405, 45] on button "Close" at bounding box center [1403, 42] width 19 height 19
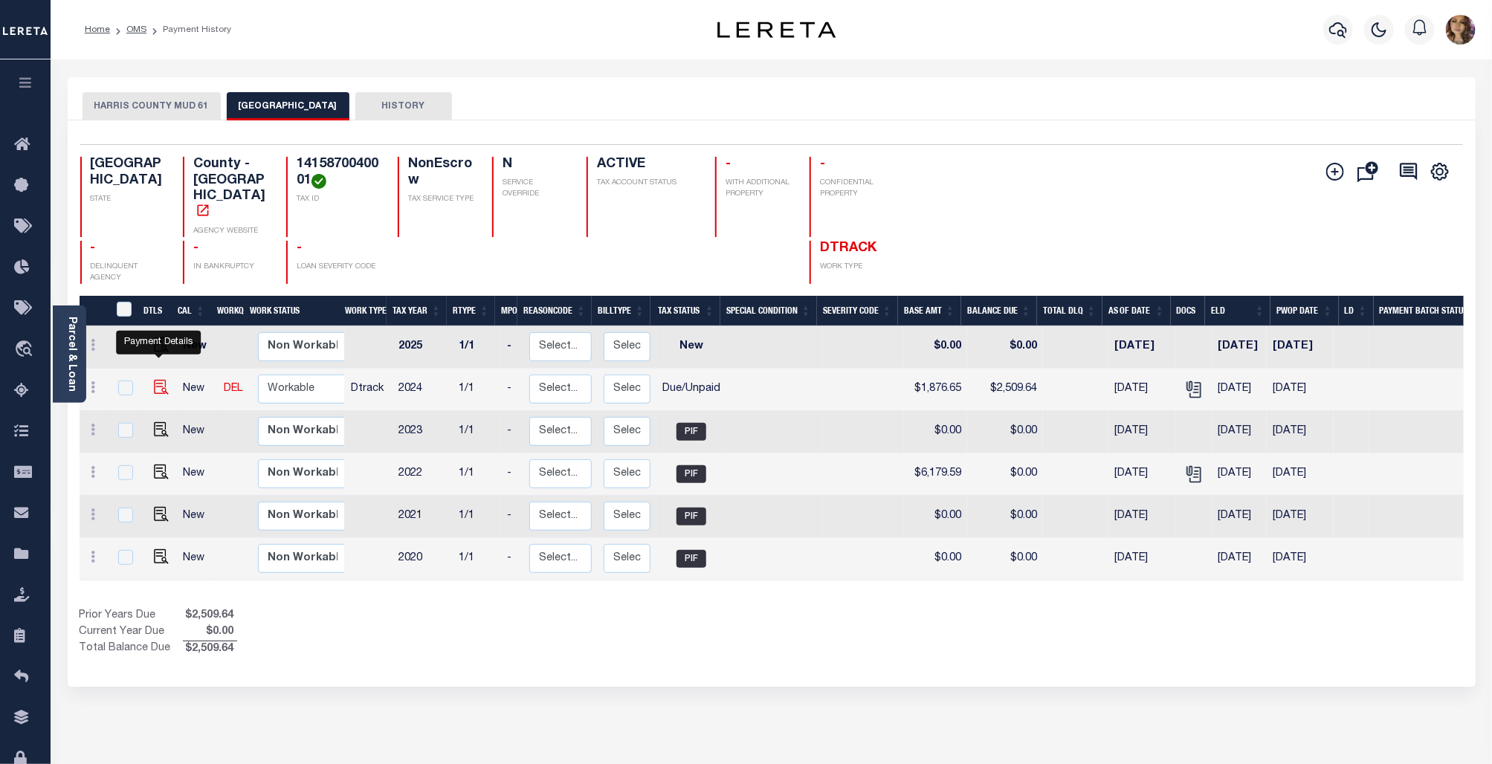
click at [158, 380] on img "" at bounding box center [161, 387] width 15 height 15
checkbox input "true"
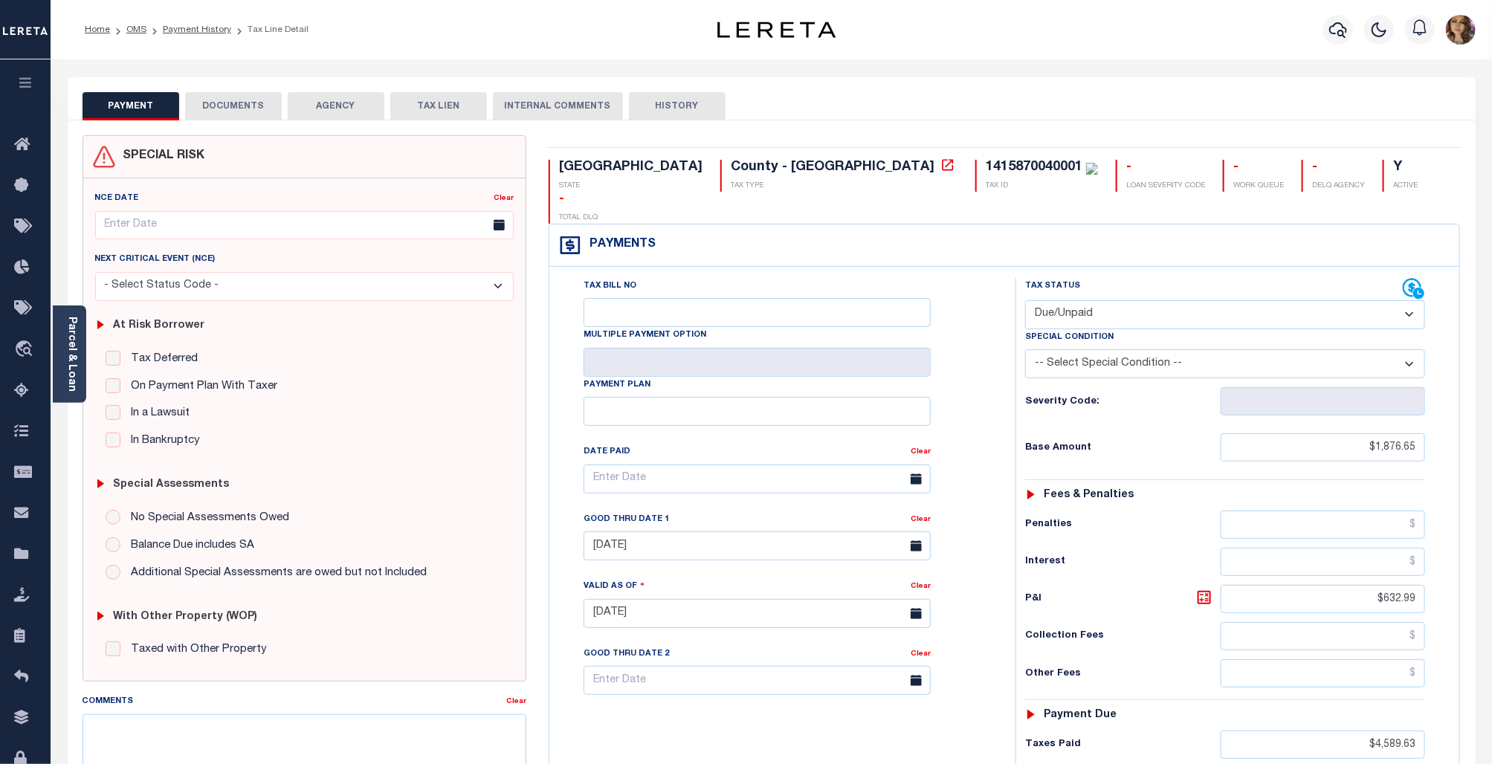
click at [1169, 300] on select "- Select Status Code - Open Due/Unpaid Paid Incomplete No Tax Due Internal Refu…" at bounding box center [1225, 314] width 400 height 29
select select "PYD"
click at [1026, 300] on select "- Select Status Code - Open Due/Unpaid Paid Incomplete No Tax Due Internal Refu…" at bounding box center [1225, 314] width 400 height 29
type input "[DATE]"
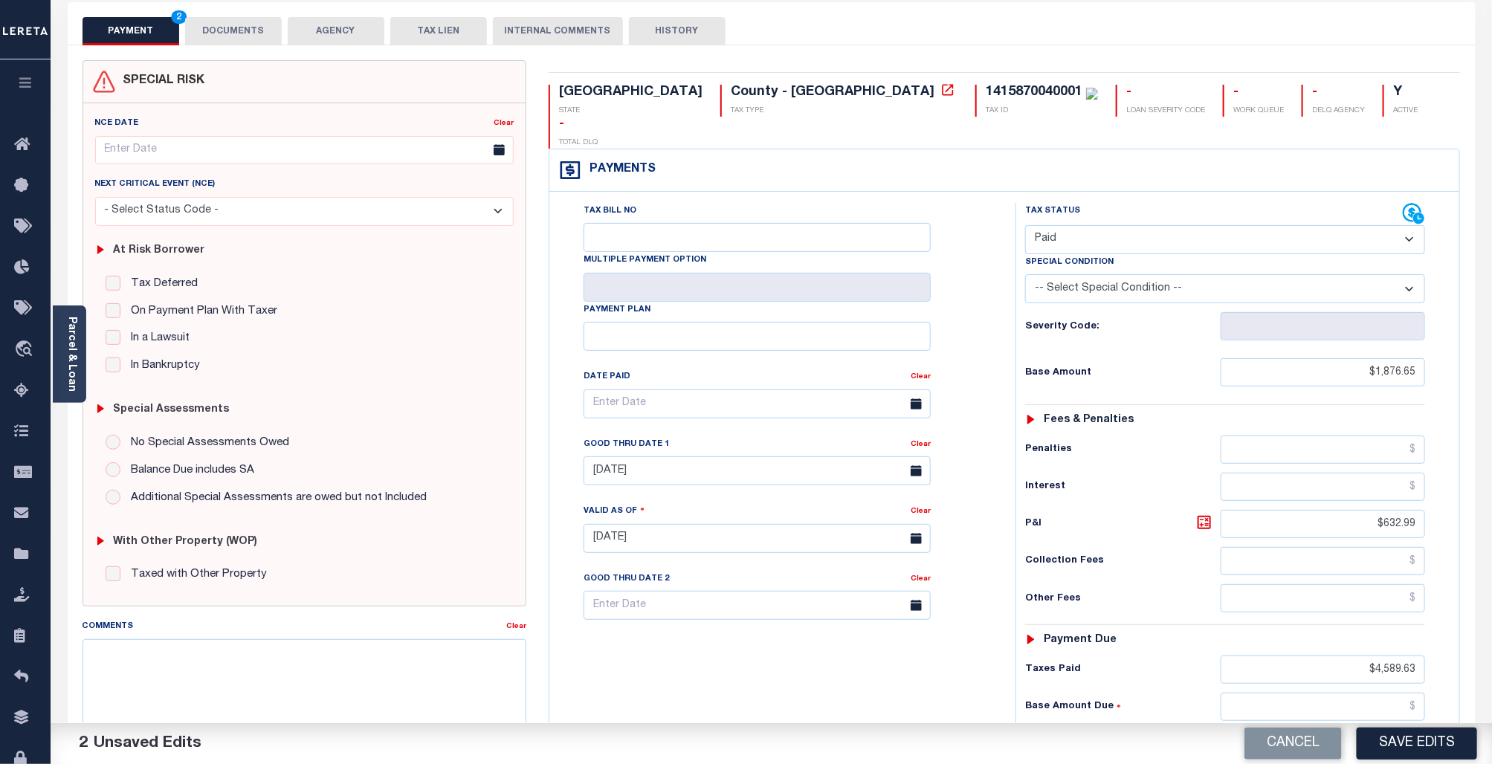
scroll to position [339, 0]
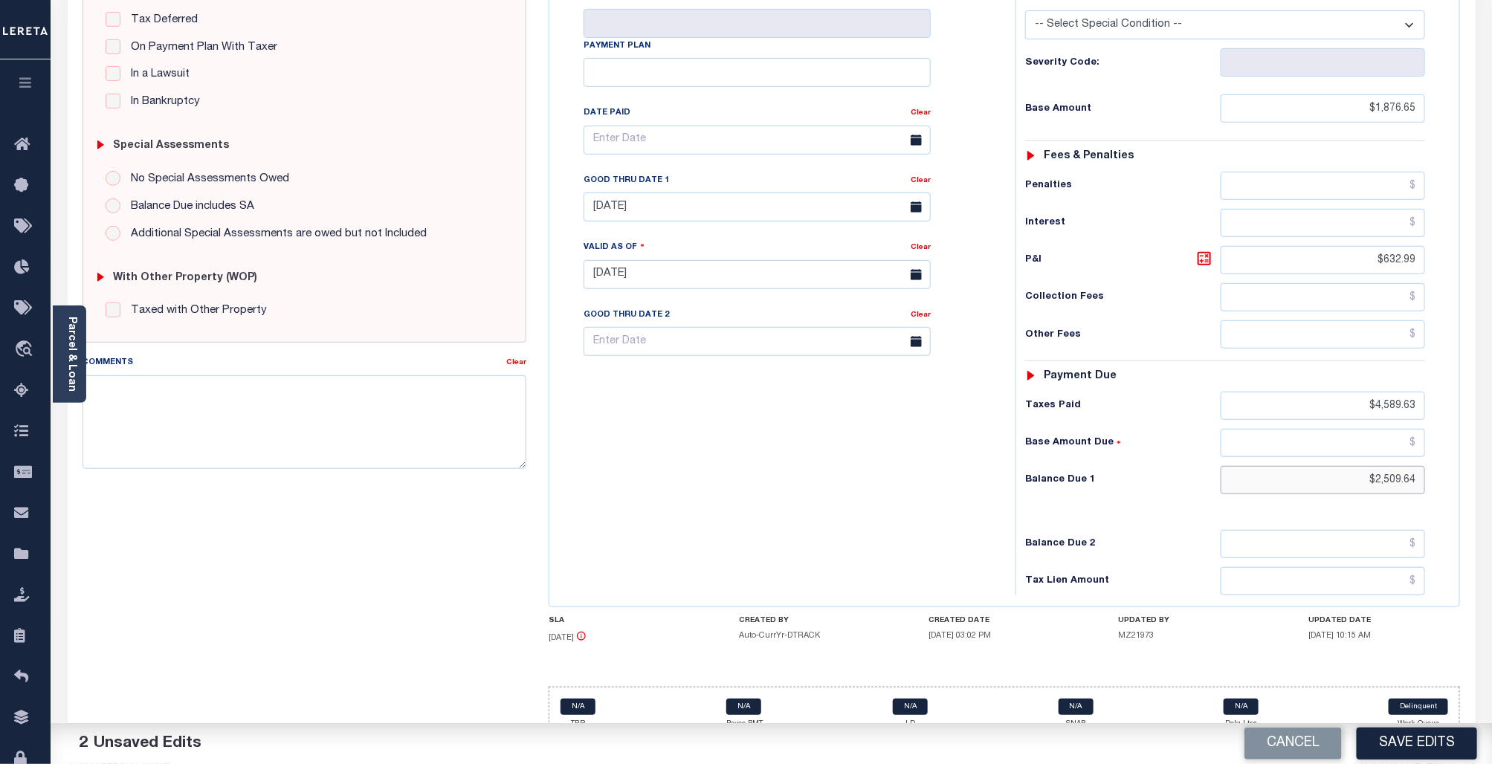
drag, startPoint x: 1420, startPoint y: 455, endPoint x: 1376, endPoint y: 459, distance: 44.0
click at [1376, 466] on input "$2,509.64" at bounding box center [1323, 480] width 205 height 28
type input "$0.00"
click at [1442, 748] on button "Save Edits" at bounding box center [1417, 744] width 120 height 32
checkbox input "false"
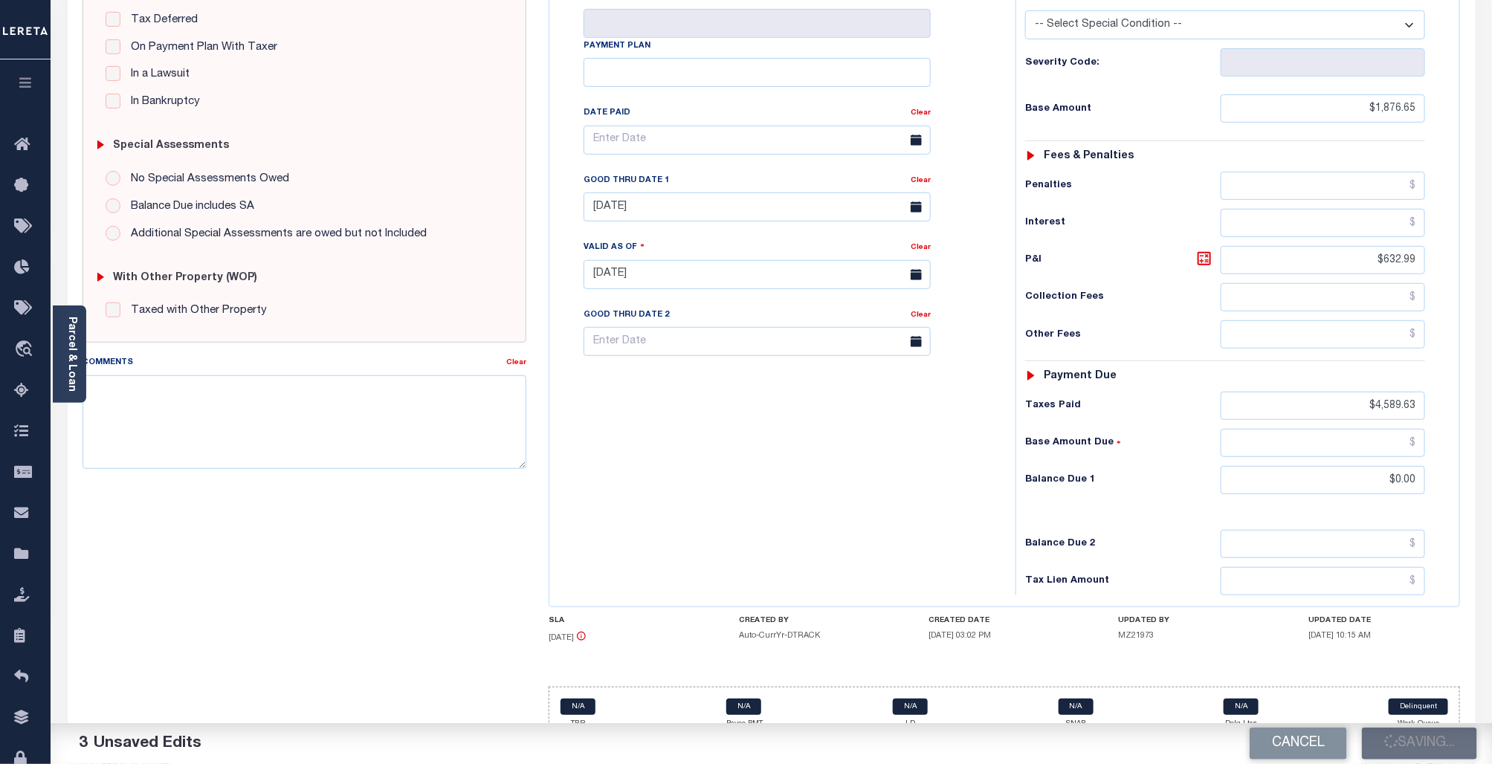
checkbox input "false"
type input "$1,876.65"
type input "$632.99"
type input "$4,589.63"
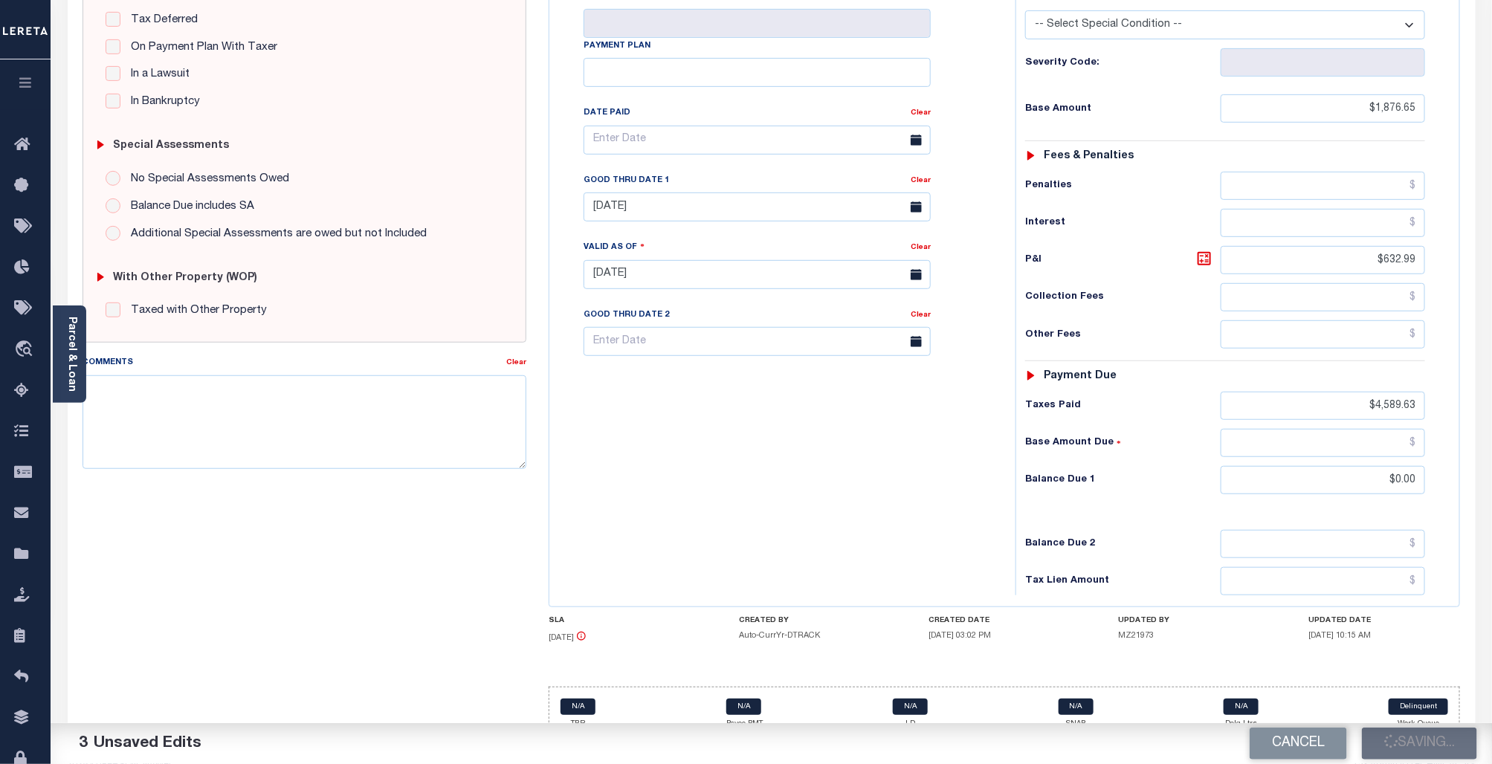
type input "$0"
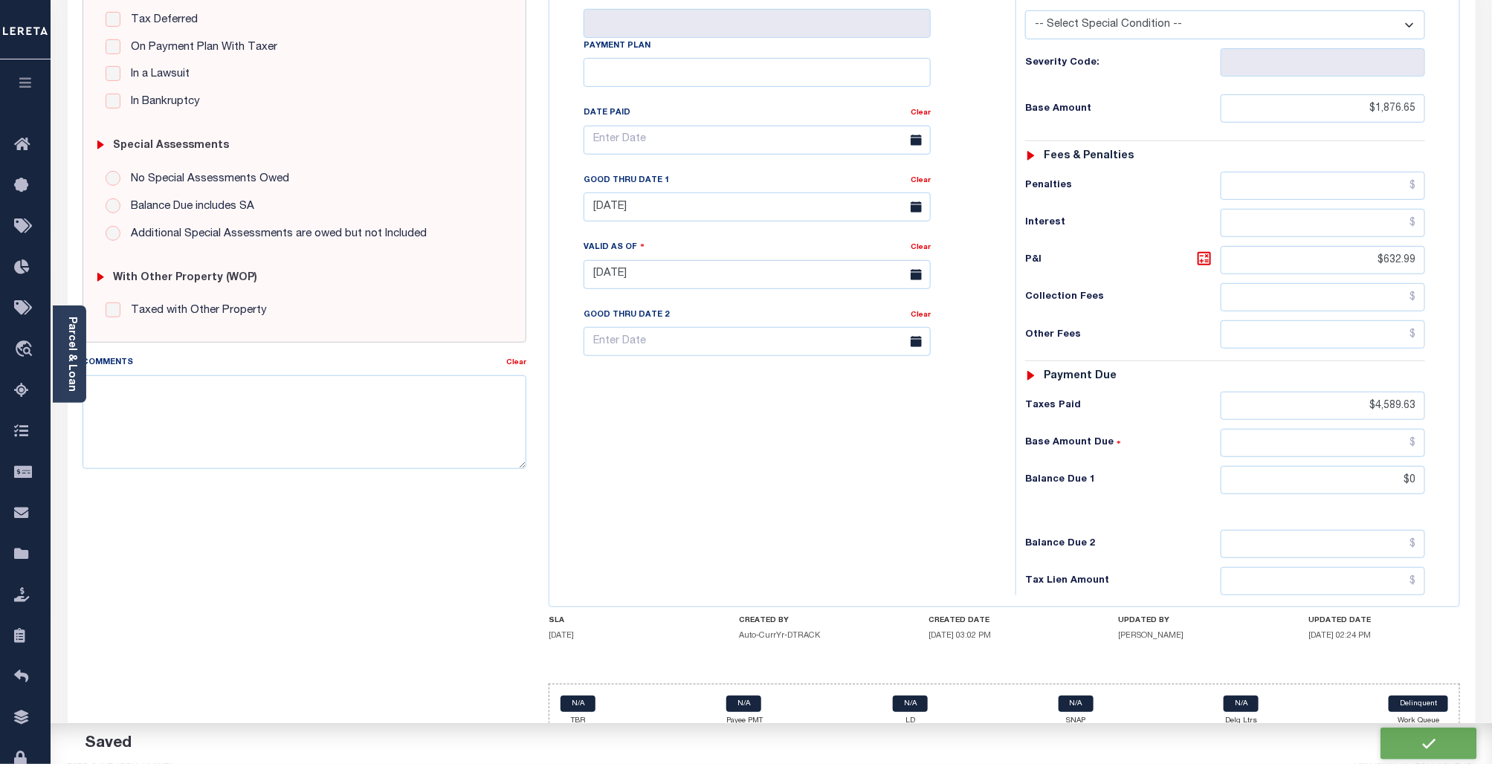
scroll to position [337, 0]
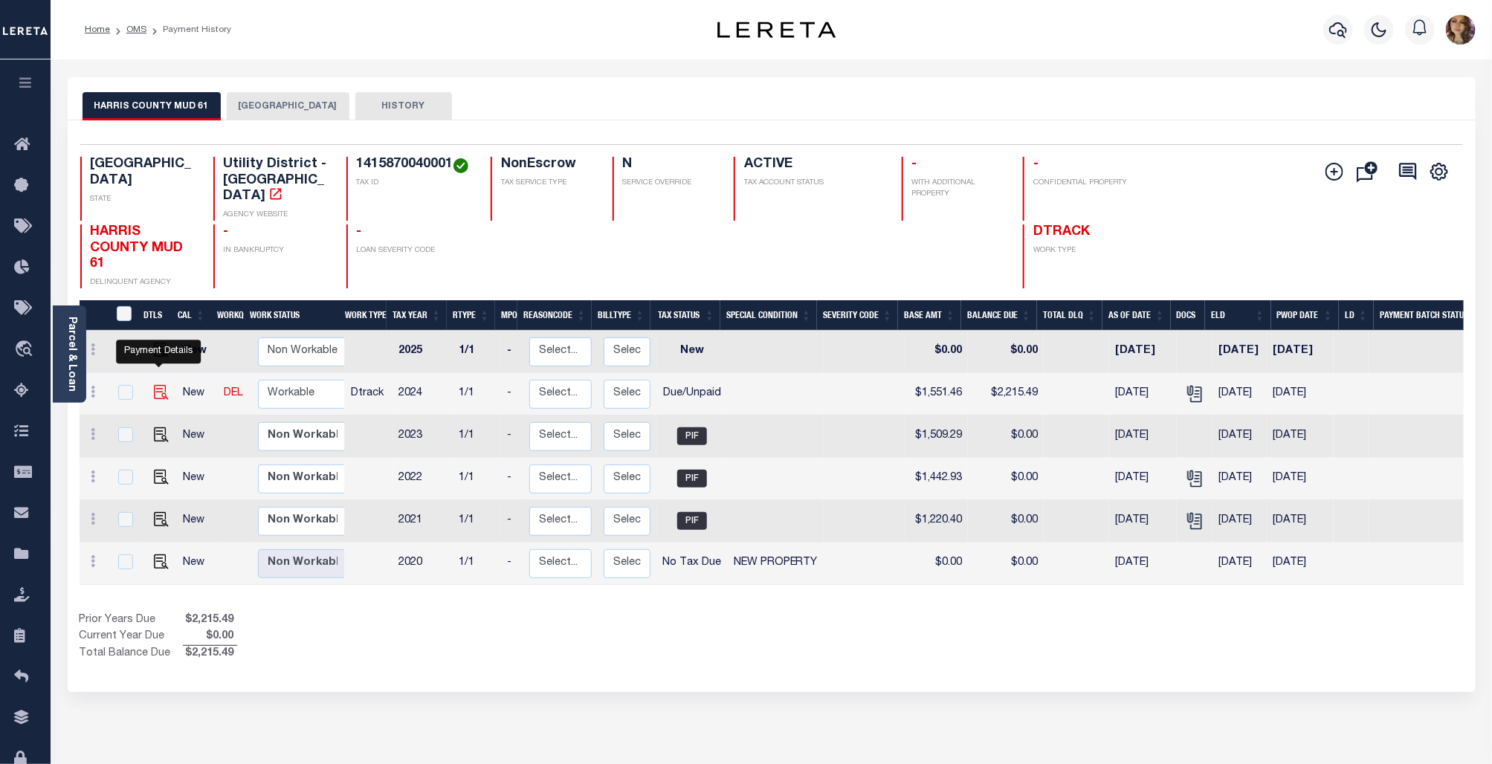
click at [156, 385] on img "" at bounding box center [161, 392] width 15 height 15
checkbox input "true"
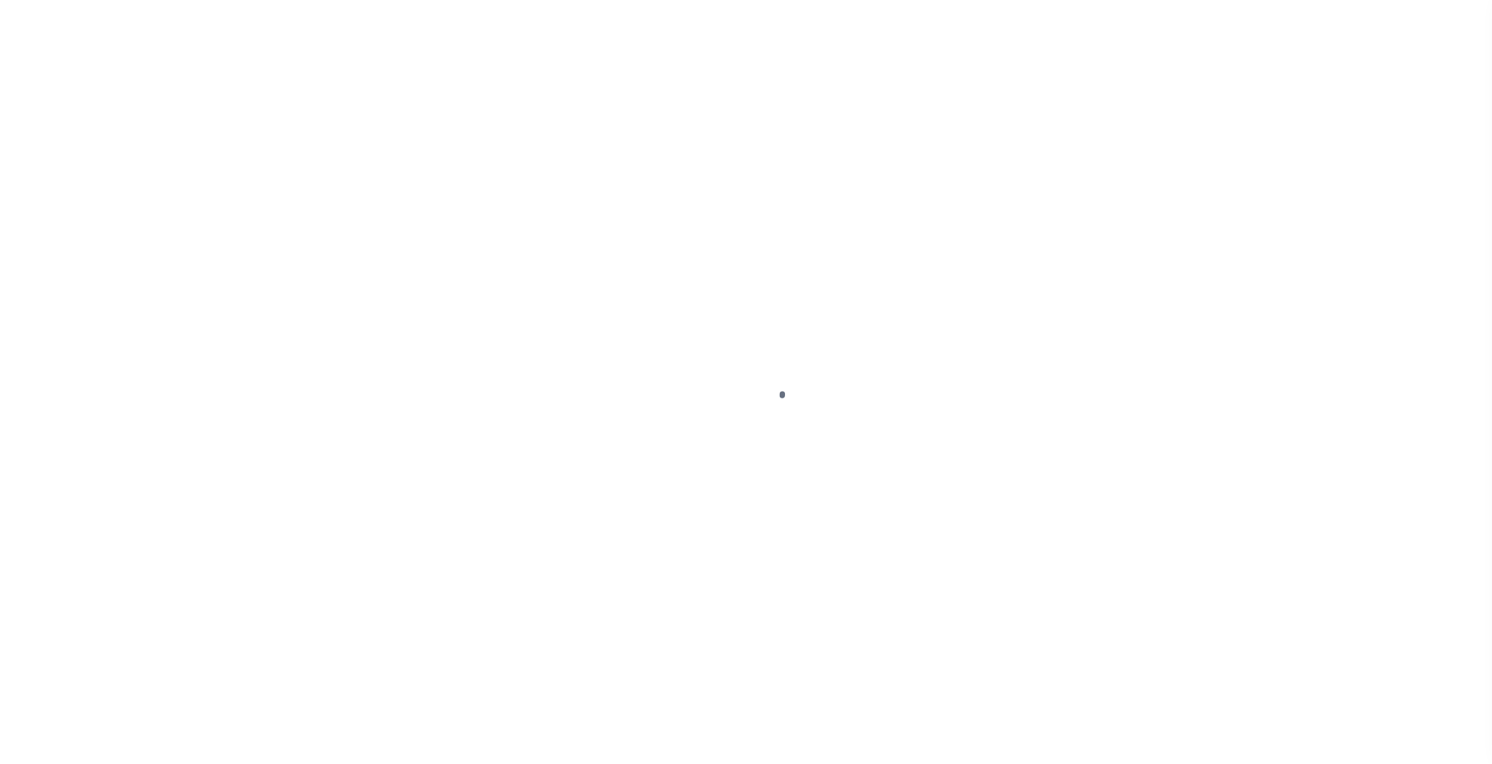
select select "DUE"
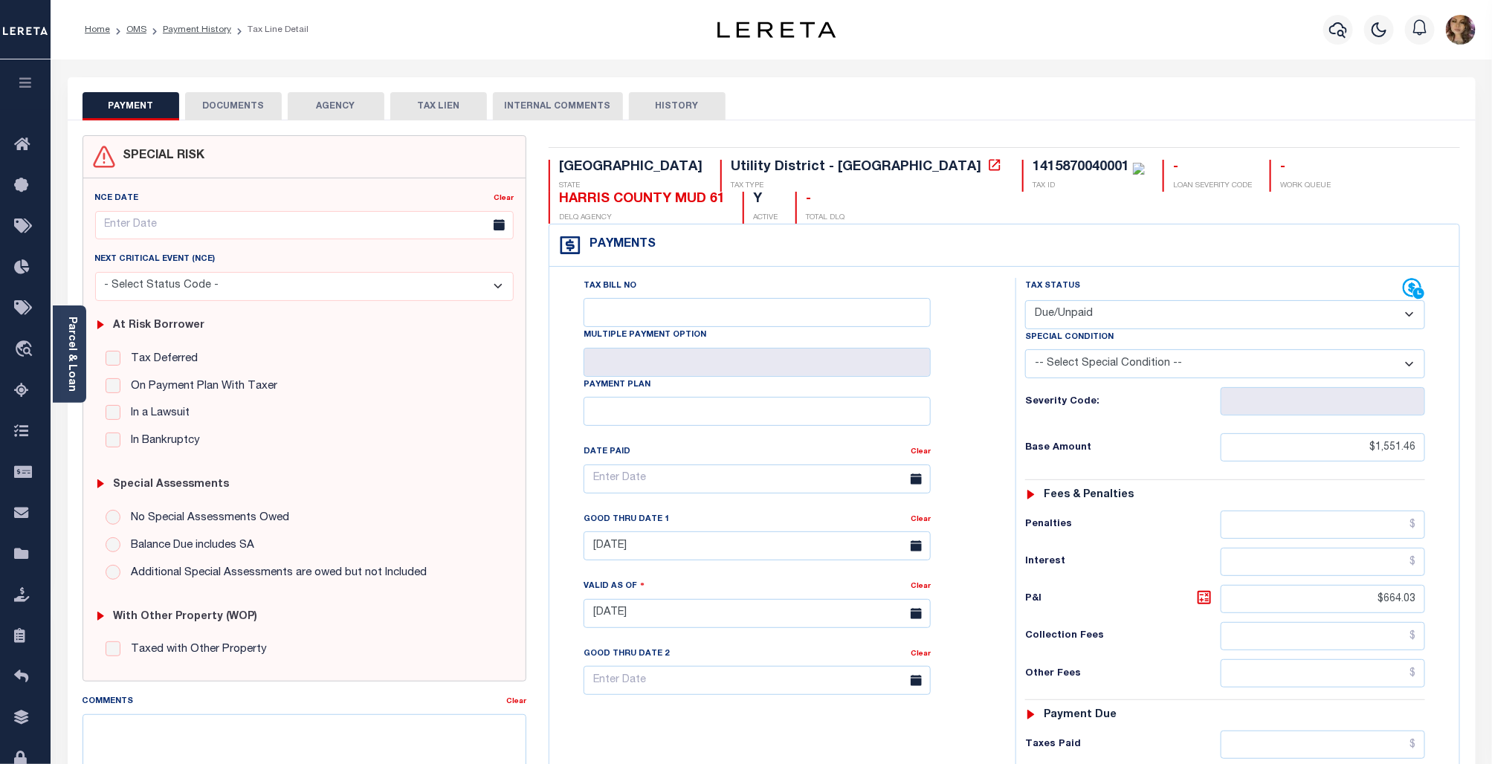
click at [228, 106] on button "DOCUMENTS" at bounding box center [233, 106] width 97 height 28
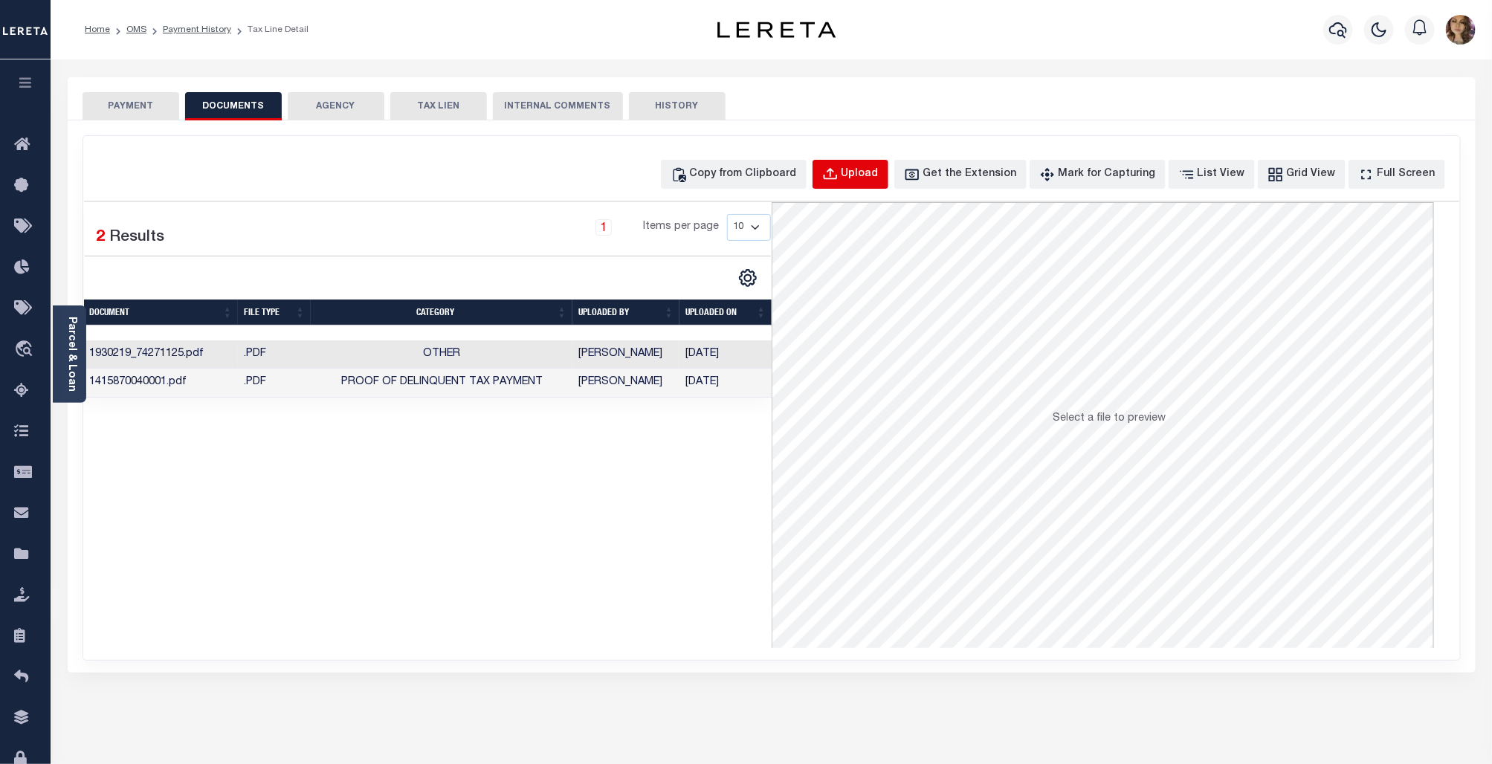
click at [879, 173] on div "Upload" at bounding box center [859, 175] width 37 height 16
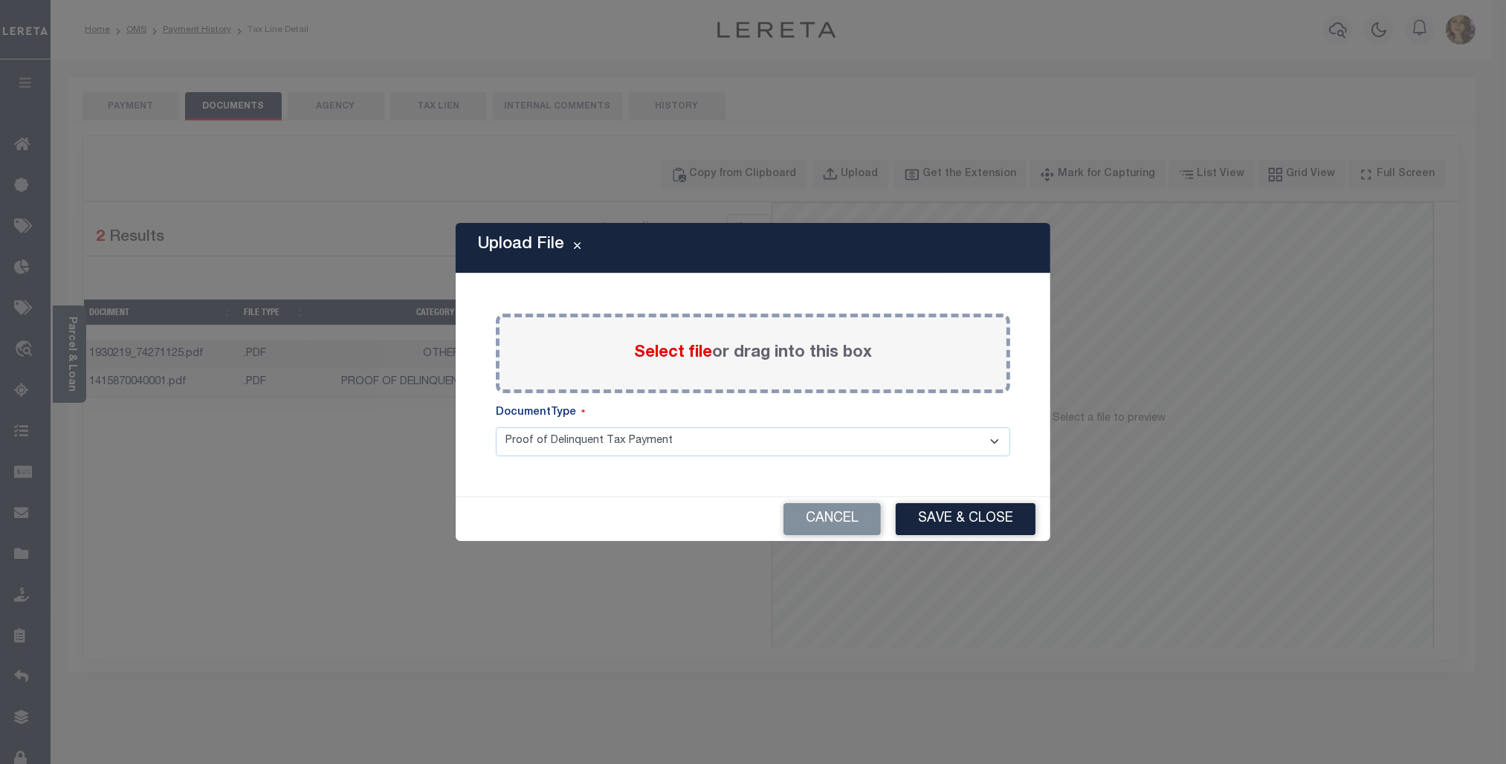
click at [688, 354] on span "Select file" at bounding box center [673, 353] width 78 height 16
click at [0, 0] on input "Select file or drag into this box" at bounding box center [0, 0] width 0 height 0
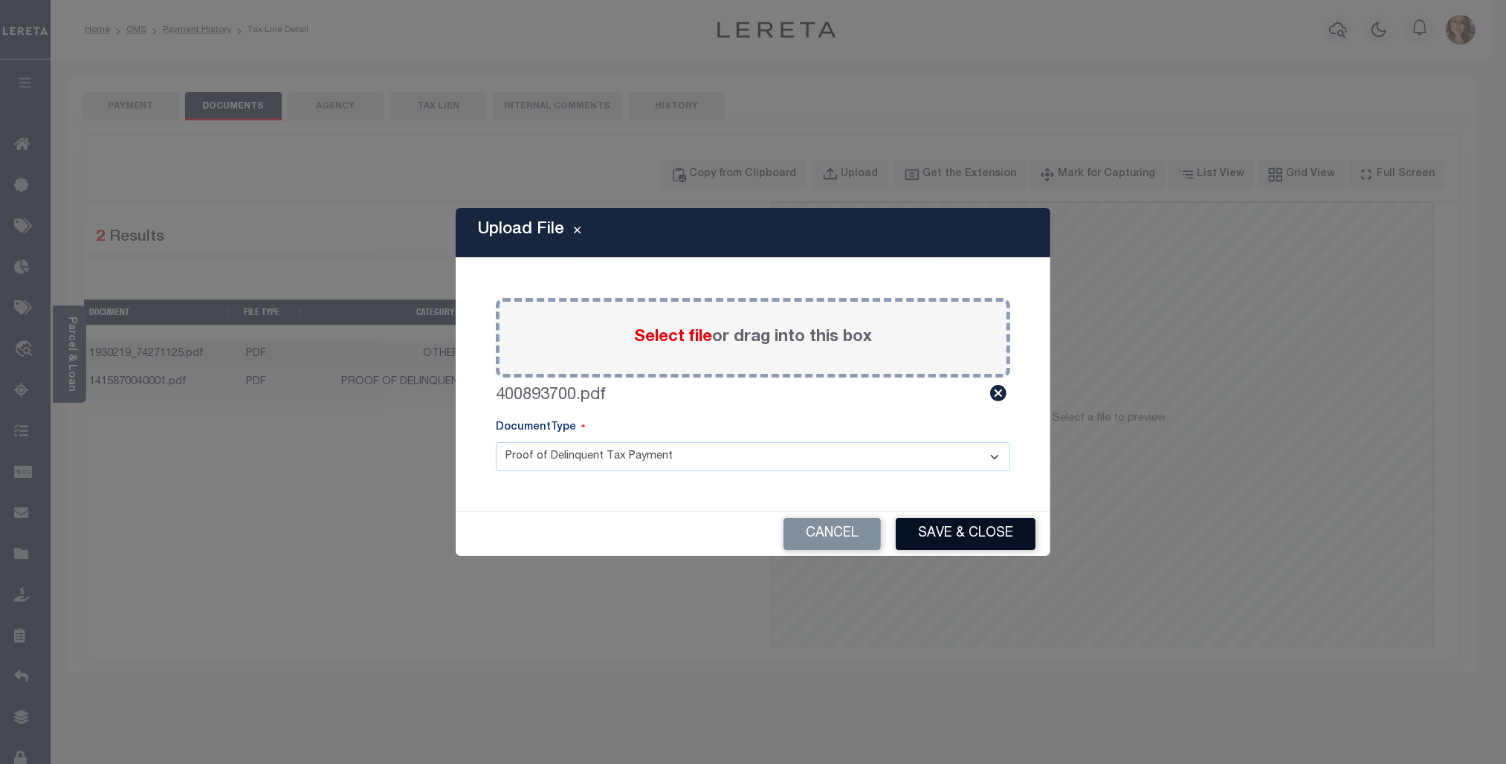
click at [969, 529] on button "Save & Close" at bounding box center [966, 534] width 140 height 32
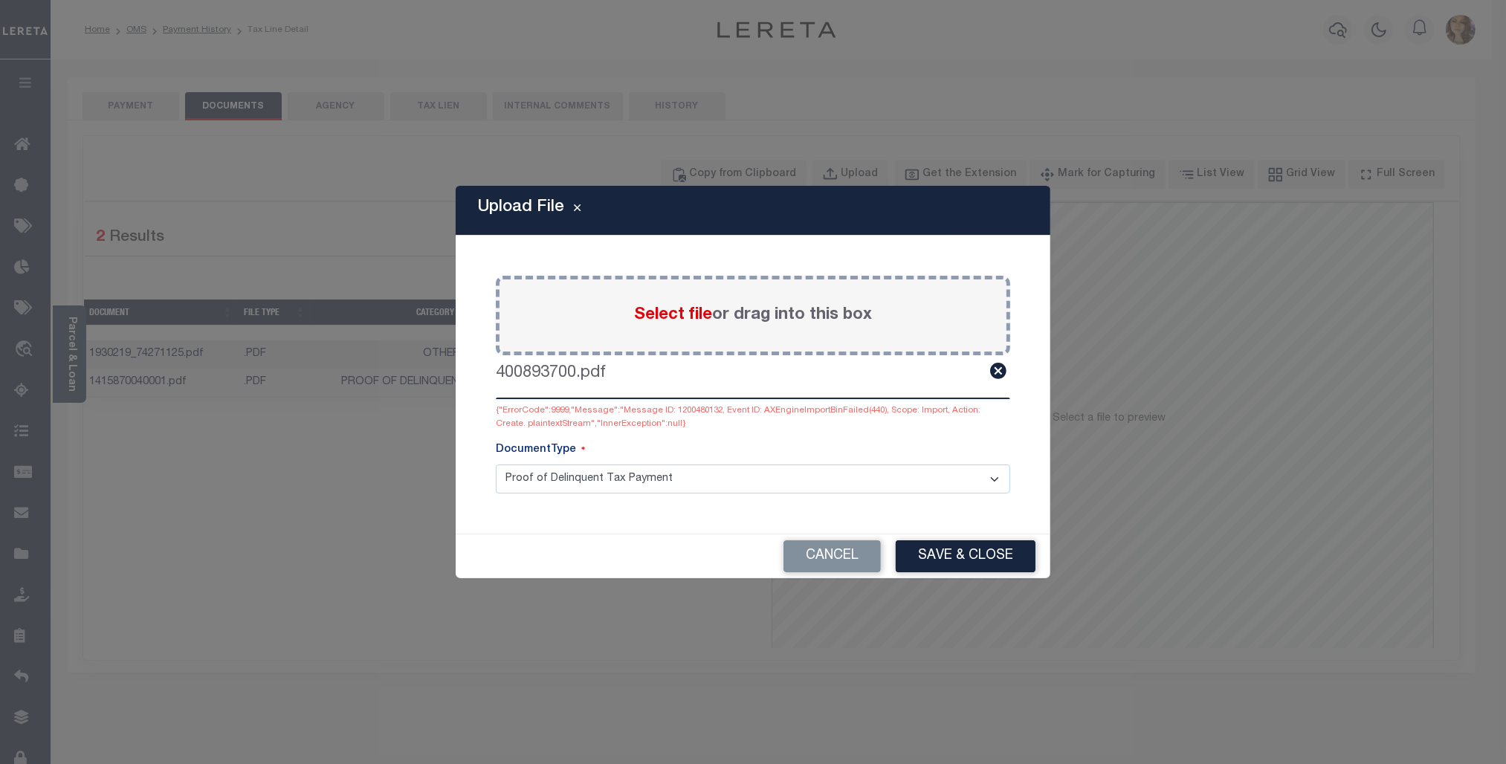
click at [1000, 372] on icon at bounding box center [998, 370] width 19 height 19
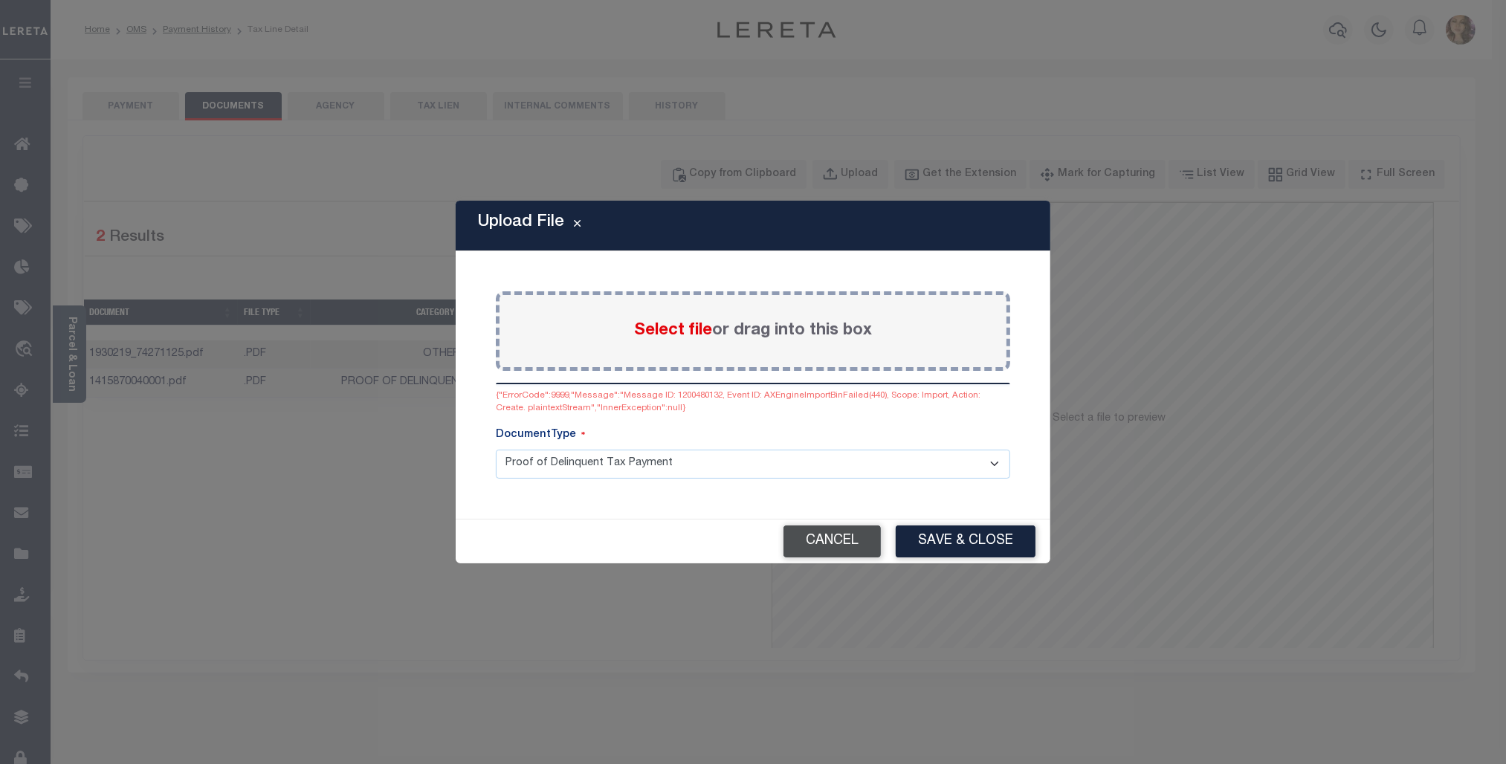
click at [831, 541] on button "Cancel" at bounding box center [832, 542] width 97 height 32
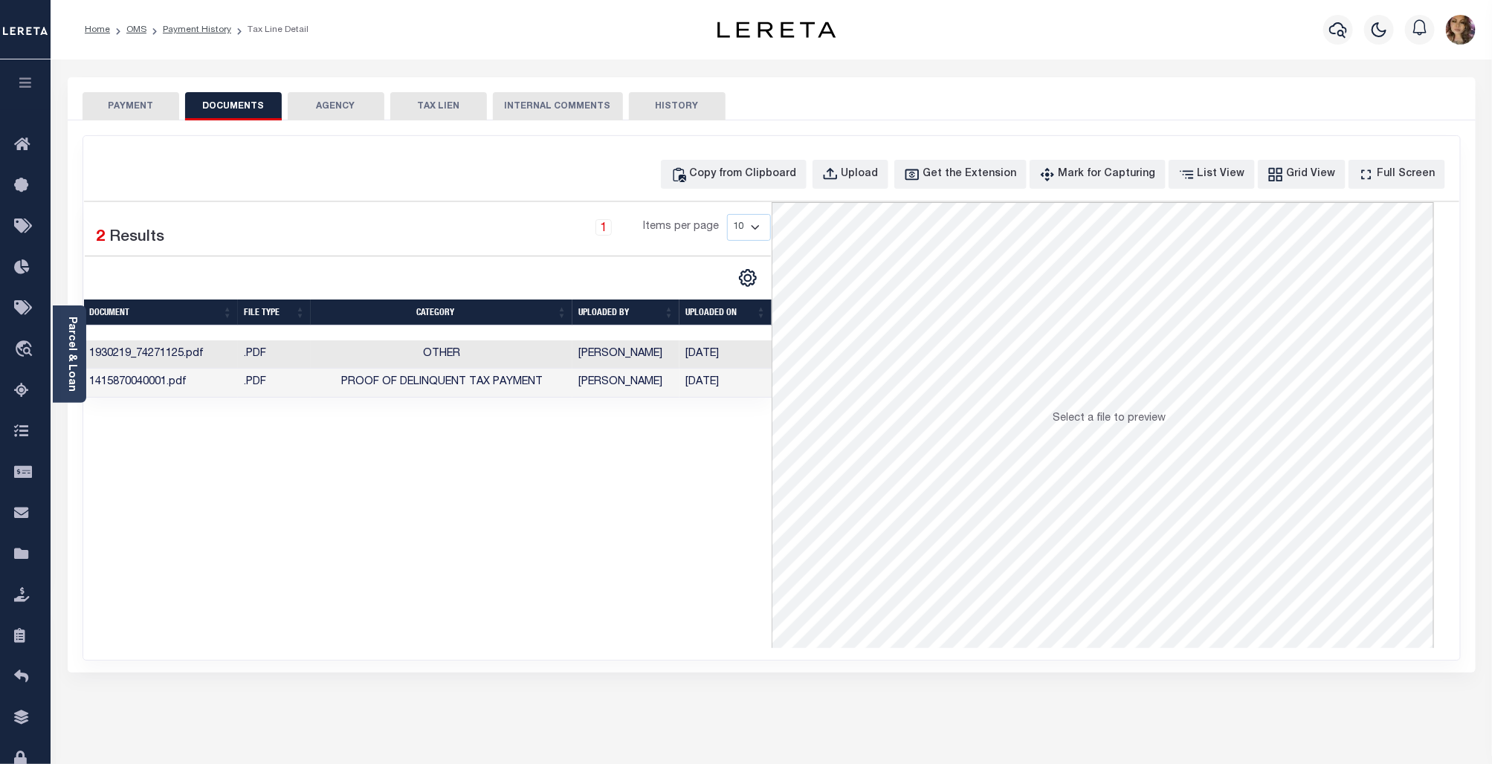
click at [242, 109] on button "DOCUMENTS" at bounding box center [233, 106] width 97 height 28
click at [879, 173] on div "Upload" at bounding box center [859, 175] width 37 height 16
select select "POP"
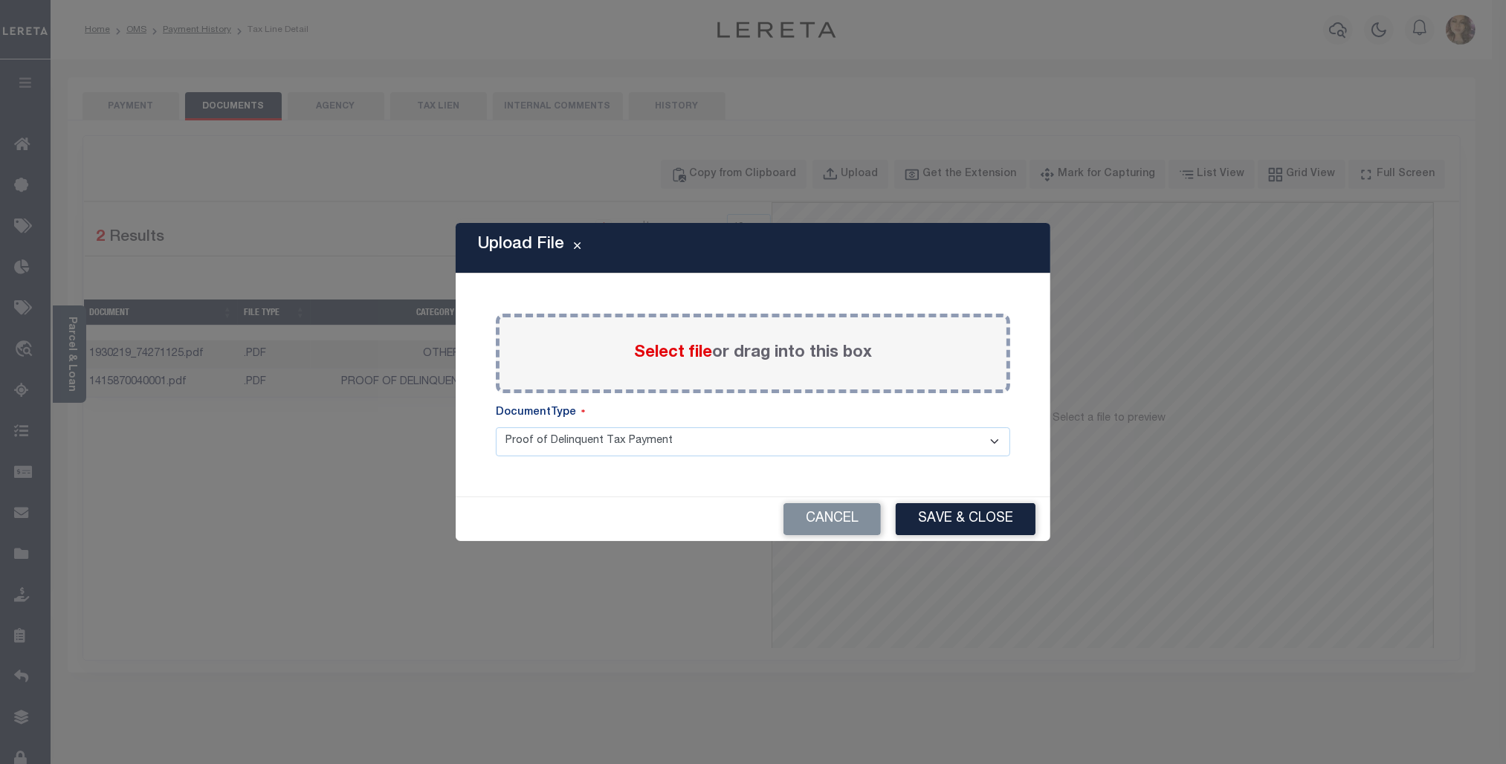
click at [682, 351] on span "Select file" at bounding box center [673, 353] width 78 height 16
click at [0, 0] on input "Select file or drag into this box" at bounding box center [0, 0] width 0 height 0
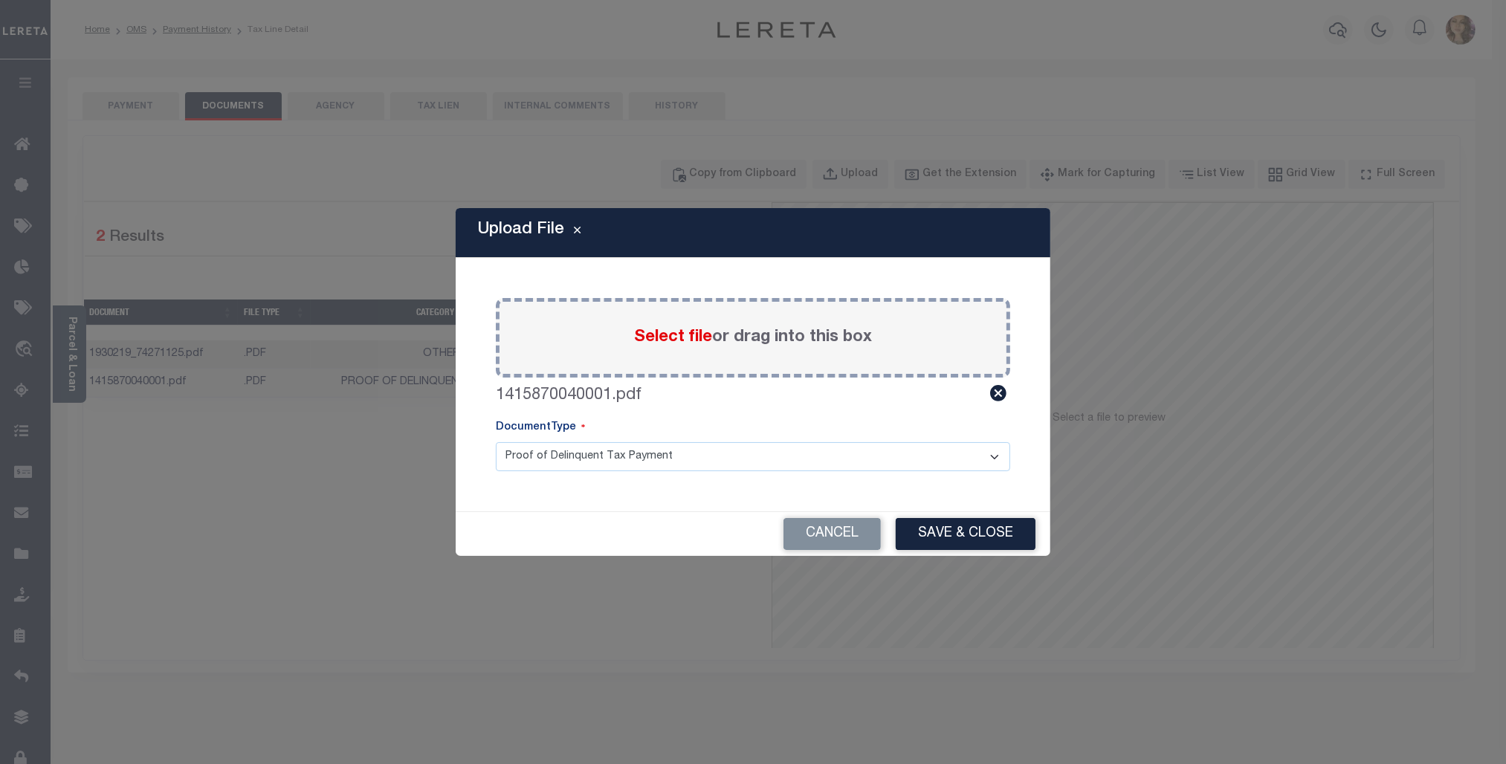
click at [774, 459] on select "Proof of Delinquent Tax Payment" at bounding box center [753, 456] width 514 height 29
click at [971, 535] on button "Save & Close" at bounding box center [966, 534] width 140 height 32
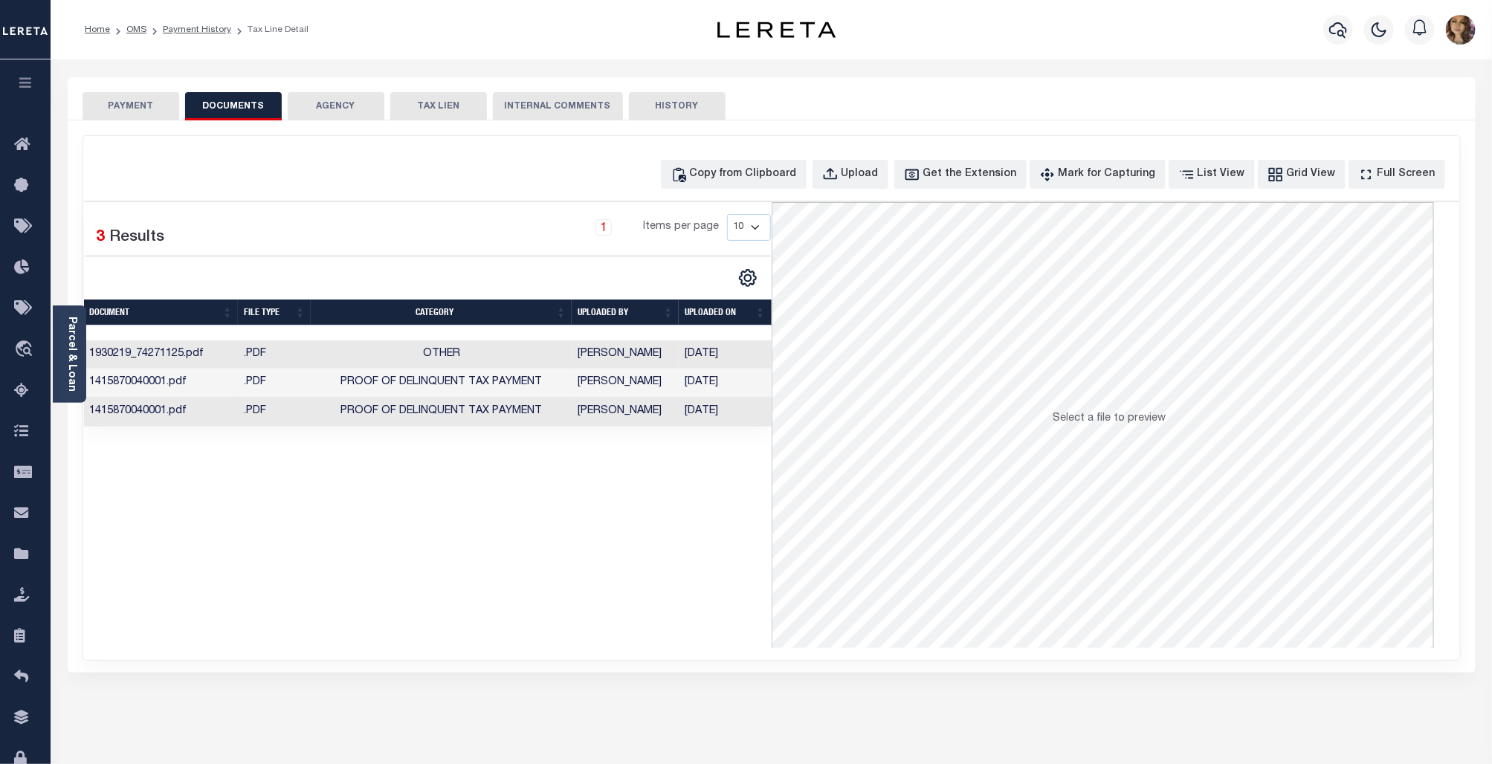
click at [681, 415] on td "[DATE]" at bounding box center [725, 412] width 92 height 29
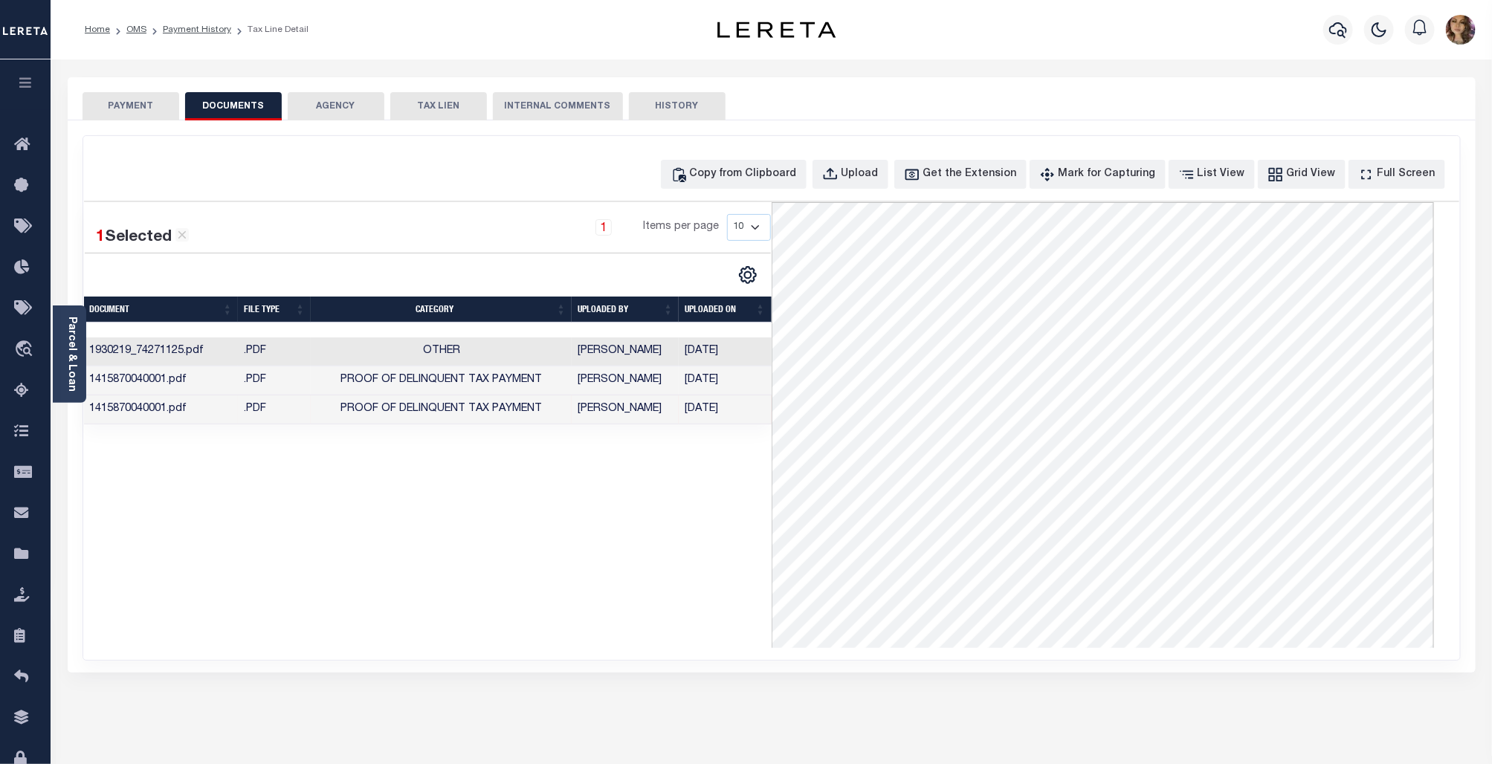
click at [117, 104] on button "PAYMENT" at bounding box center [131, 106] width 97 height 28
